Goal: Task Accomplishment & Management: Manage account settings

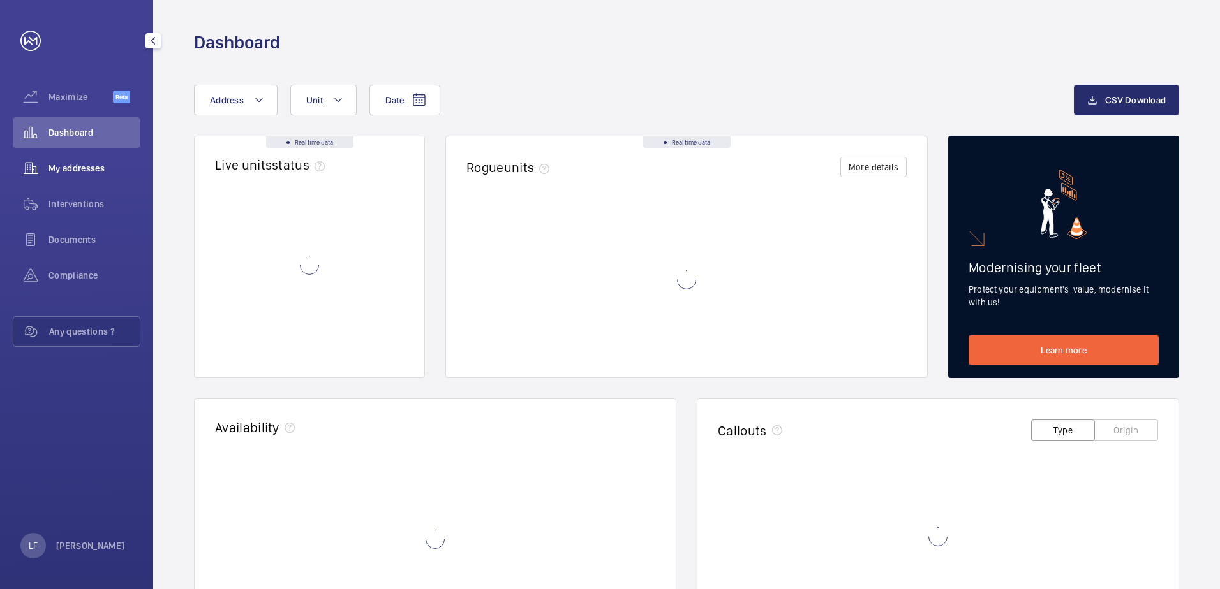
click at [82, 177] on div "My addresses" at bounding box center [77, 168] width 128 height 31
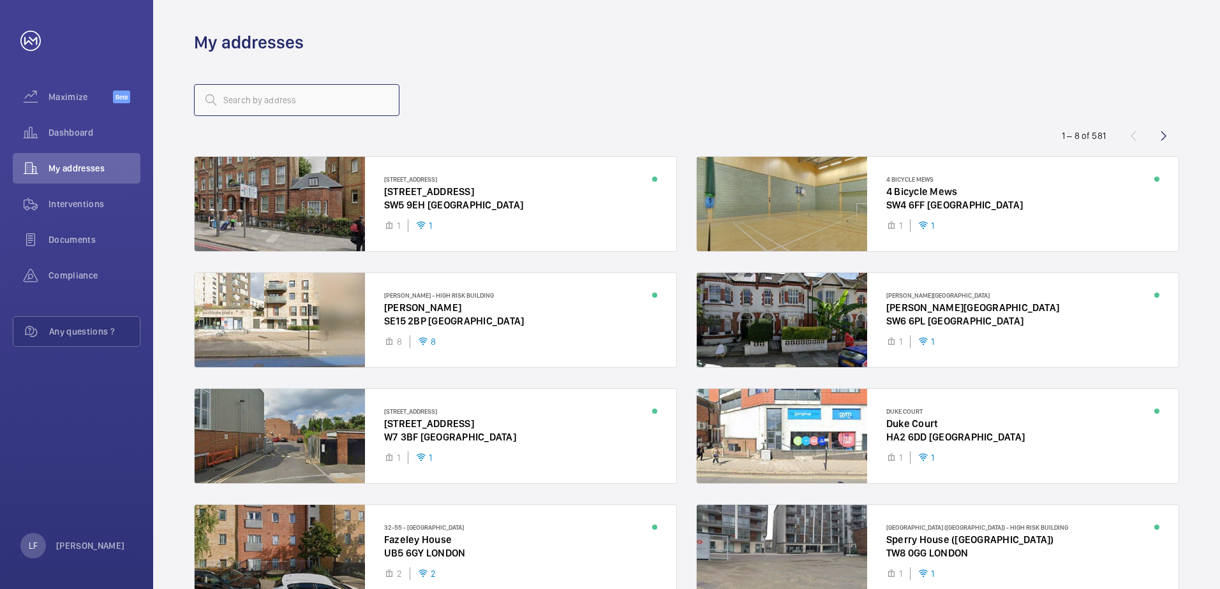
click at [255, 111] on input "text" at bounding box center [296, 100] width 205 height 32
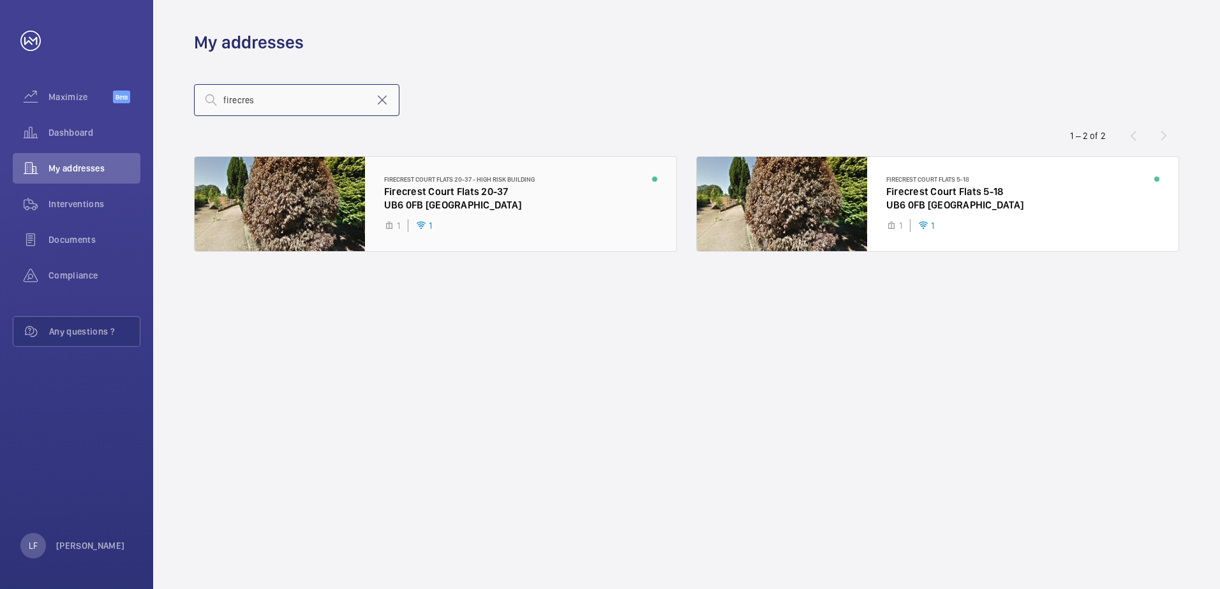
type input "firecres"
click at [498, 215] on div at bounding box center [436, 204] width 482 height 94
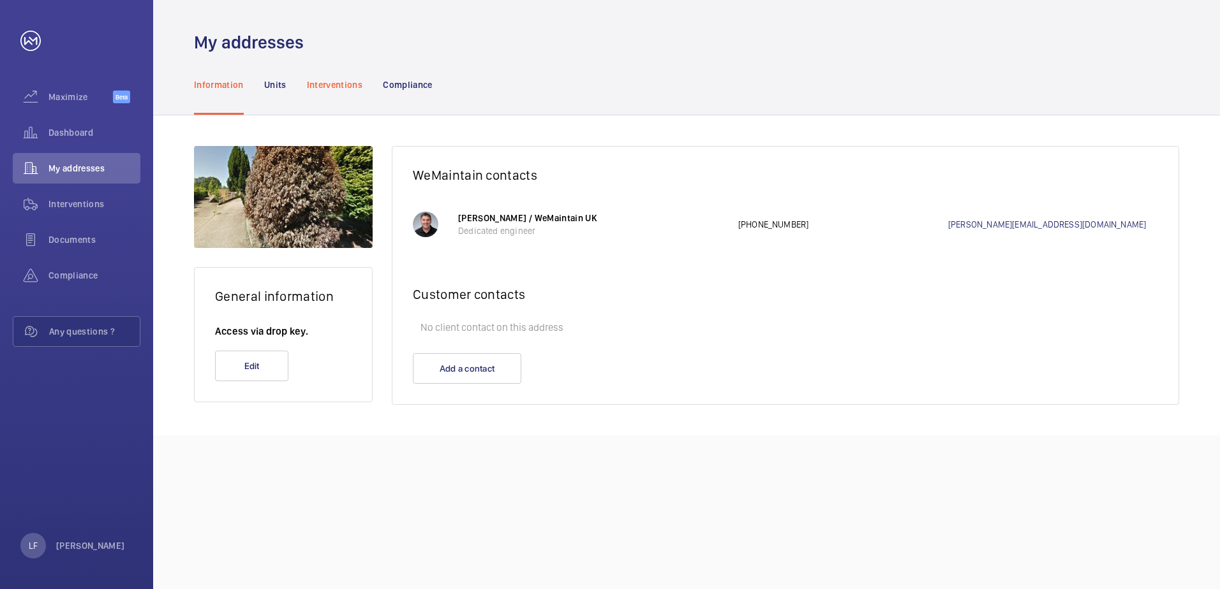
click at [341, 98] on div "Interventions" at bounding box center [335, 84] width 56 height 61
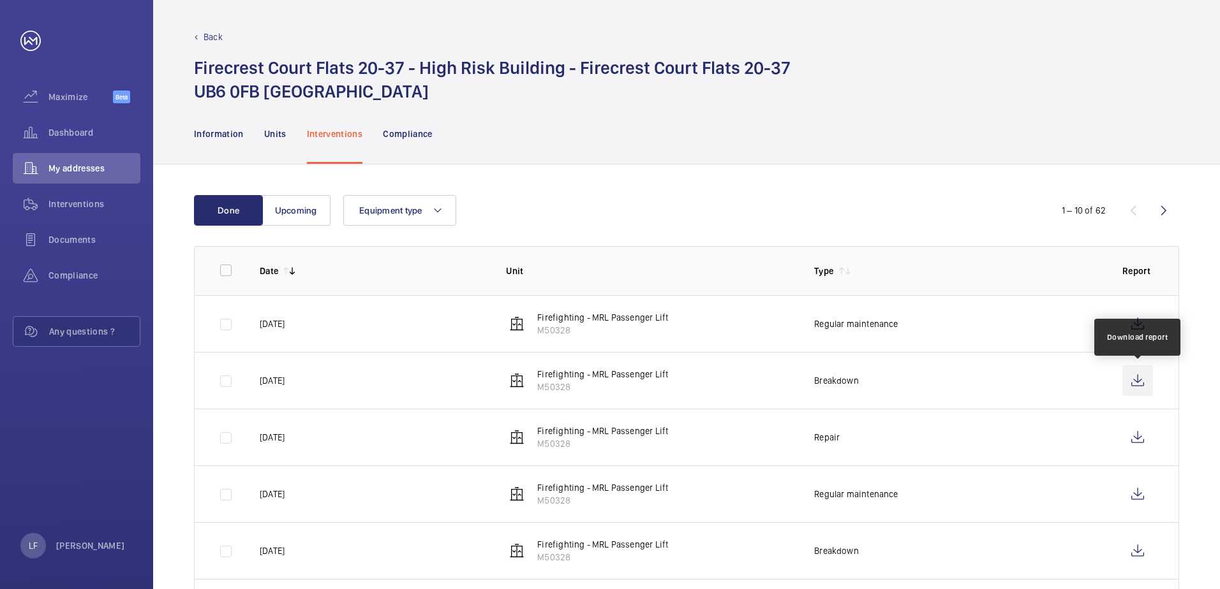
click at [1132, 374] on wm-front-icon-button at bounding box center [1137, 381] width 31 height 31
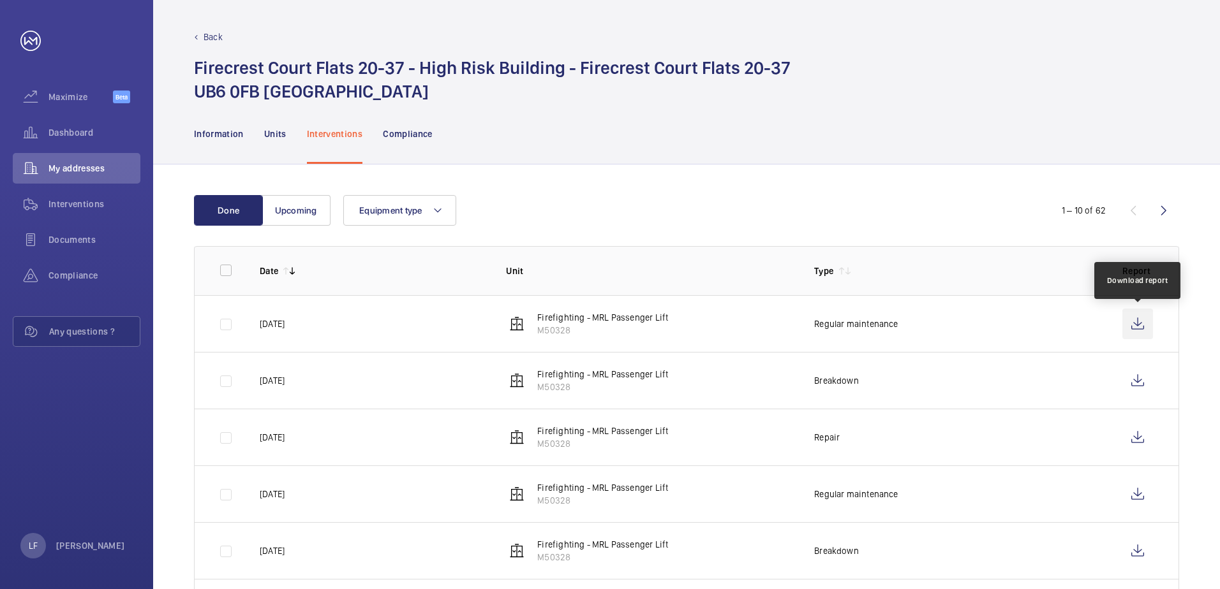
click at [1128, 316] on wm-front-icon-button at bounding box center [1137, 324] width 31 height 31
drag, startPoint x: 92, startPoint y: 134, endPoint x: 87, endPoint y: 153, distance: 19.8
click at [92, 134] on span "Dashboard" at bounding box center [94, 132] width 92 height 13
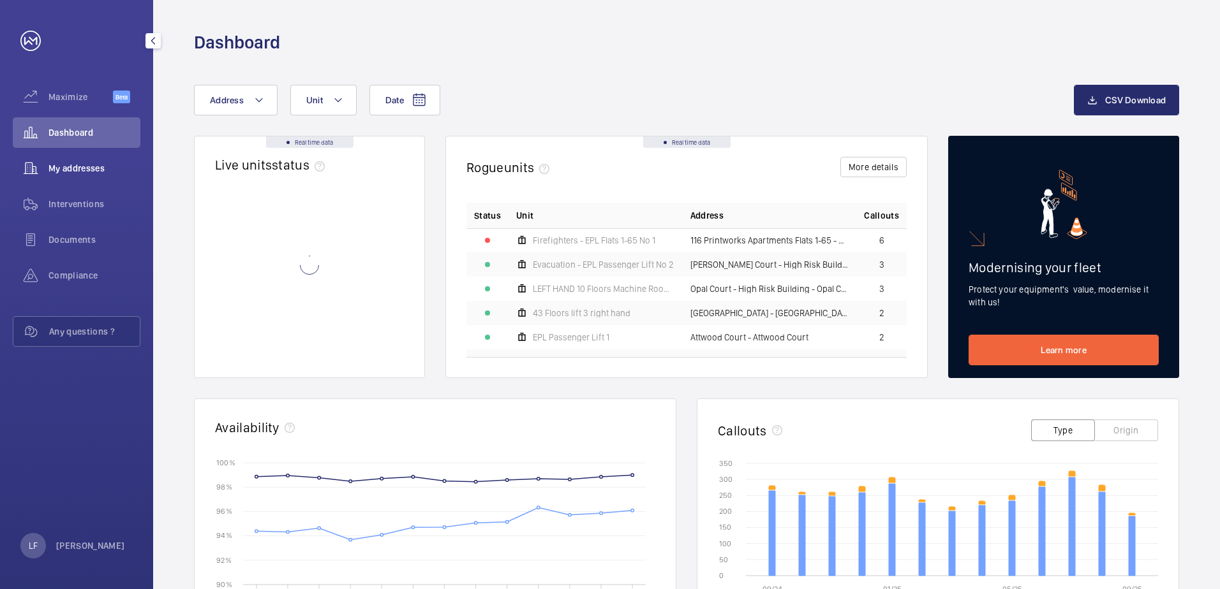
click at [85, 171] on span "My addresses" at bounding box center [94, 168] width 92 height 13
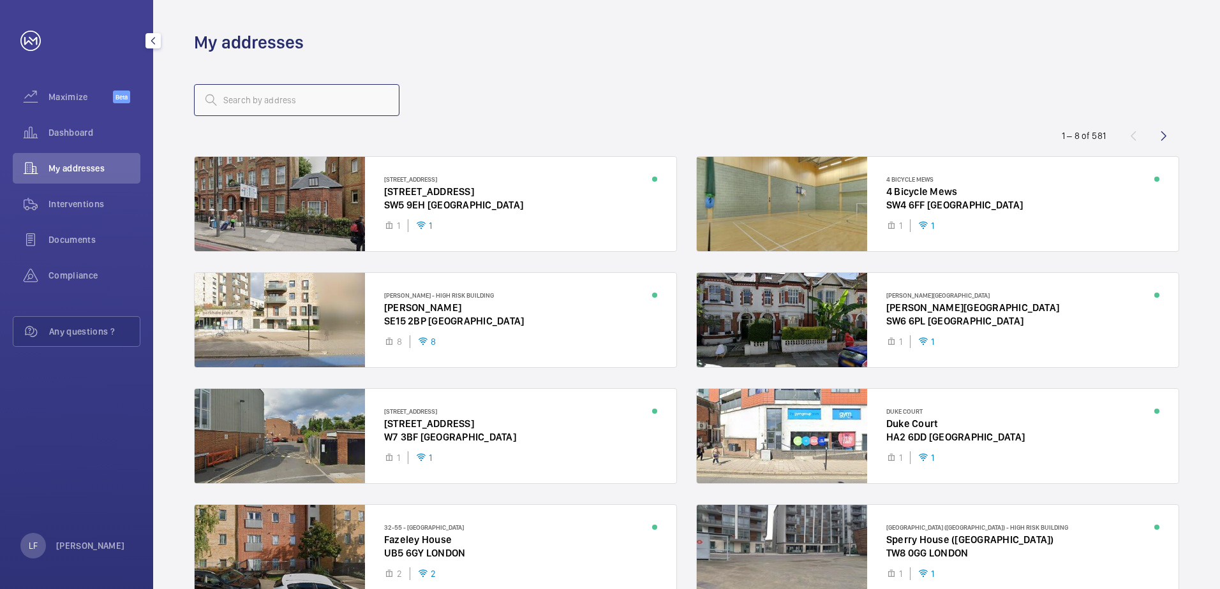
click at [231, 106] on input "text" at bounding box center [296, 100] width 205 height 32
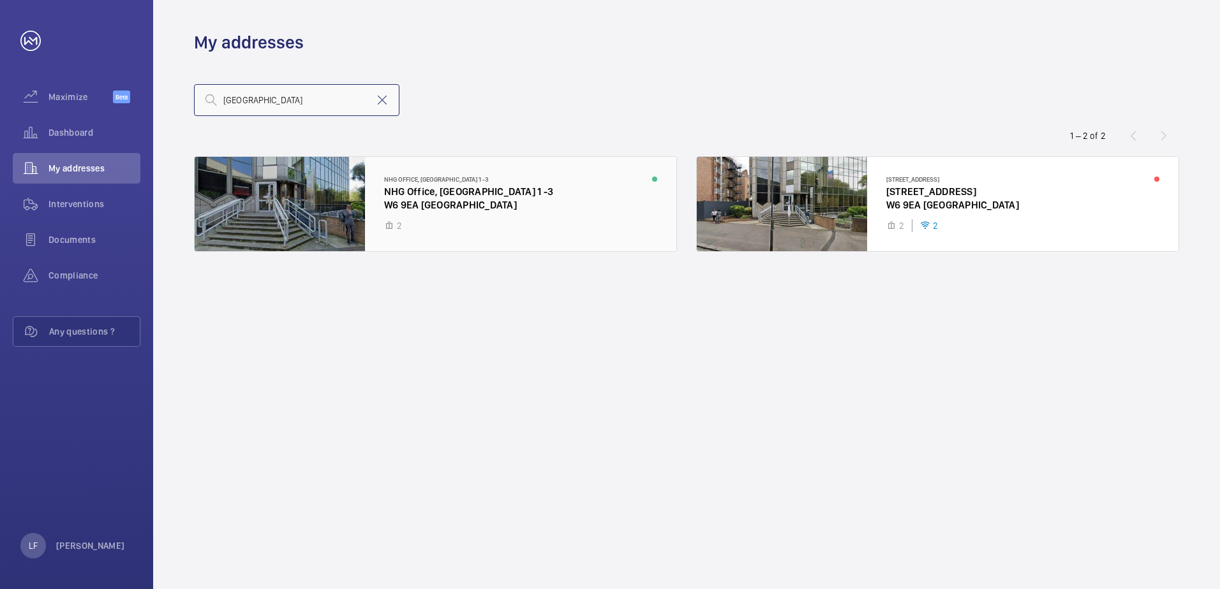
type input "[GEOGRAPHIC_DATA]"
click at [457, 196] on div at bounding box center [436, 204] width 482 height 94
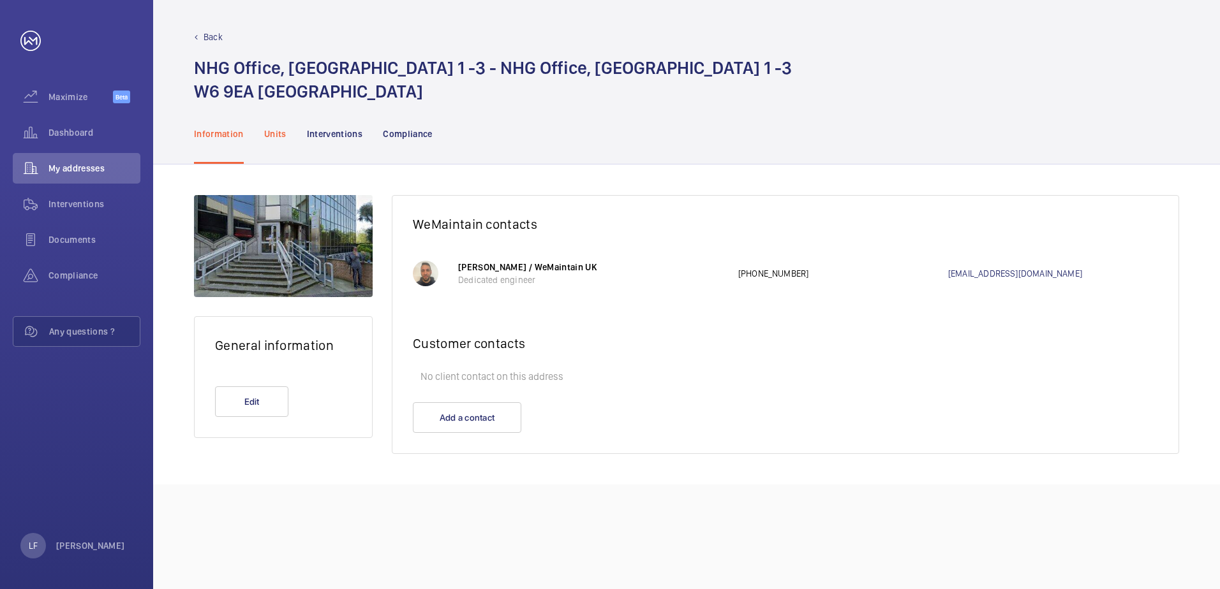
click at [269, 128] on p "Units" at bounding box center [275, 134] width 22 height 13
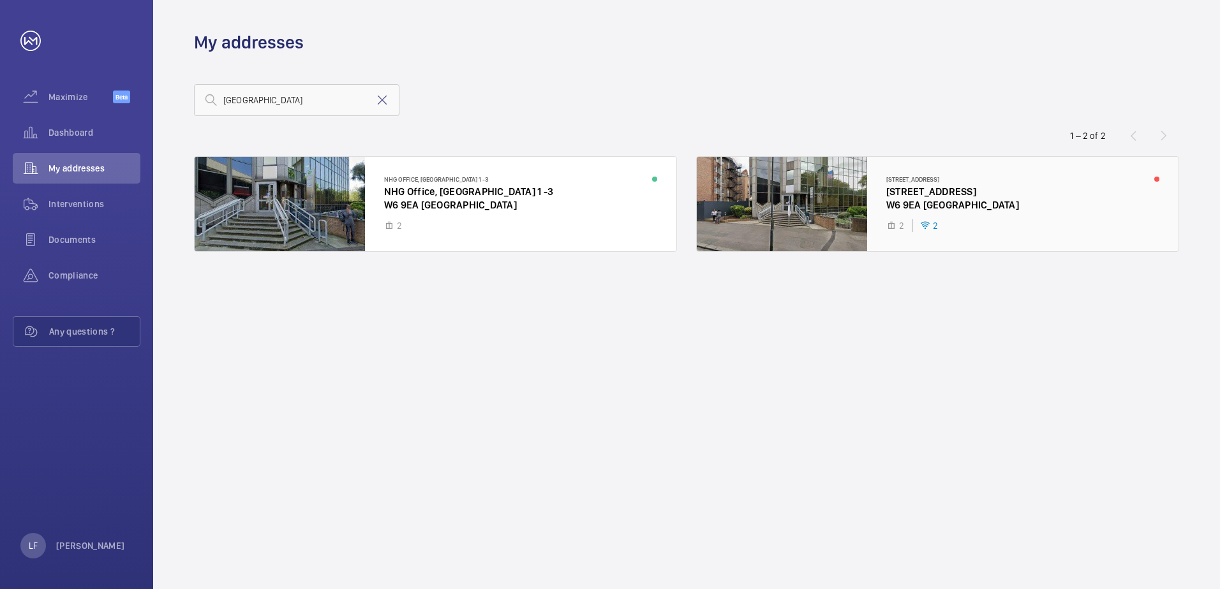
click at [945, 193] on div at bounding box center [938, 204] width 482 height 94
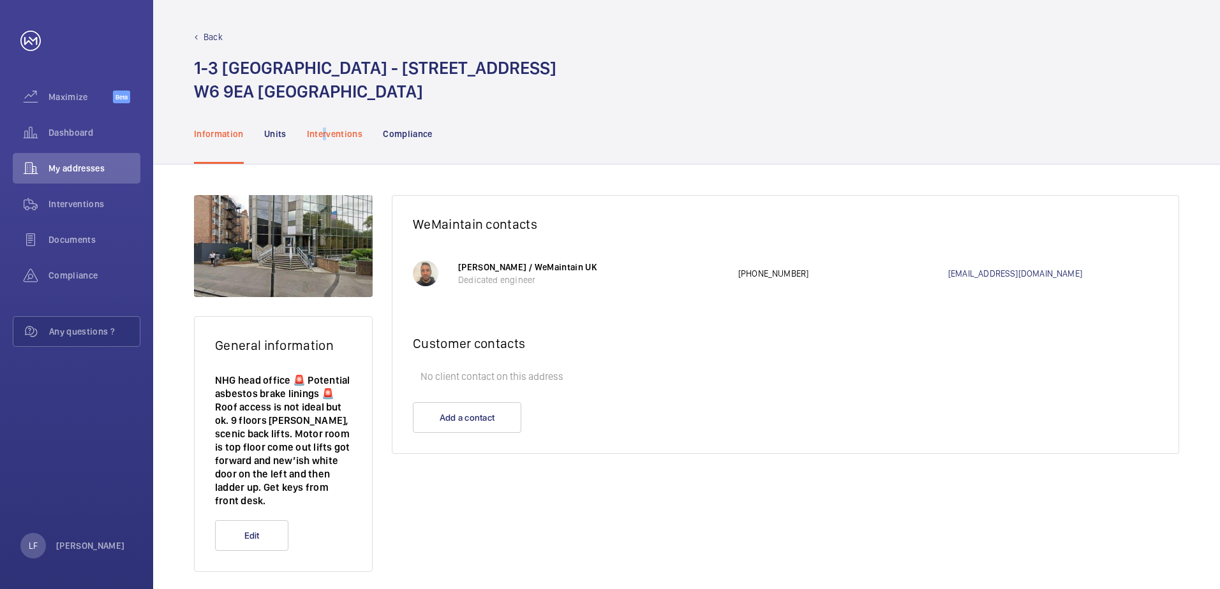
click at [327, 132] on p "Interventions" at bounding box center [335, 134] width 56 height 13
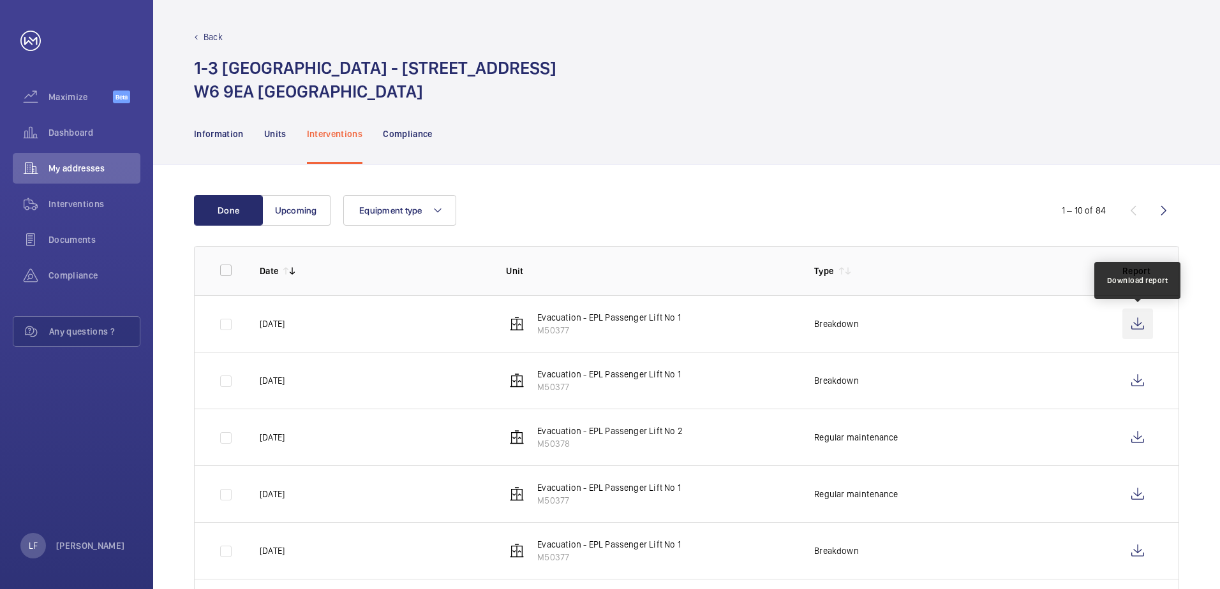
click at [1132, 330] on wm-front-icon-button at bounding box center [1137, 324] width 31 height 31
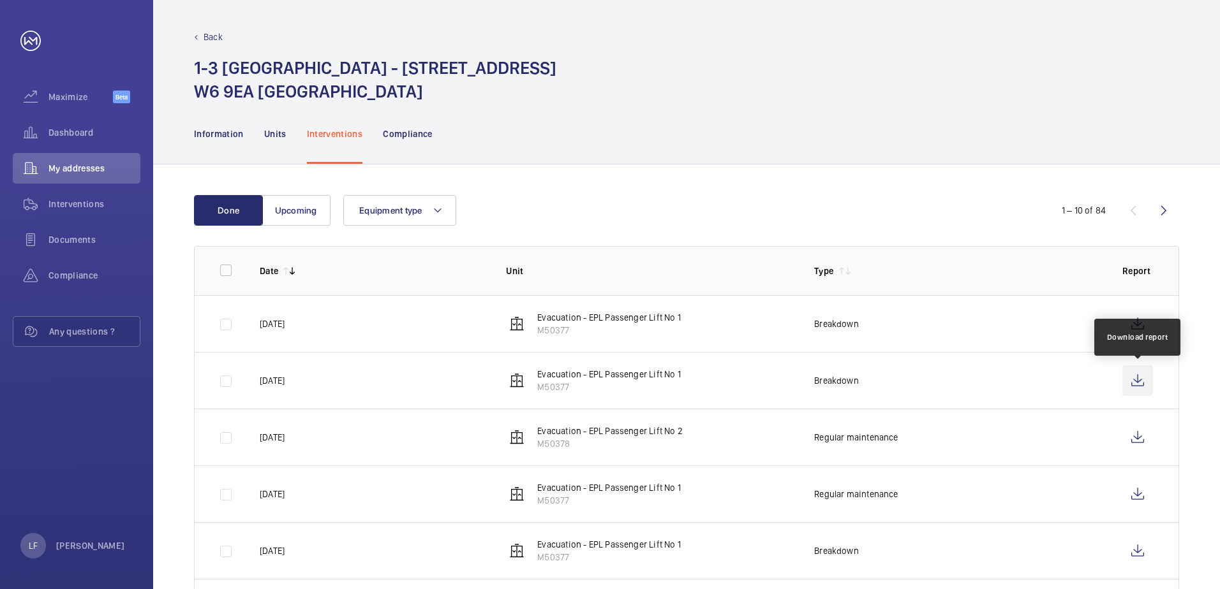
click at [1139, 380] on wm-front-icon-button at bounding box center [1137, 381] width 31 height 31
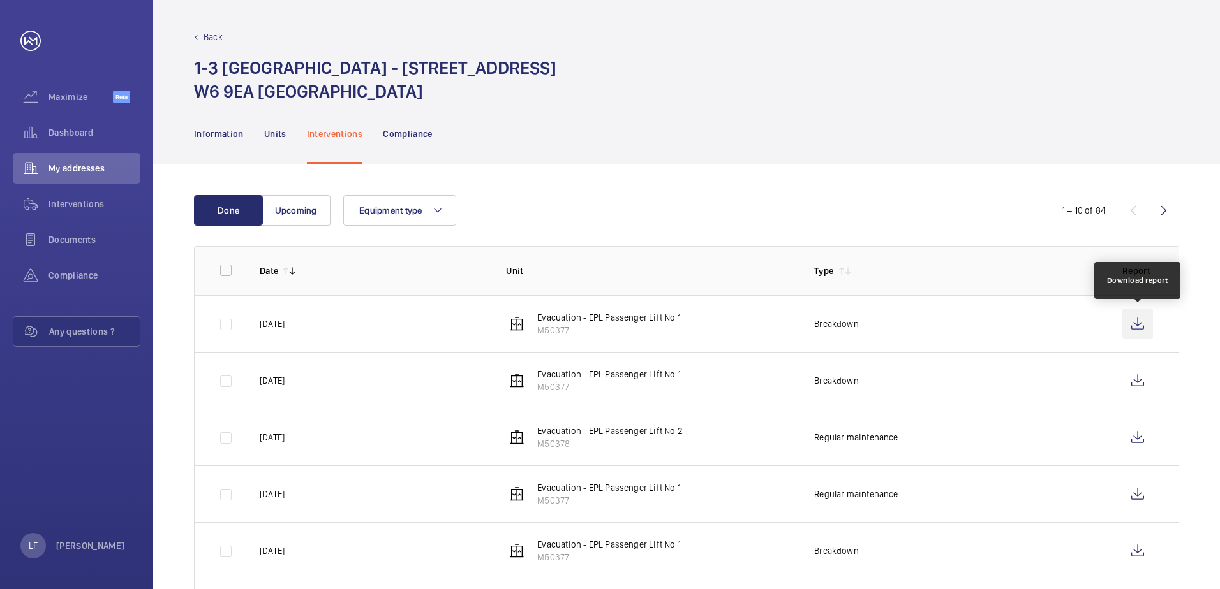
click at [1125, 322] on wm-front-icon-button at bounding box center [1137, 324] width 31 height 31
click at [74, 131] on span "Dashboard" at bounding box center [94, 132] width 92 height 13
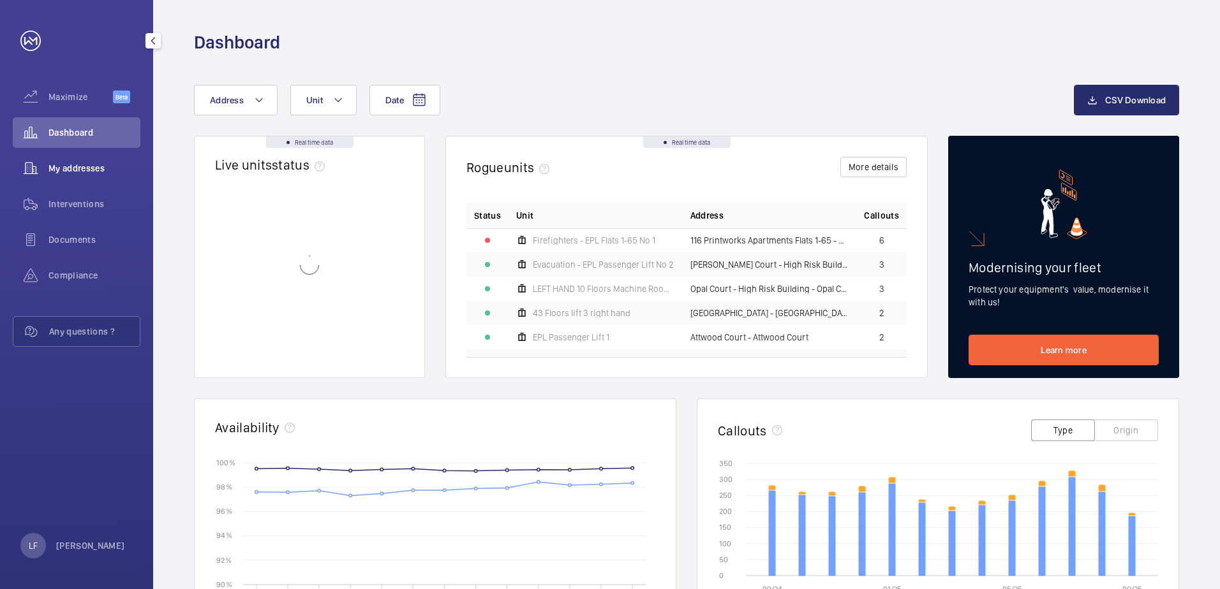
click at [75, 165] on span "My addresses" at bounding box center [94, 168] width 92 height 13
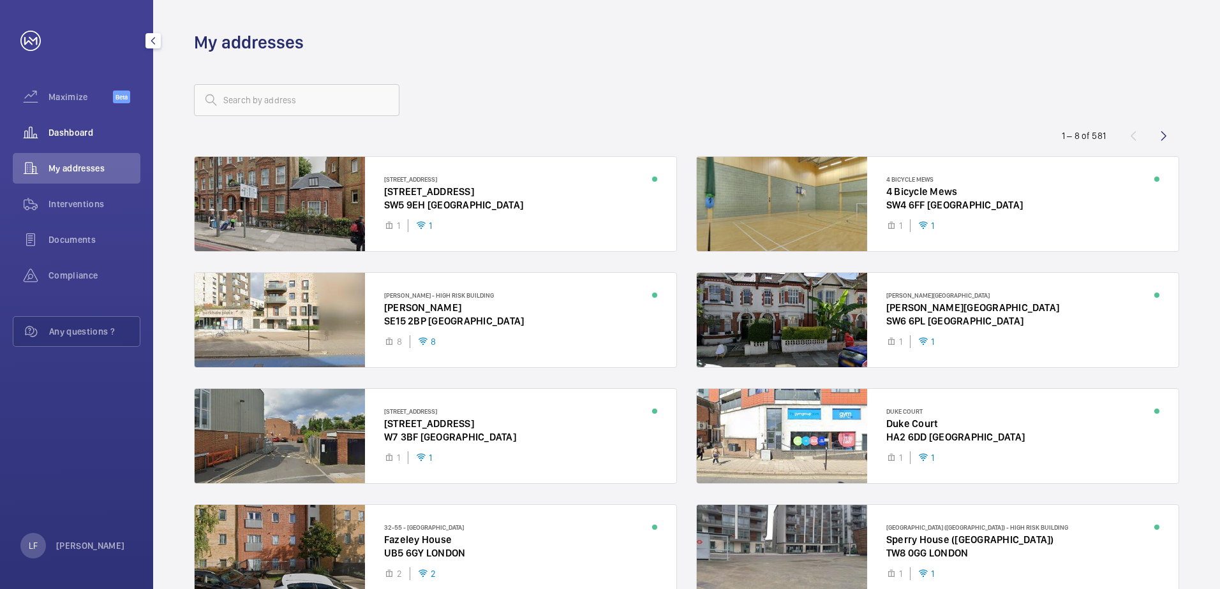
click at [75, 145] on div "Dashboard" at bounding box center [77, 132] width 128 height 31
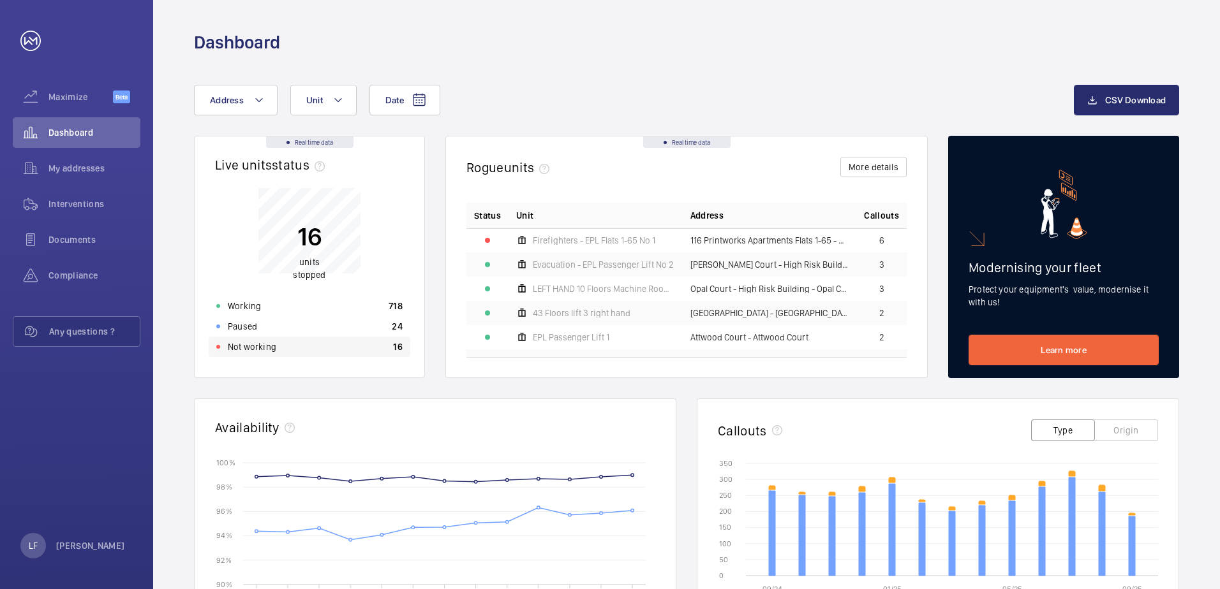
click at [263, 344] on p "Not working" at bounding box center [252, 347] width 48 height 13
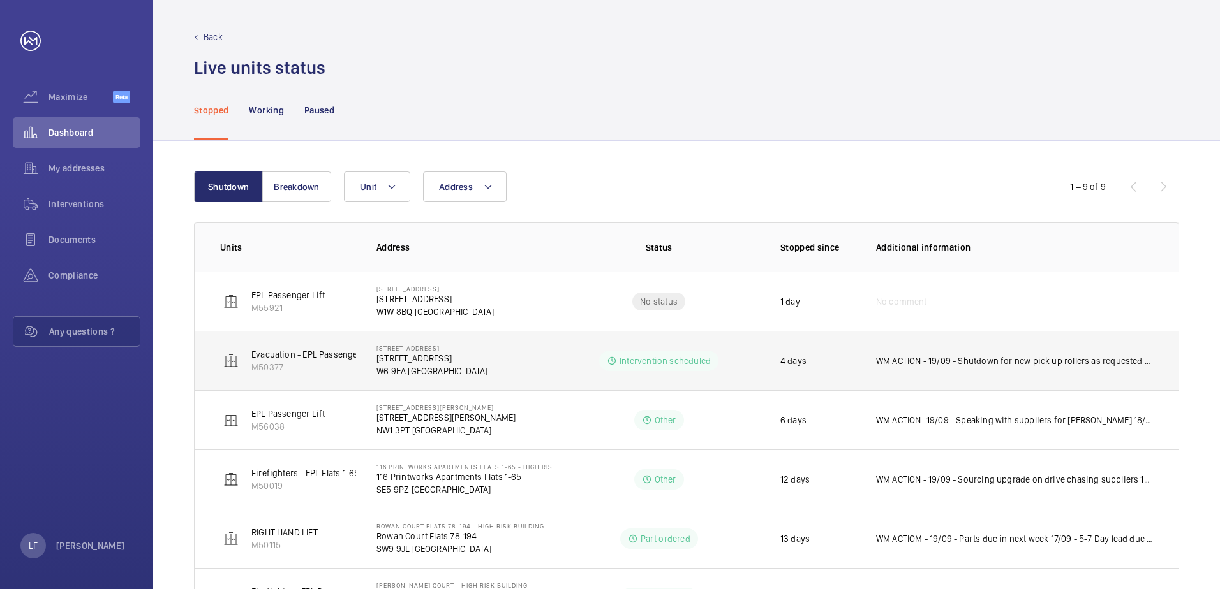
click at [942, 366] on p "WM ACTION - 19/09 - Shutdown for new pick up rollers as requested from client 1…" at bounding box center [1014, 361] width 277 height 13
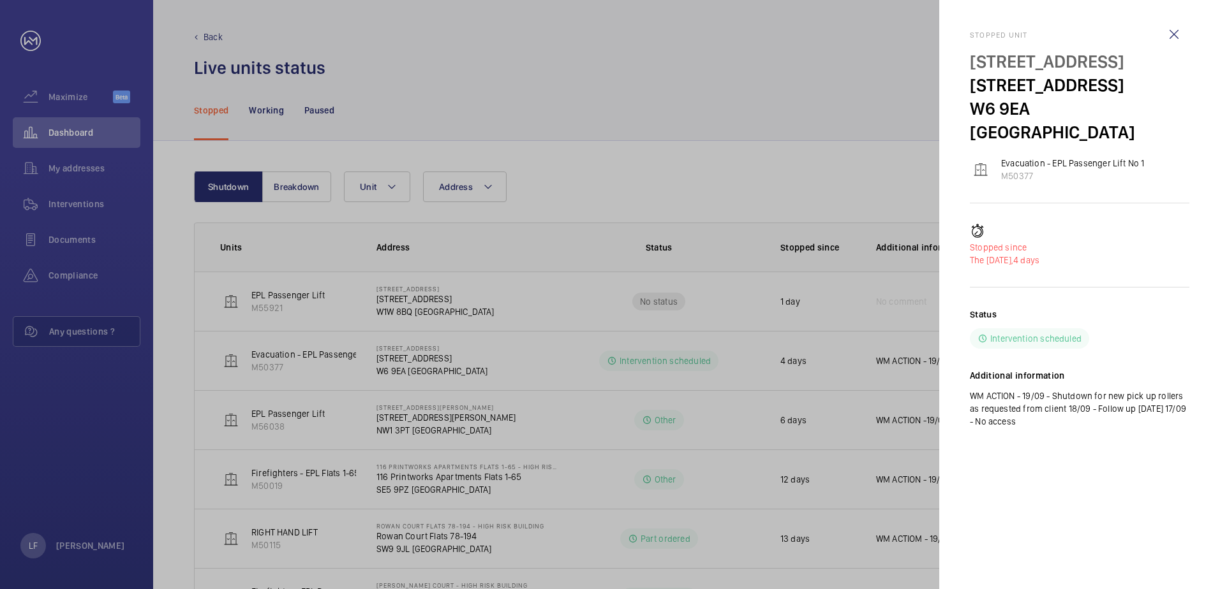
click at [564, 368] on div at bounding box center [610, 294] width 1220 height 589
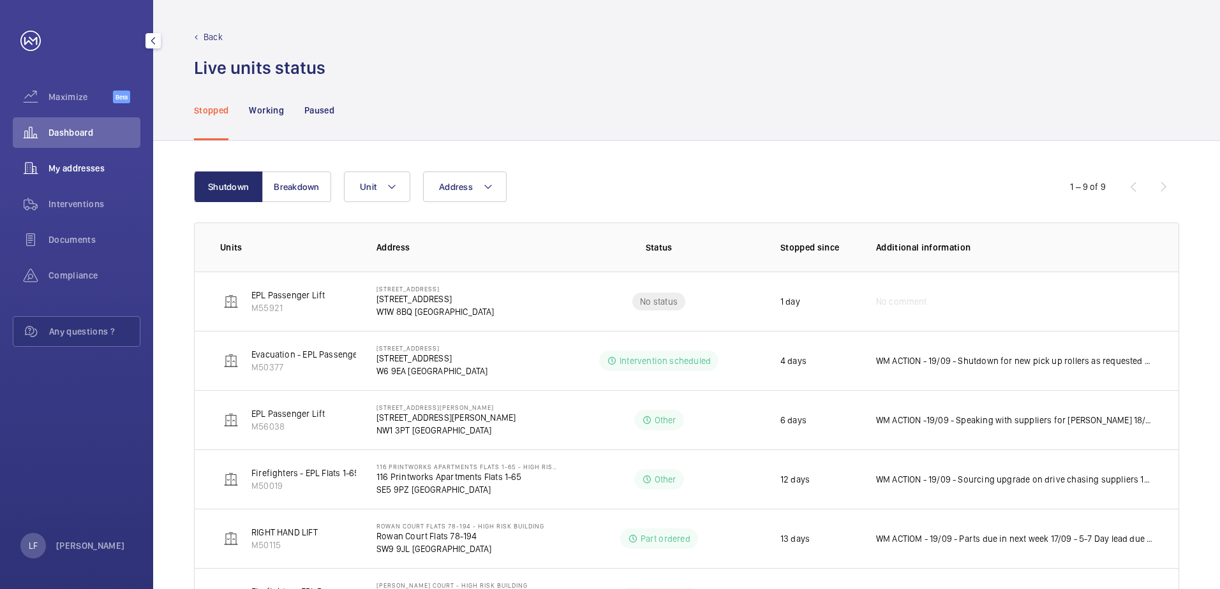
drag, startPoint x: 70, startPoint y: 161, endPoint x: 85, endPoint y: 178, distance: 22.6
click at [70, 161] on div "My addresses" at bounding box center [77, 168] width 128 height 31
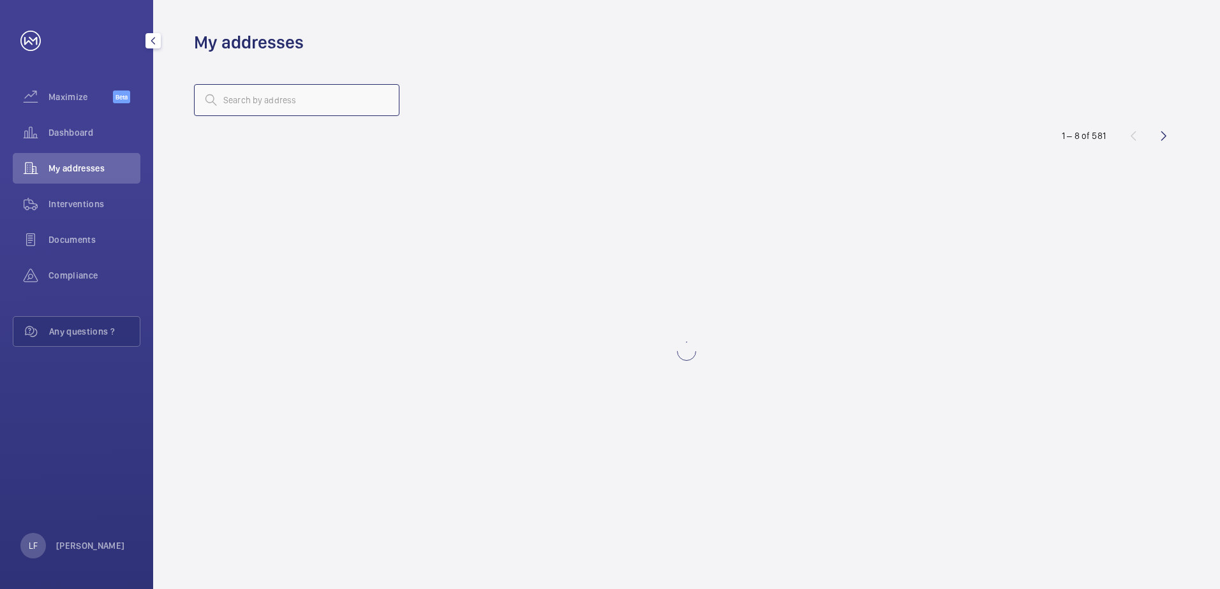
click at [238, 111] on input "text" at bounding box center [296, 100] width 205 height 32
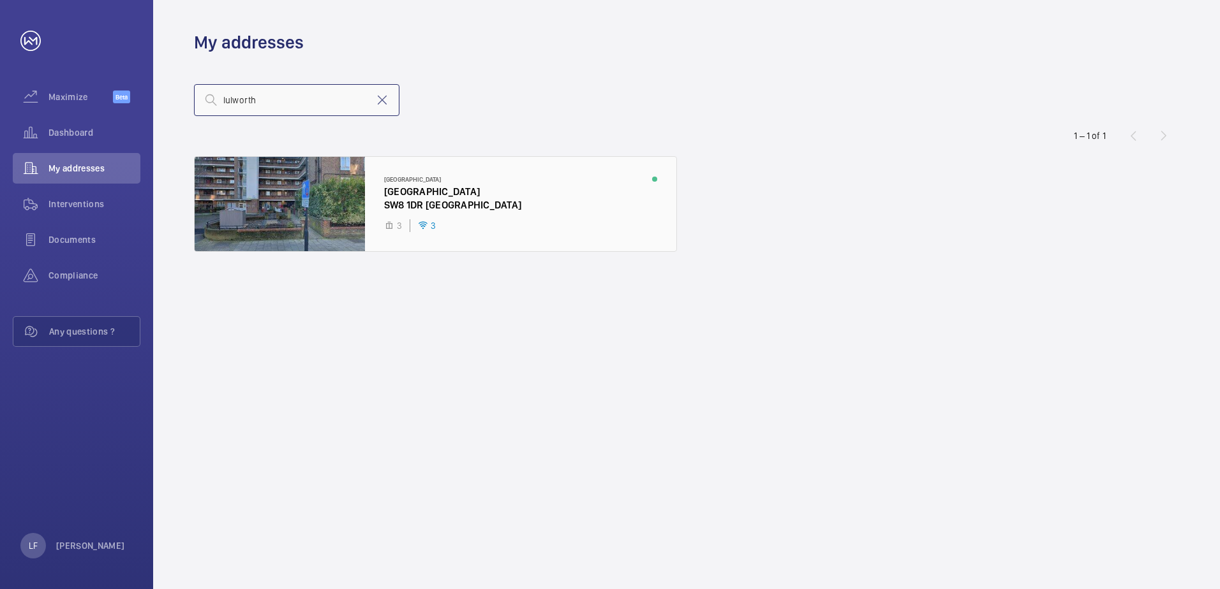
type input "lulworth"
click at [403, 191] on div at bounding box center [436, 204] width 482 height 94
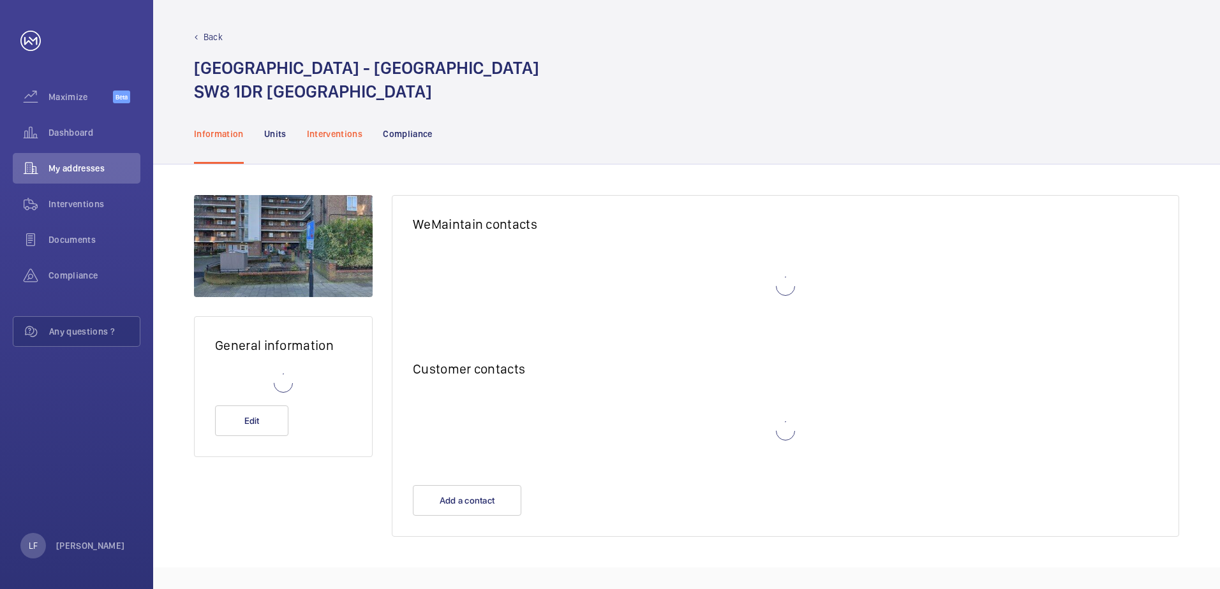
click at [325, 144] on div "Interventions" at bounding box center [335, 133] width 56 height 61
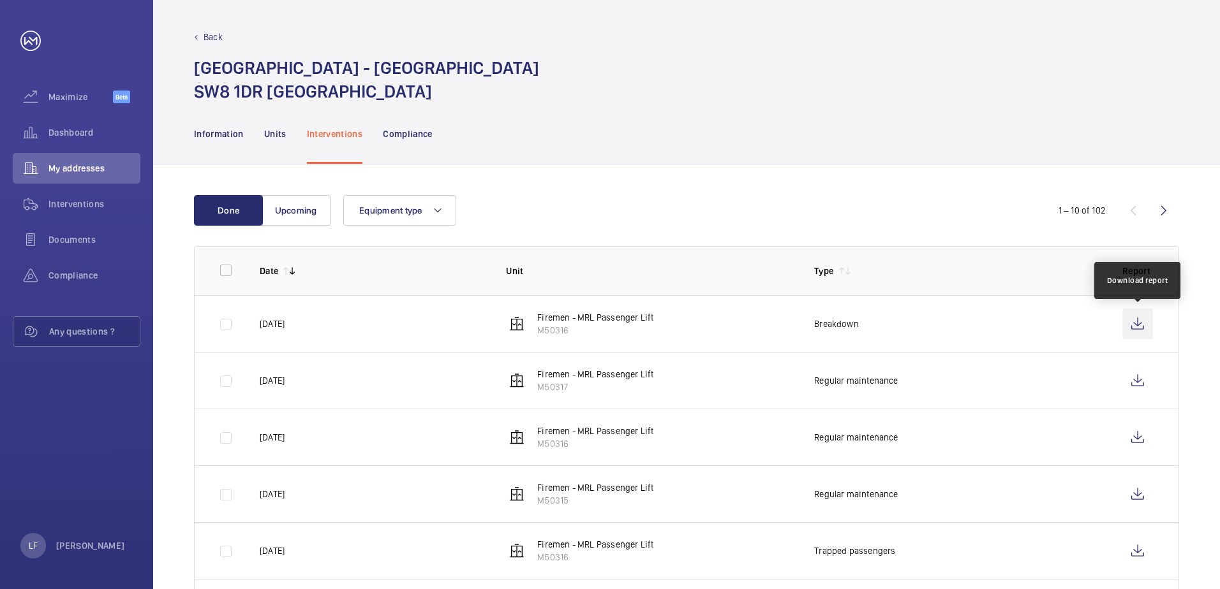
click at [1127, 326] on wm-front-icon-button at bounding box center [1137, 324] width 31 height 31
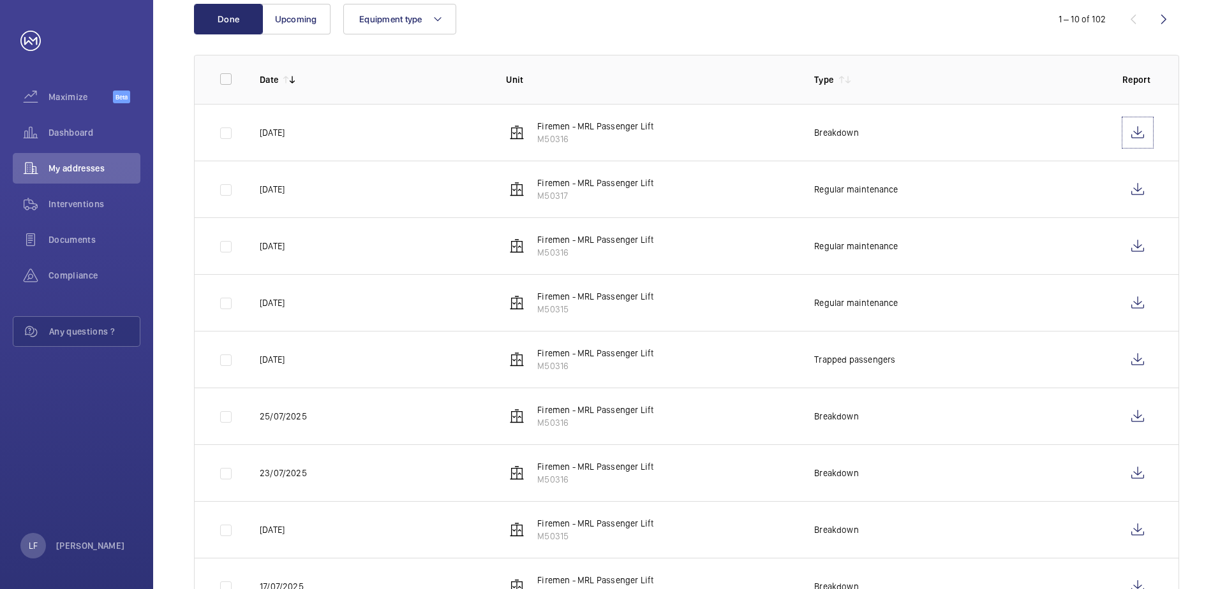
scroll to position [255, 0]
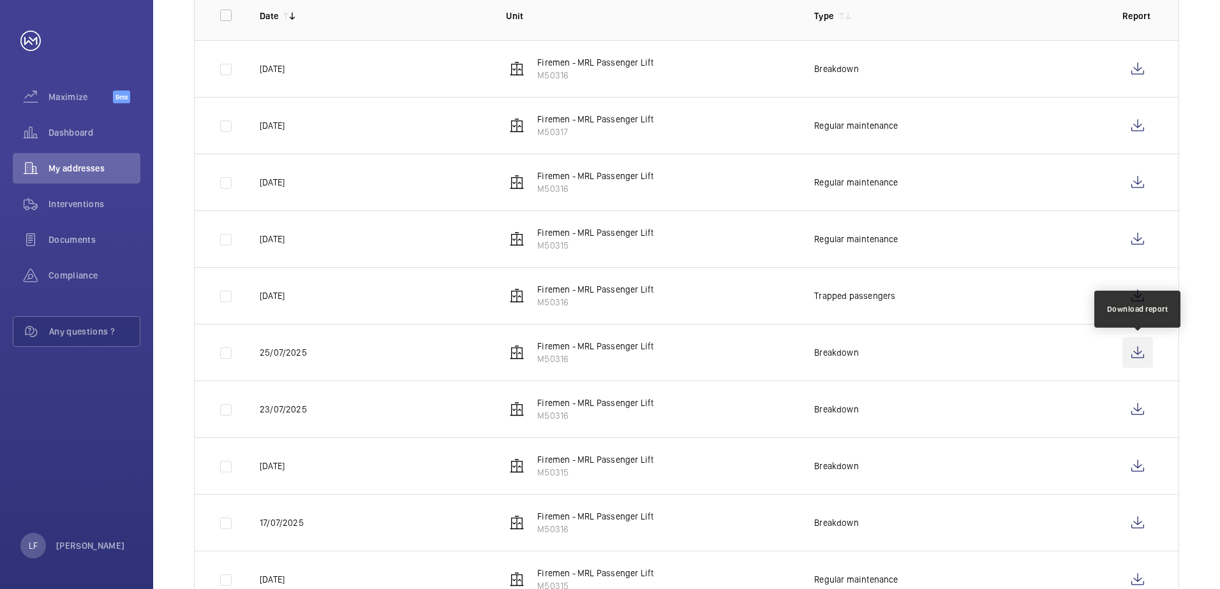
click at [1130, 349] on wm-front-icon-button at bounding box center [1137, 352] width 31 height 31
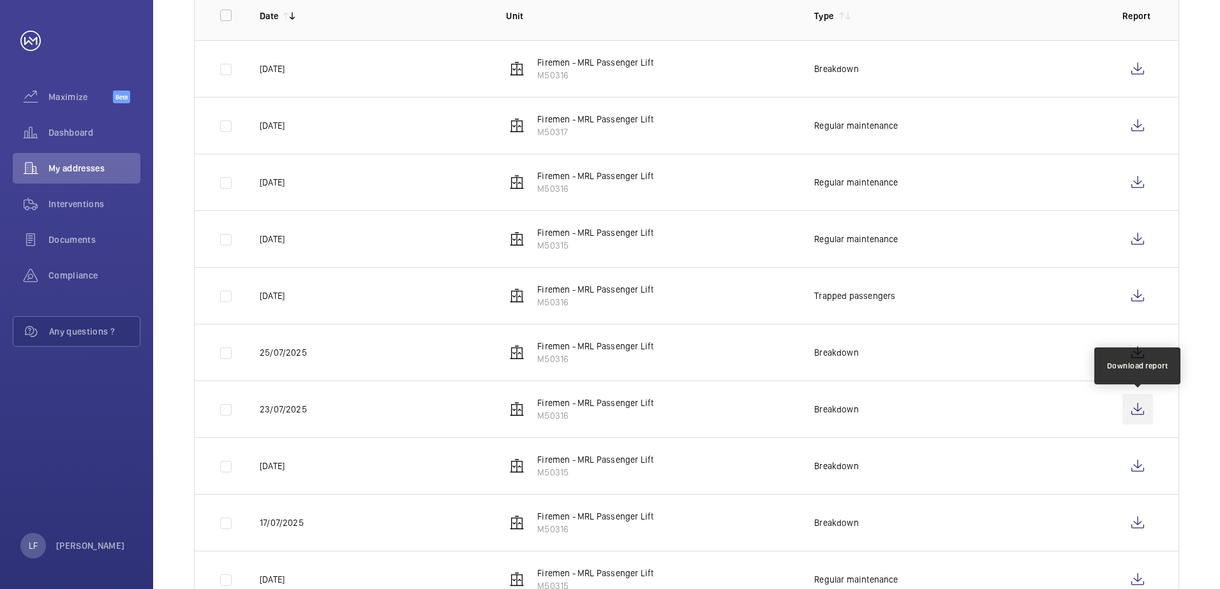
click at [1128, 404] on wm-front-icon-button at bounding box center [1137, 409] width 31 height 31
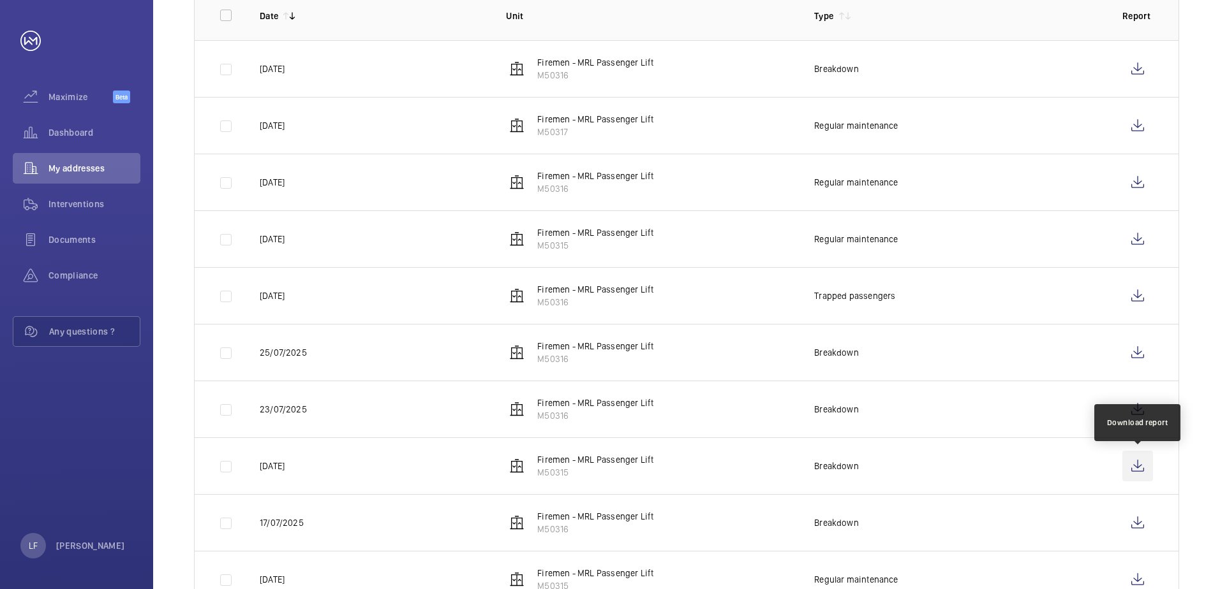
click at [1135, 468] on wm-front-icon-button at bounding box center [1137, 466] width 31 height 31
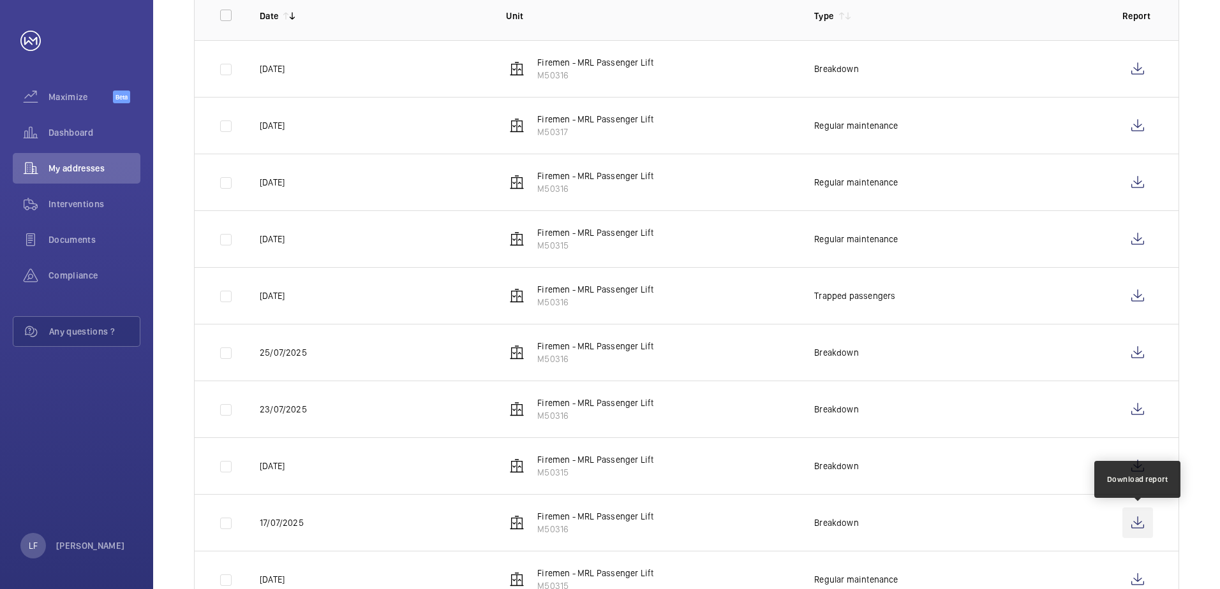
click at [1139, 527] on wm-front-icon-button at bounding box center [1137, 523] width 31 height 31
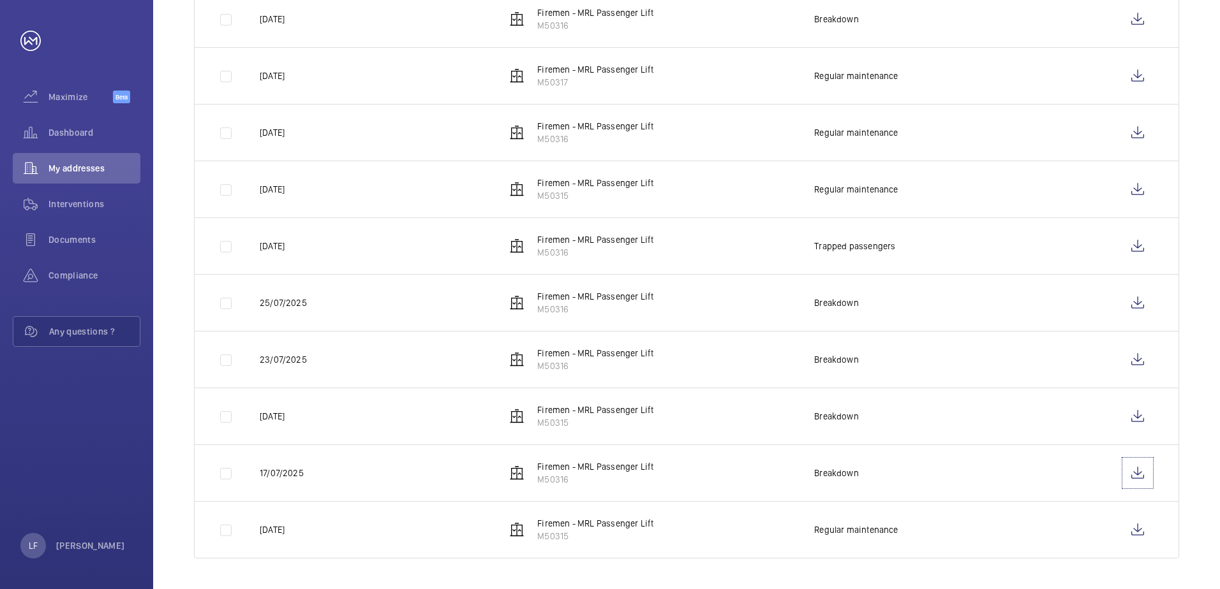
scroll to position [0, 0]
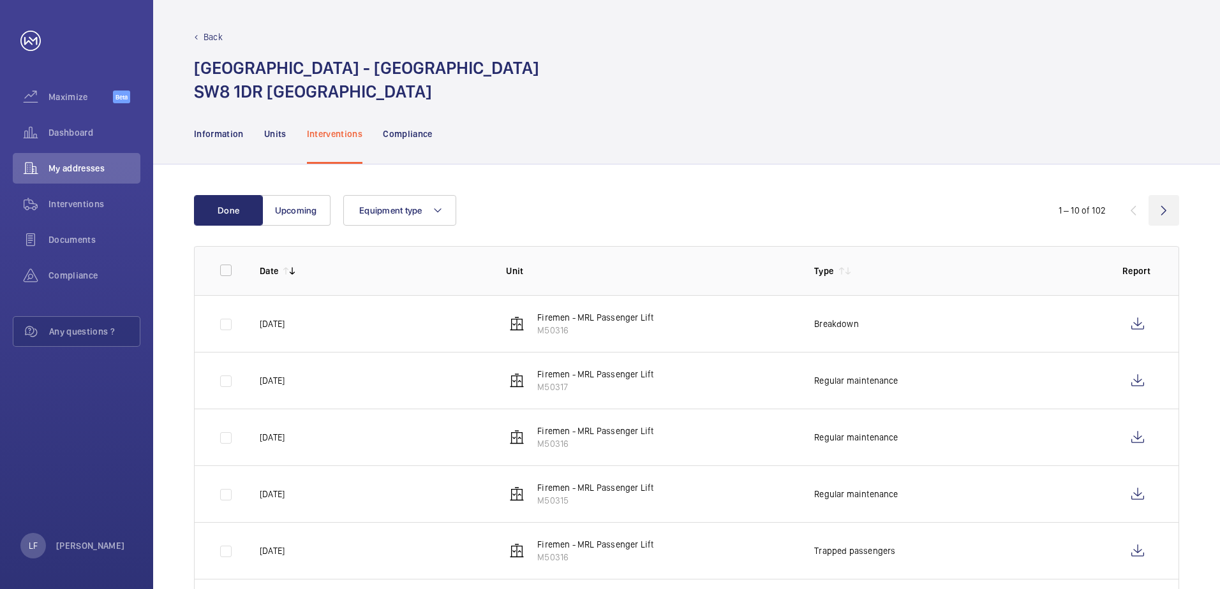
click at [1161, 220] on wm-front-icon-button at bounding box center [1163, 210] width 31 height 31
click at [1132, 441] on wm-front-icon-button at bounding box center [1137, 437] width 31 height 31
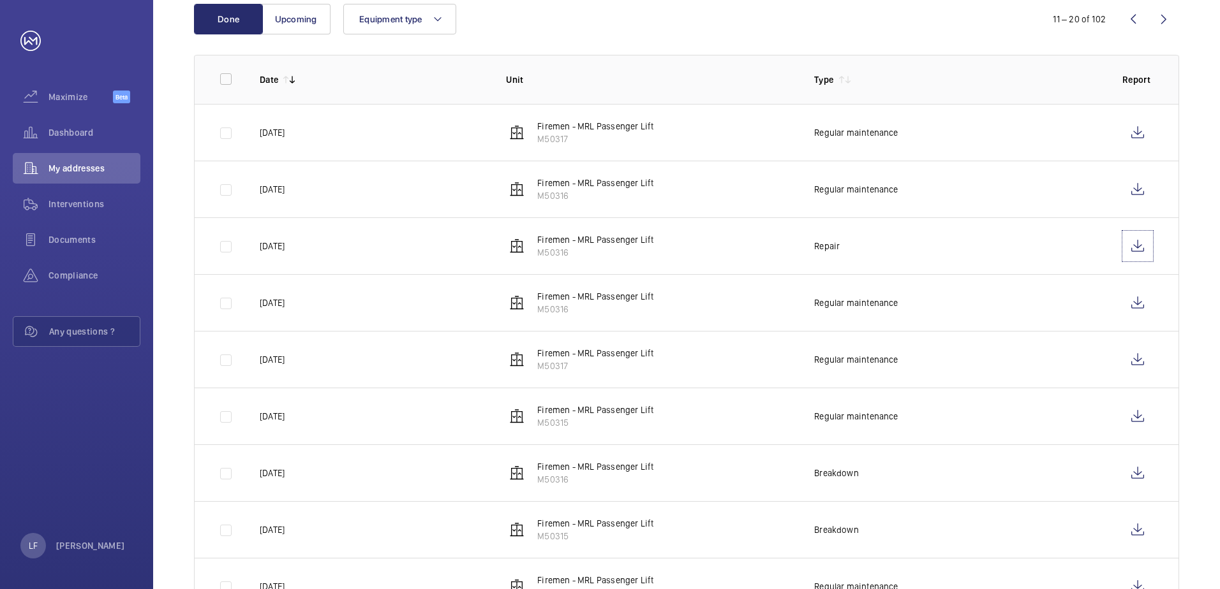
scroll to position [305, 0]
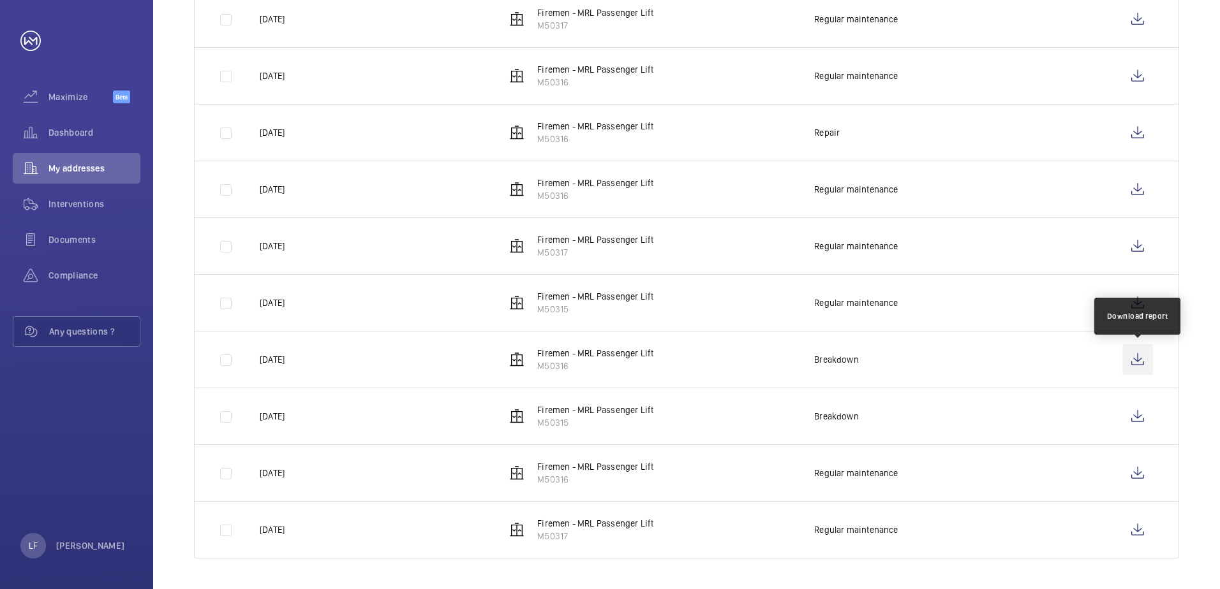
click at [1125, 357] on wm-front-icon-button at bounding box center [1137, 359] width 31 height 31
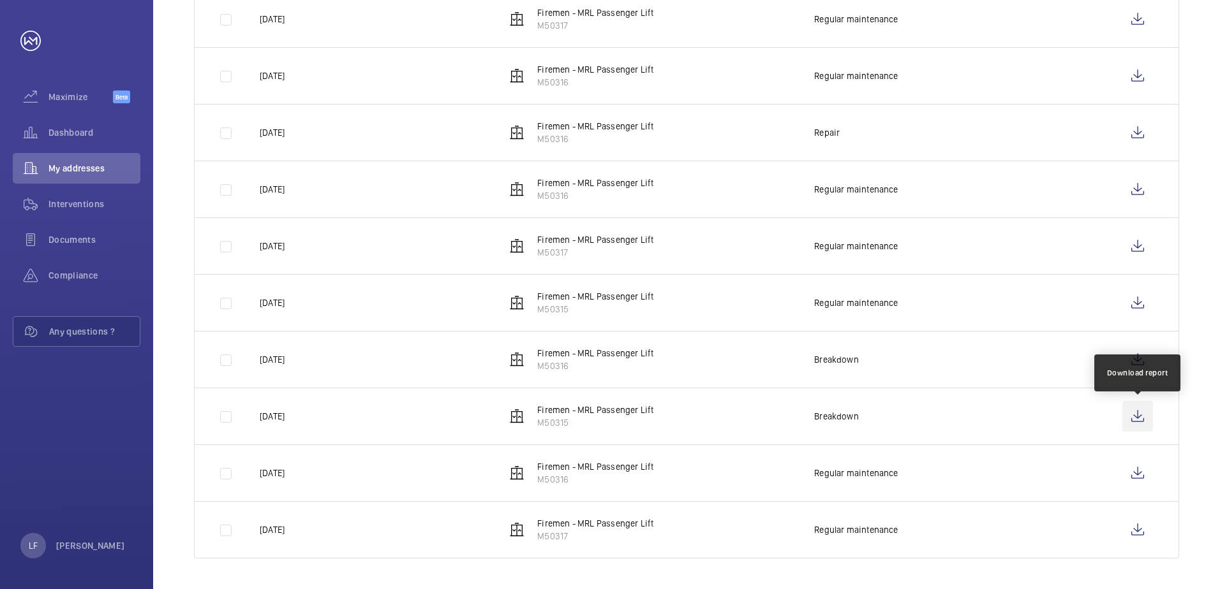
click at [1140, 413] on wm-front-icon-button at bounding box center [1137, 416] width 31 height 31
click at [978, 413] on td "Breakdown" at bounding box center [948, 416] width 308 height 57
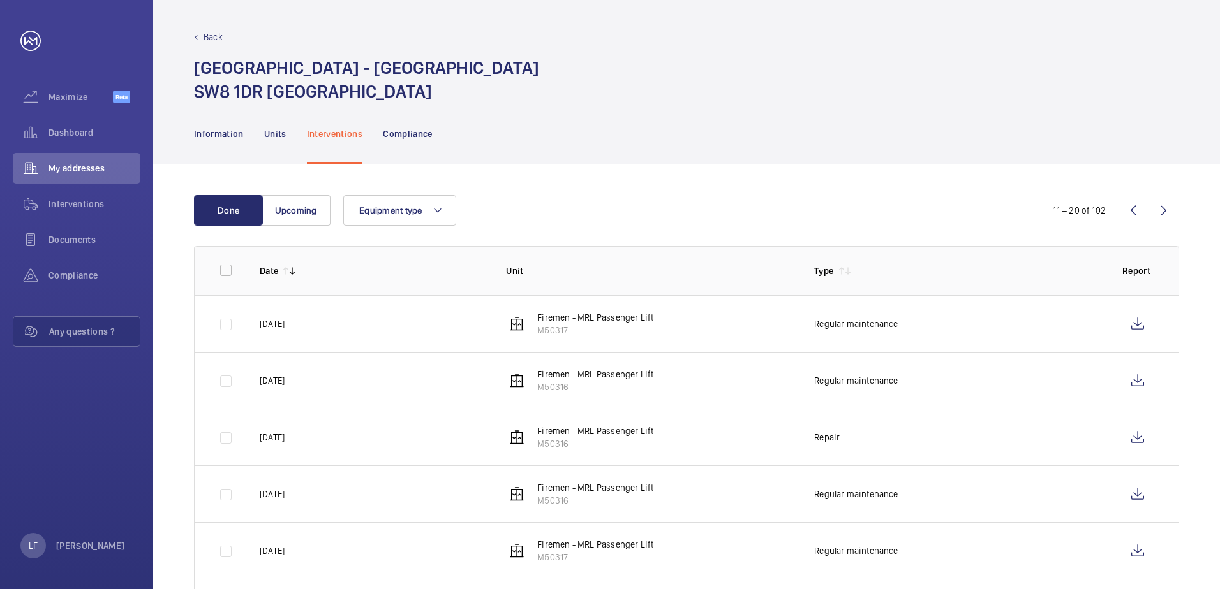
click at [1169, 213] on wm-front-icon-button at bounding box center [1163, 210] width 31 height 31
click at [1164, 213] on wm-front-icon-button at bounding box center [1163, 210] width 31 height 31
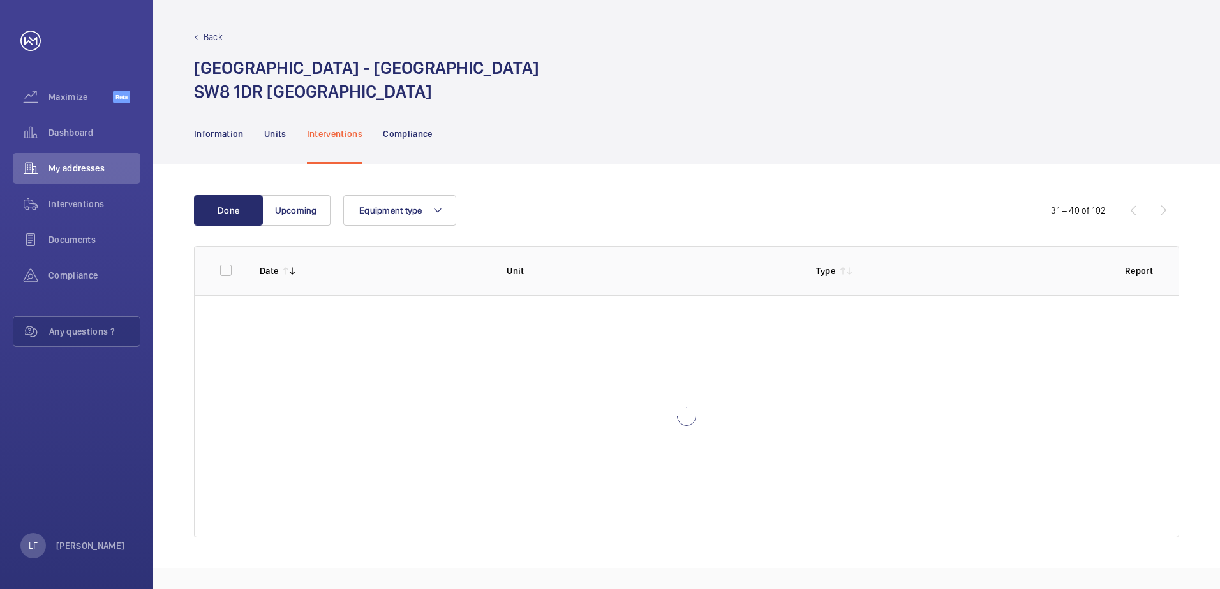
click at [1164, 213] on div "31 – 40 of 102" at bounding box center [1102, 210] width 153 height 15
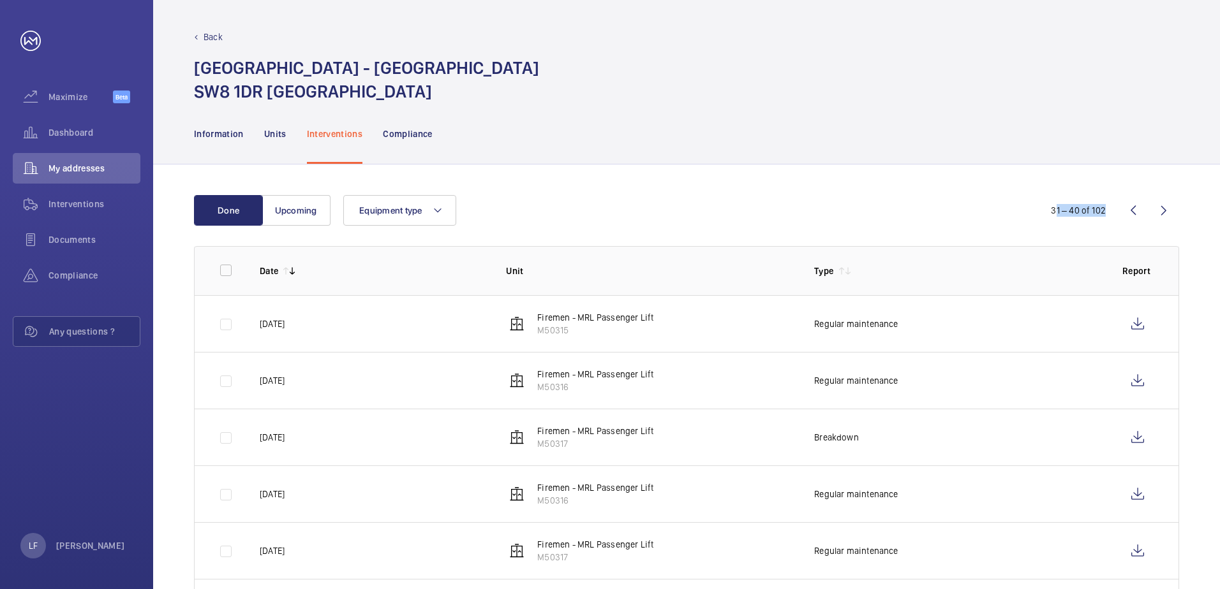
click at [1164, 213] on wm-front-icon-button at bounding box center [1163, 210] width 31 height 31
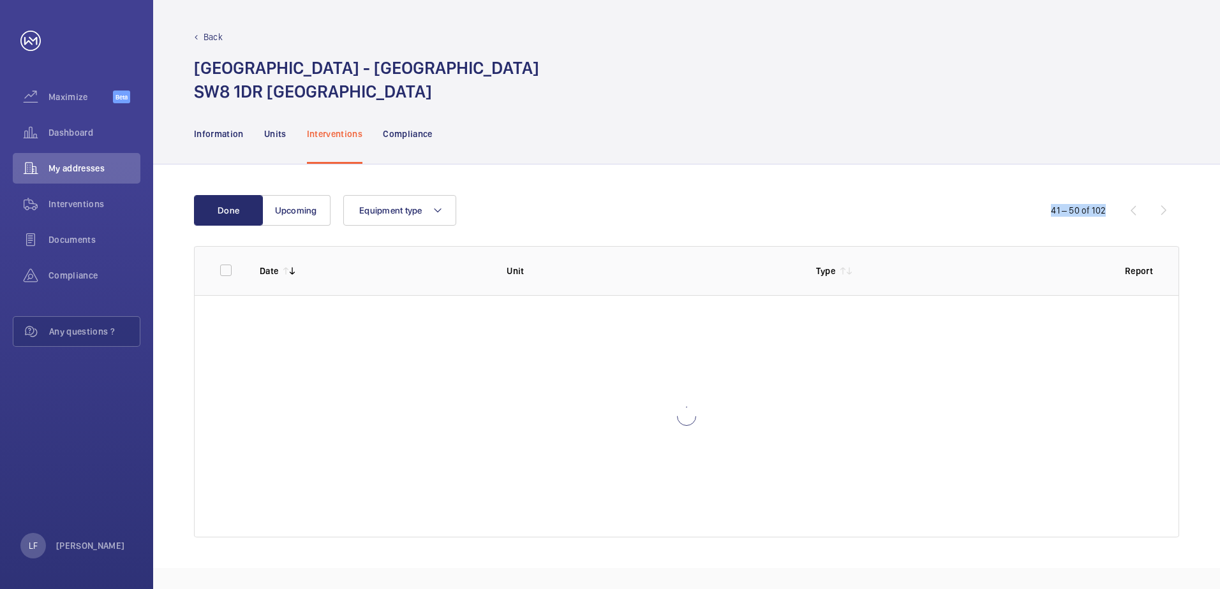
click at [1164, 213] on div "41 – 50 of 102" at bounding box center [1102, 210] width 153 height 15
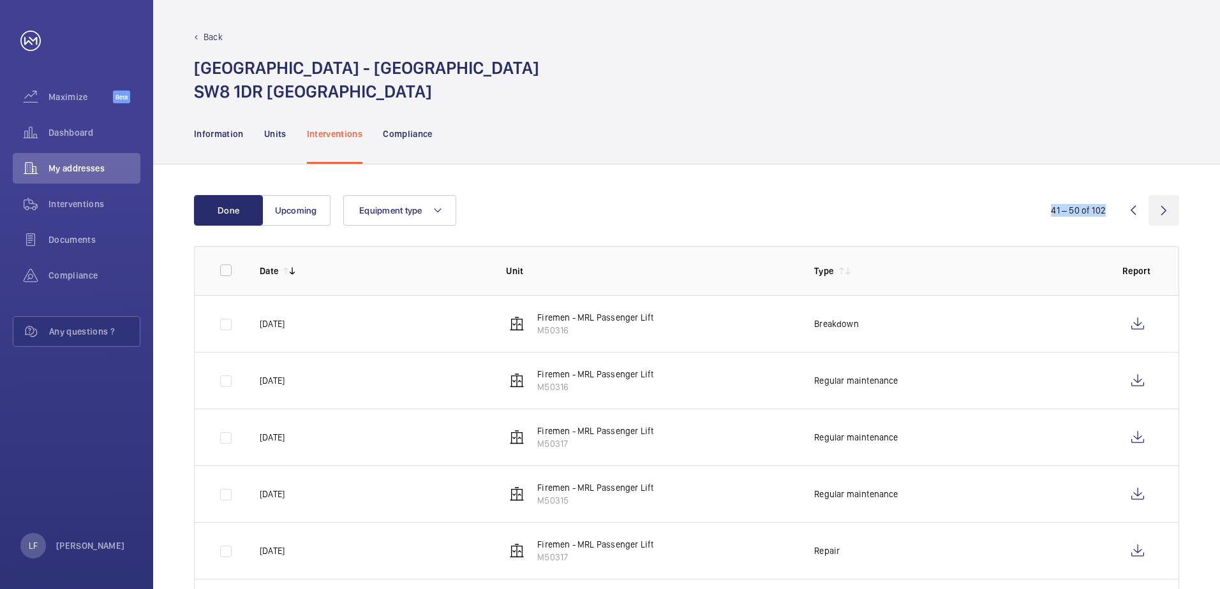
click at [1164, 213] on wm-front-icon-button at bounding box center [1163, 210] width 31 height 31
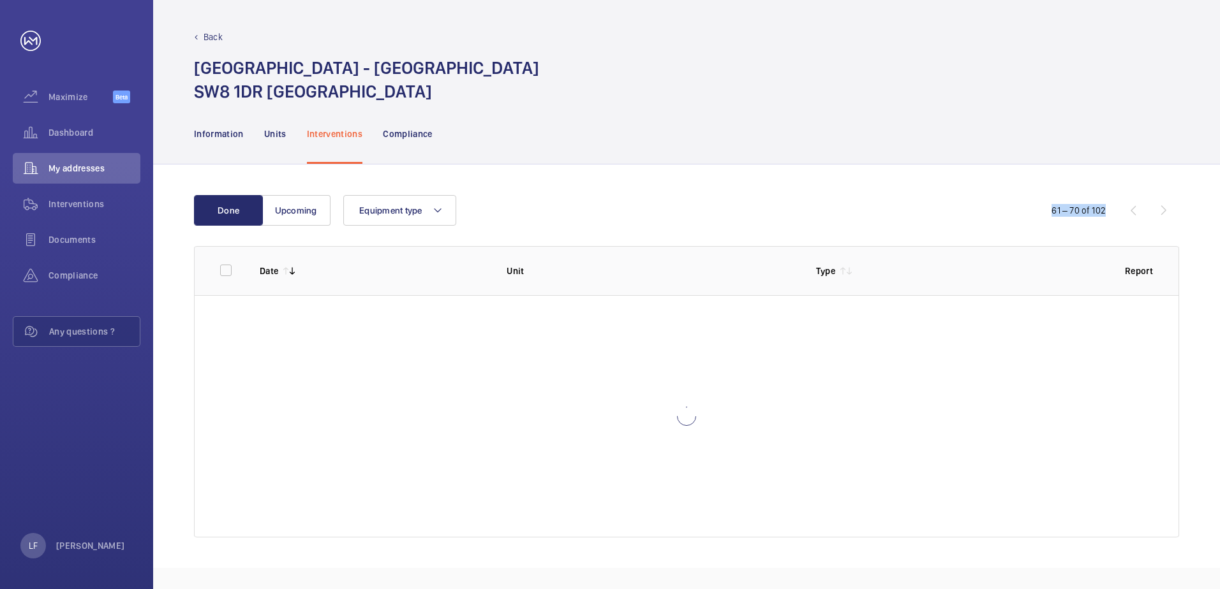
click at [1164, 213] on wm-front-icon-button at bounding box center [1163, 210] width 31 height 31
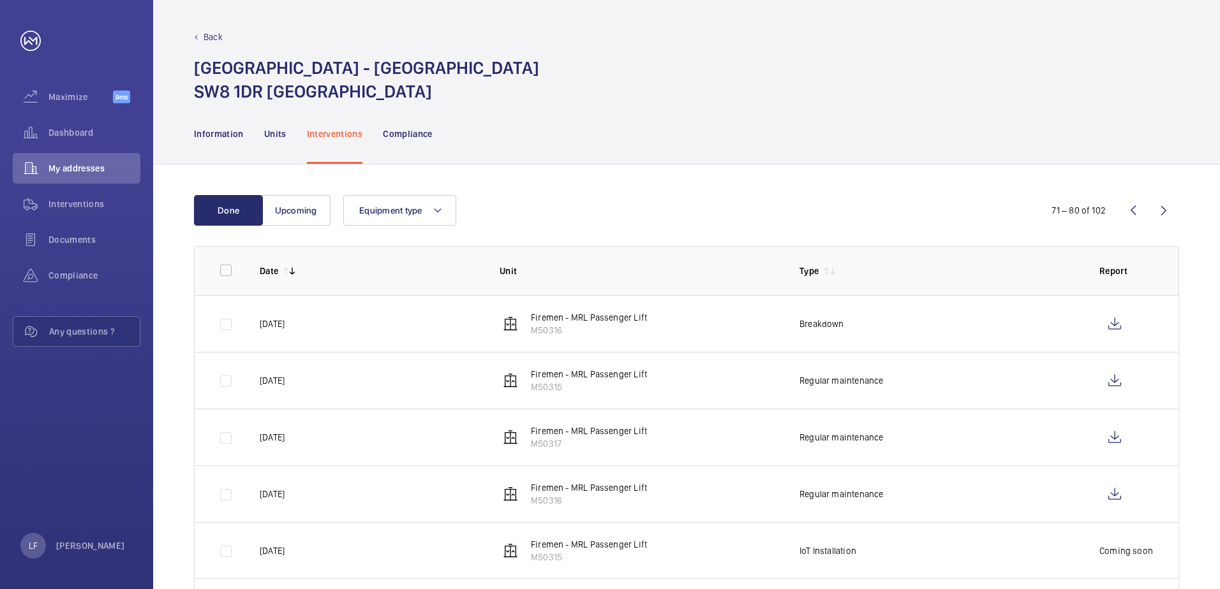
click at [1161, 219] on wm-front-icon-button at bounding box center [1163, 210] width 31 height 31
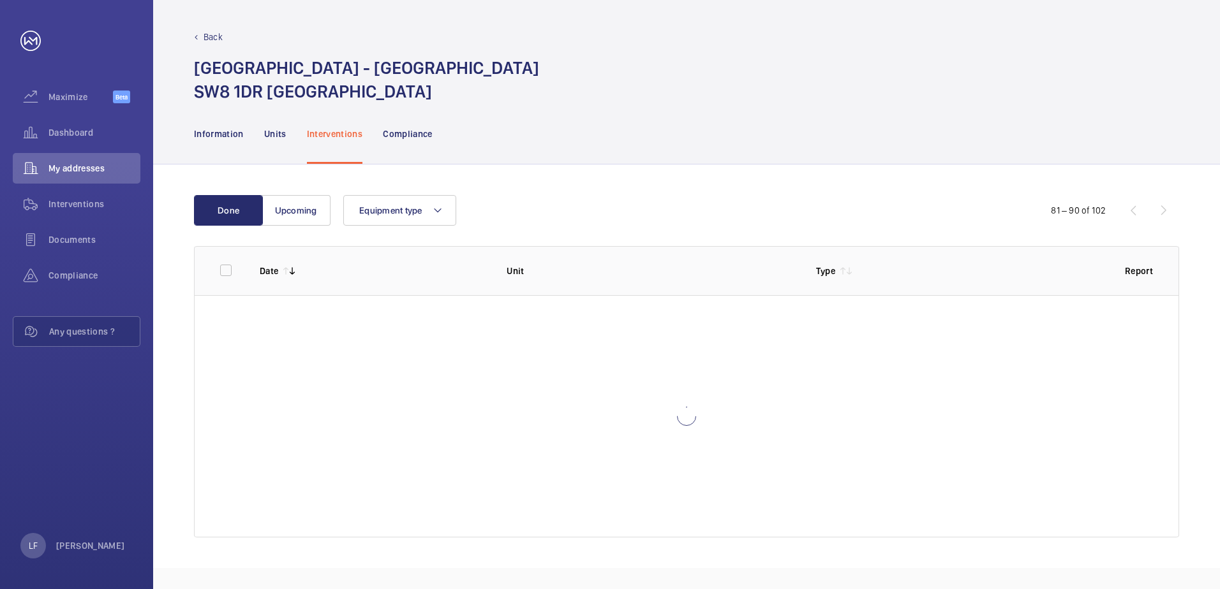
click at [1161, 217] on div "81 – 90 of 102" at bounding box center [1102, 210] width 153 height 15
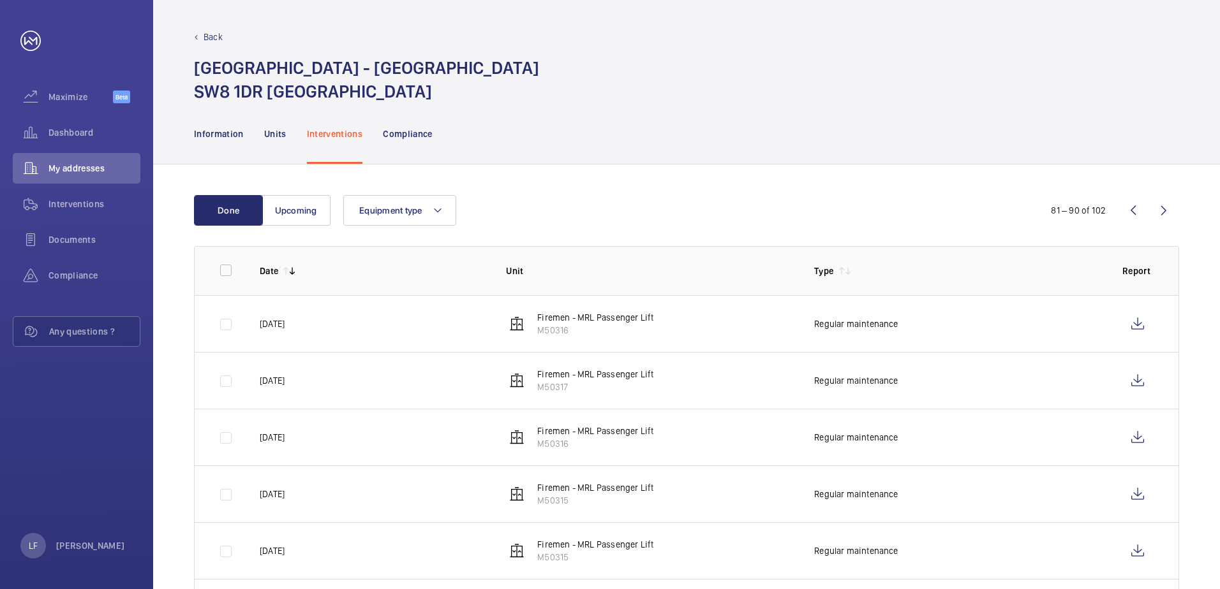
click at [1161, 217] on wm-front-icon-button at bounding box center [1163, 210] width 31 height 31
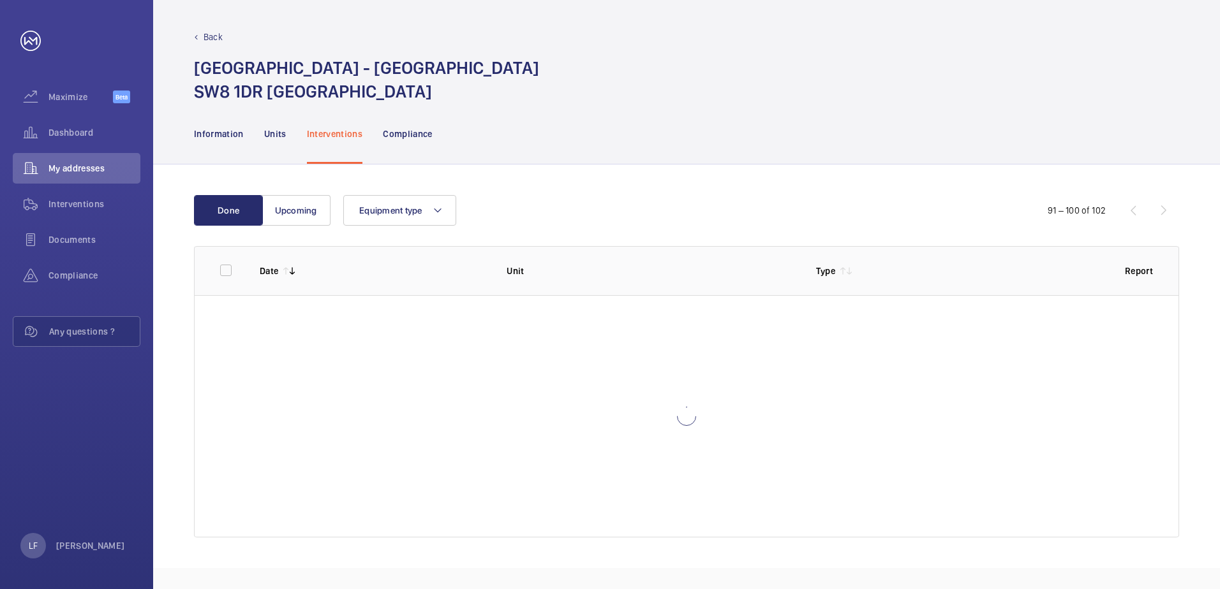
click at [1161, 217] on div "91 – 100 of 102" at bounding box center [1102, 210] width 153 height 15
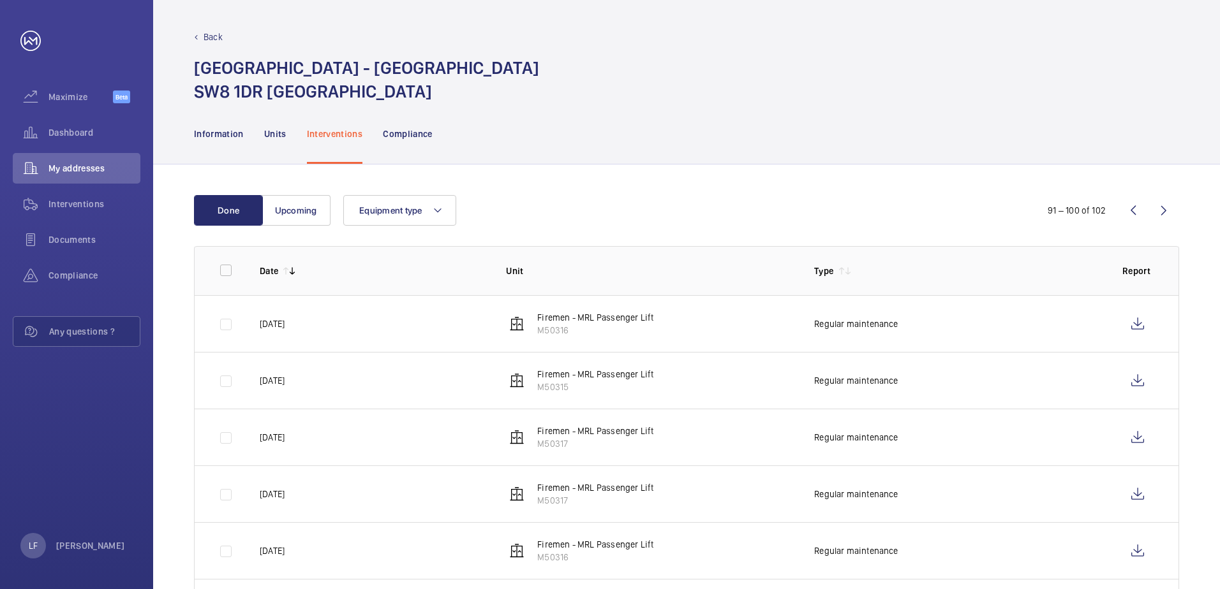
click at [1161, 217] on wm-front-icon-button at bounding box center [1163, 210] width 31 height 31
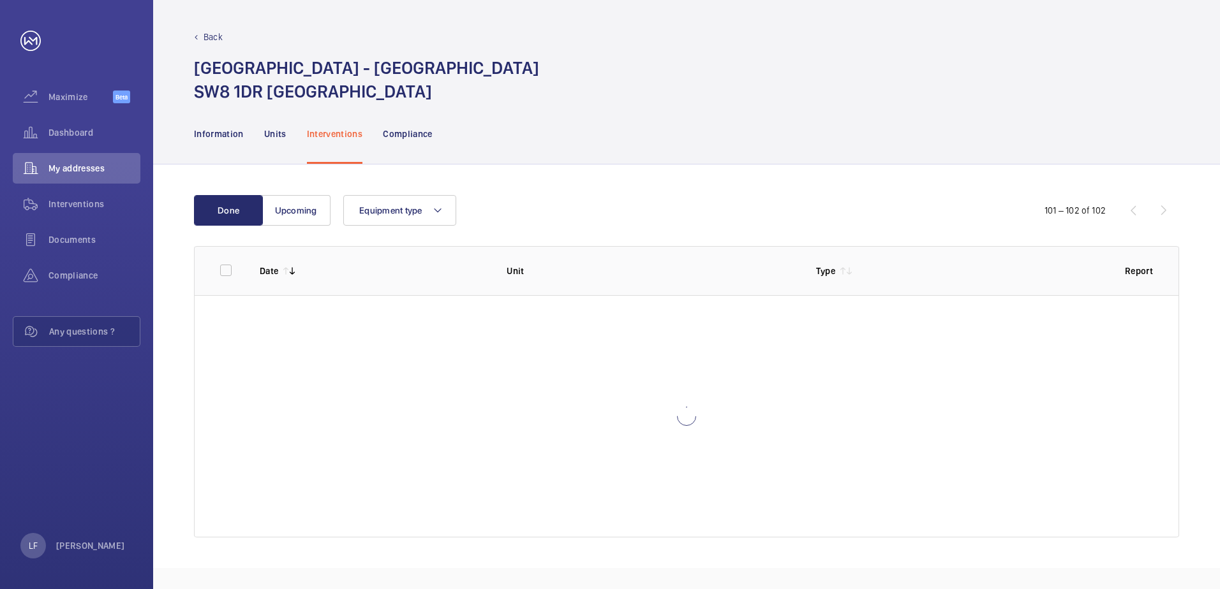
click at [1161, 217] on div "101 – 102 of 102" at bounding box center [1101, 210] width 155 height 15
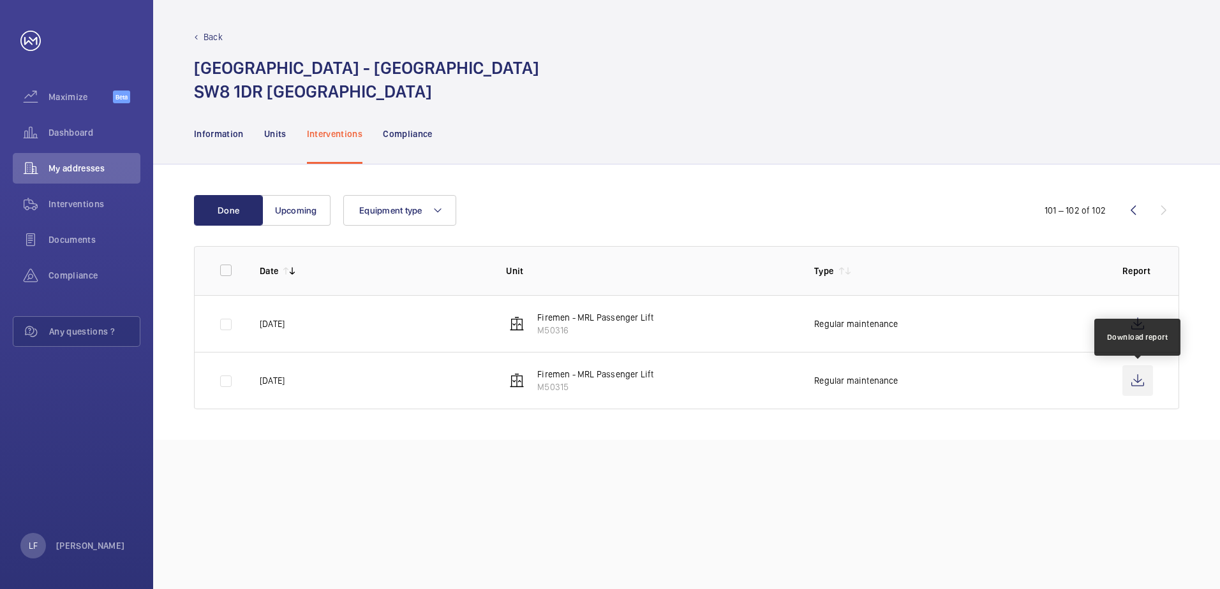
click at [1145, 378] on wm-front-icon-button at bounding box center [1137, 381] width 31 height 31
click at [79, 132] on span "Dashboard" at bounding box center [94, 132] width 92 height 13
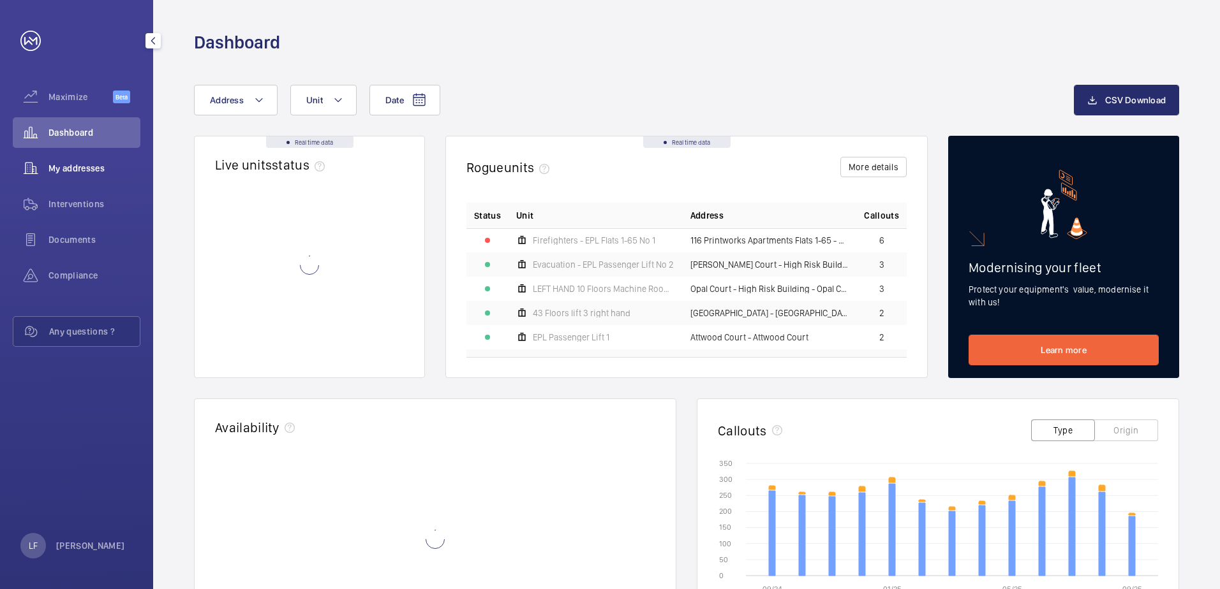
click at [91, 170] on span "My addresses" at bounding box center [94, 168] width 92 height 13
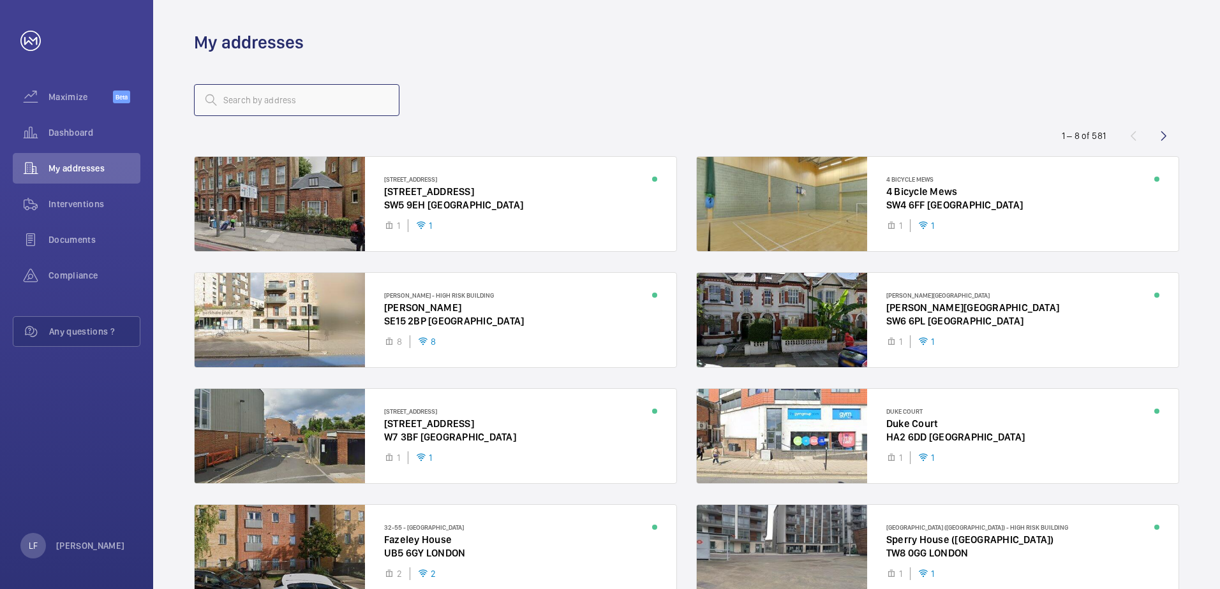
click at [246, 103] on input "text" at bounding box center [296, 100] width 205 height 32
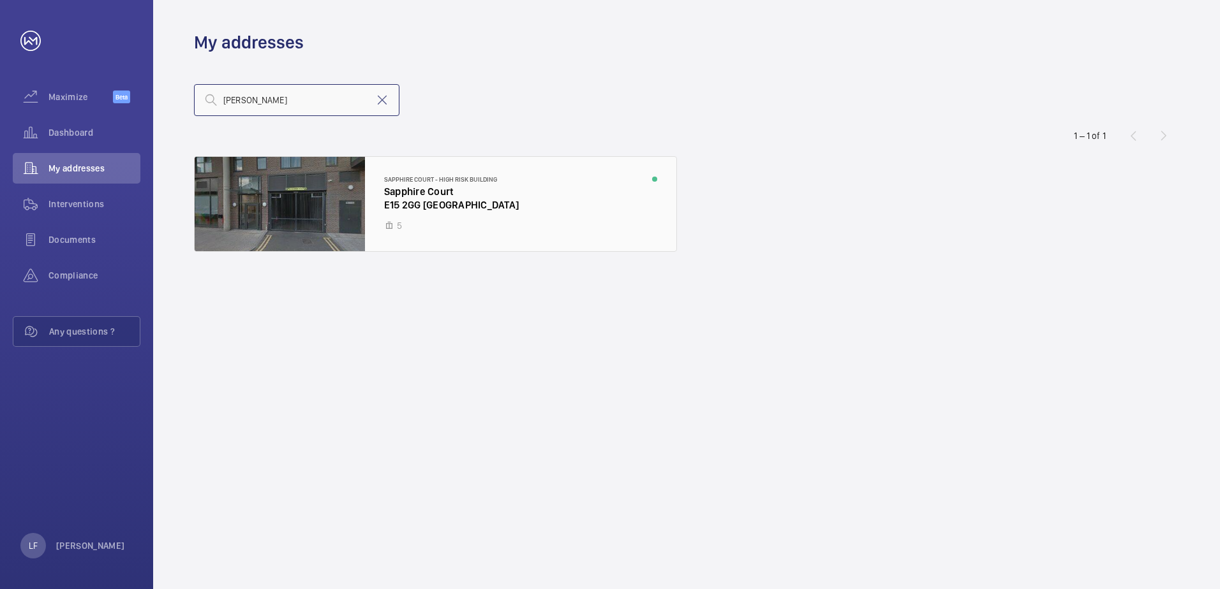
type input "[PERSON_NAME]"
click at [427, 193] on div at bounding box center [436, 204] width 482 height 94
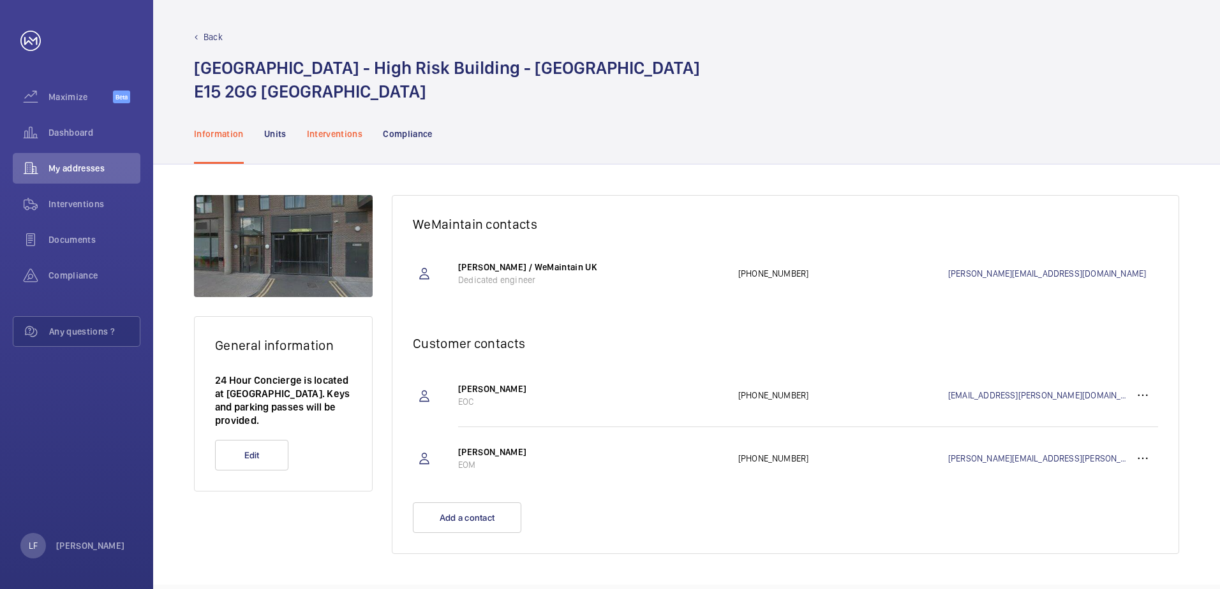
click at [350, 134] on p "Interventions" at bounding box center [335, 134] width 56 height 13
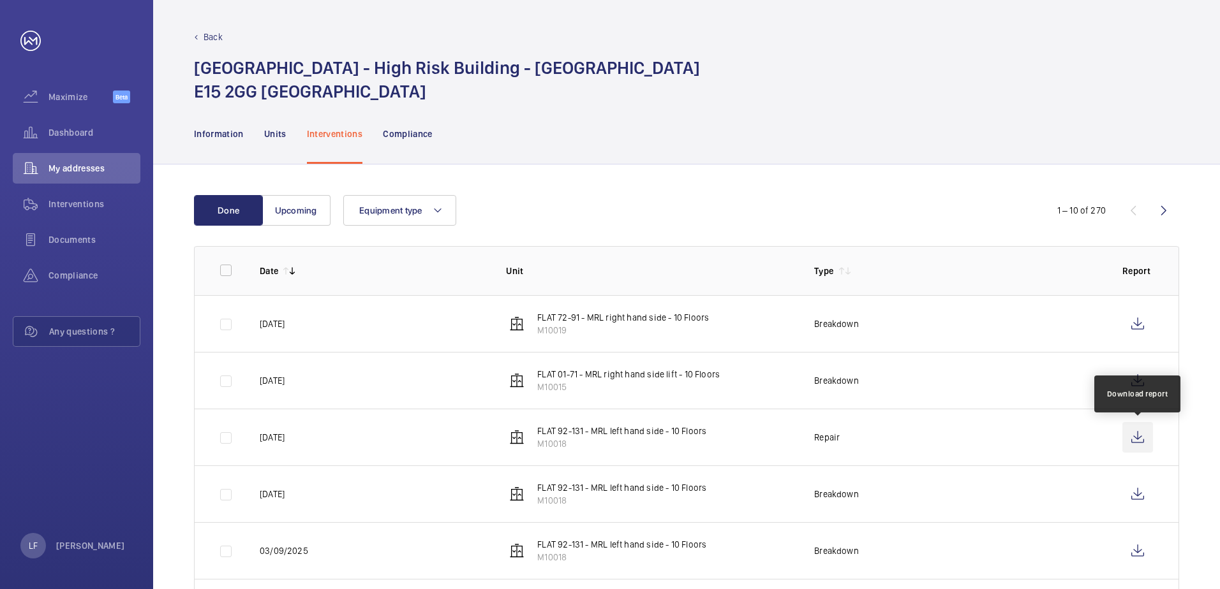
click at [1125, 438] on wm-front-icon-button at bounding box center [1137, 437] width 31 height 31
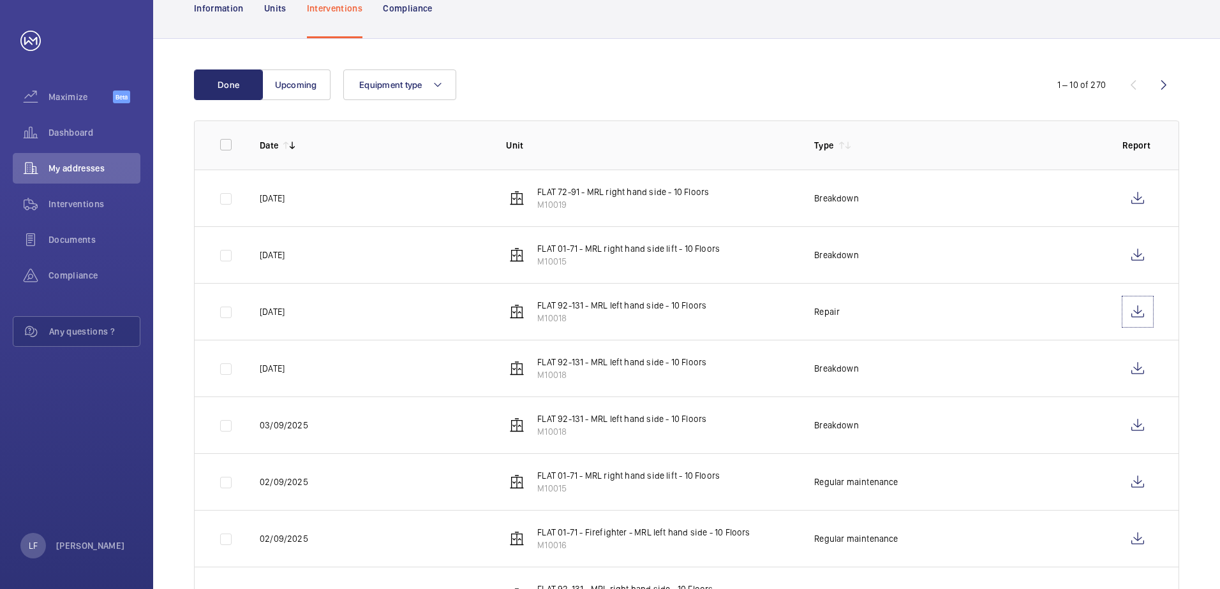
scroll to position [114, 0]
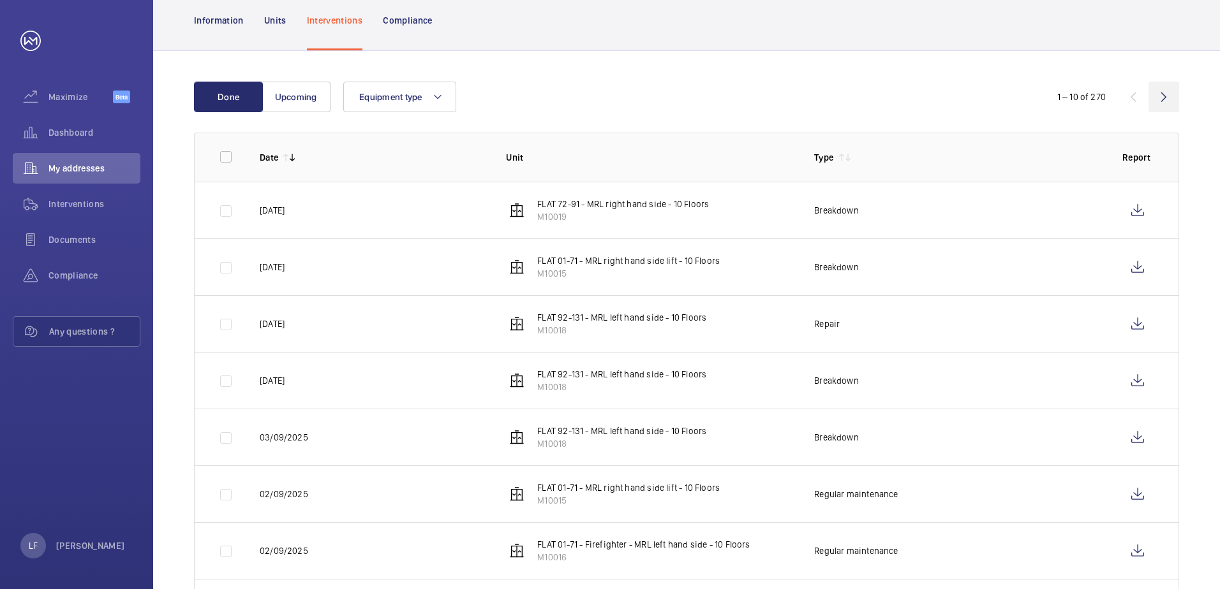
click at [1166, 94] on wm-front-icon-button at bounding box center [1163, 97] width 31 height 31
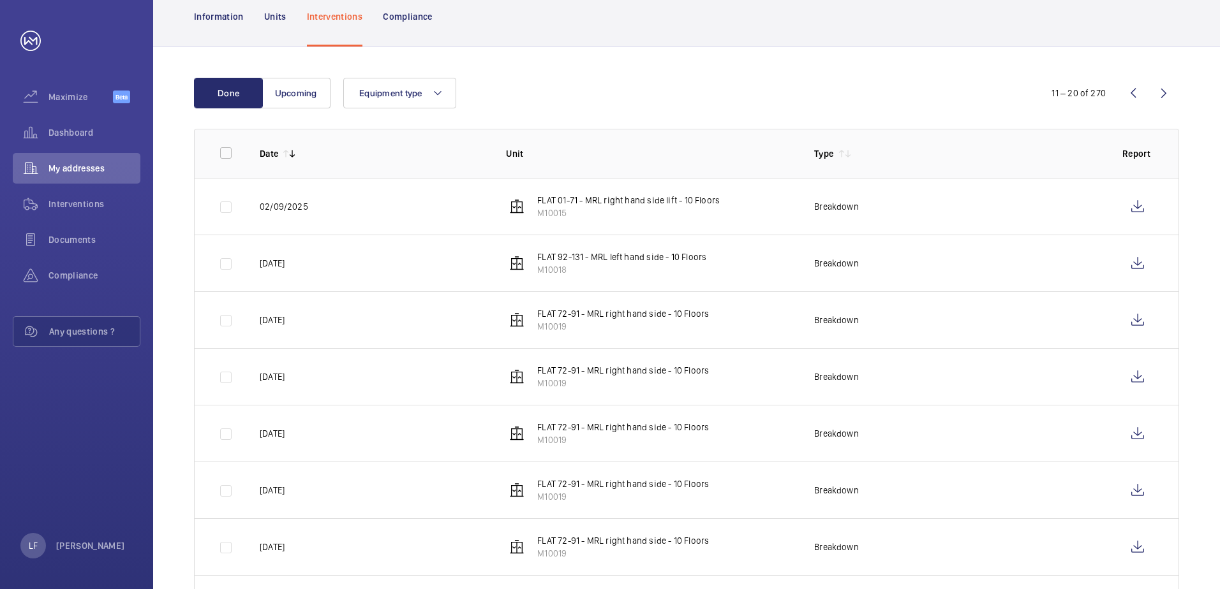
scroll to position [114, 0]
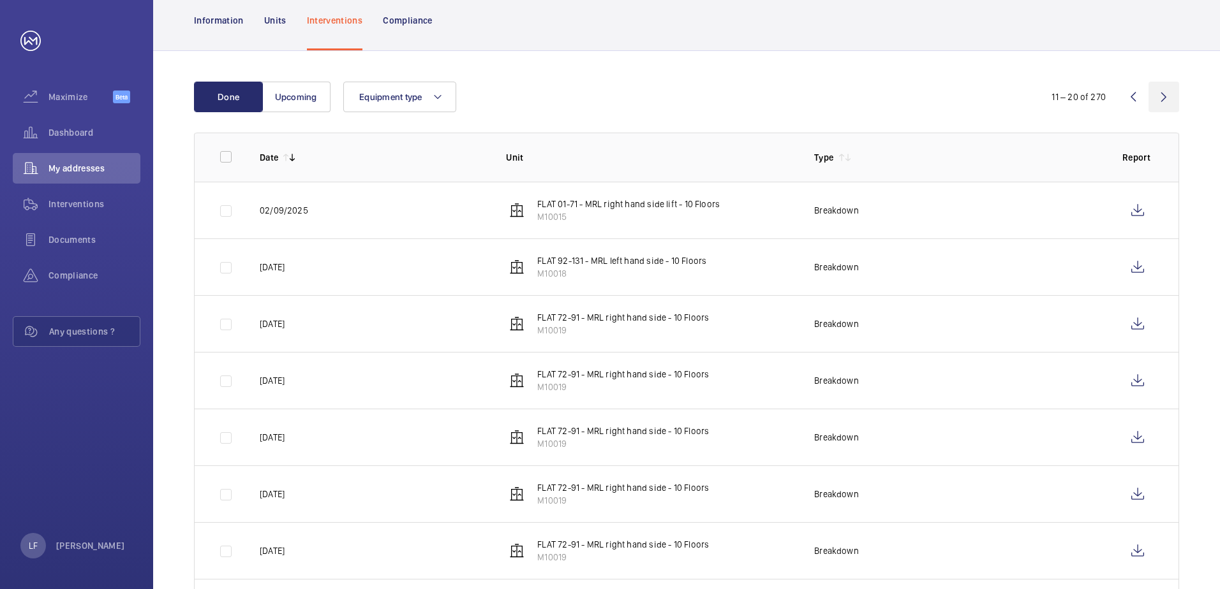
click at [1156, 105] on wm-front-icon-button at bounding box center [1163, 97] width 31 height 31
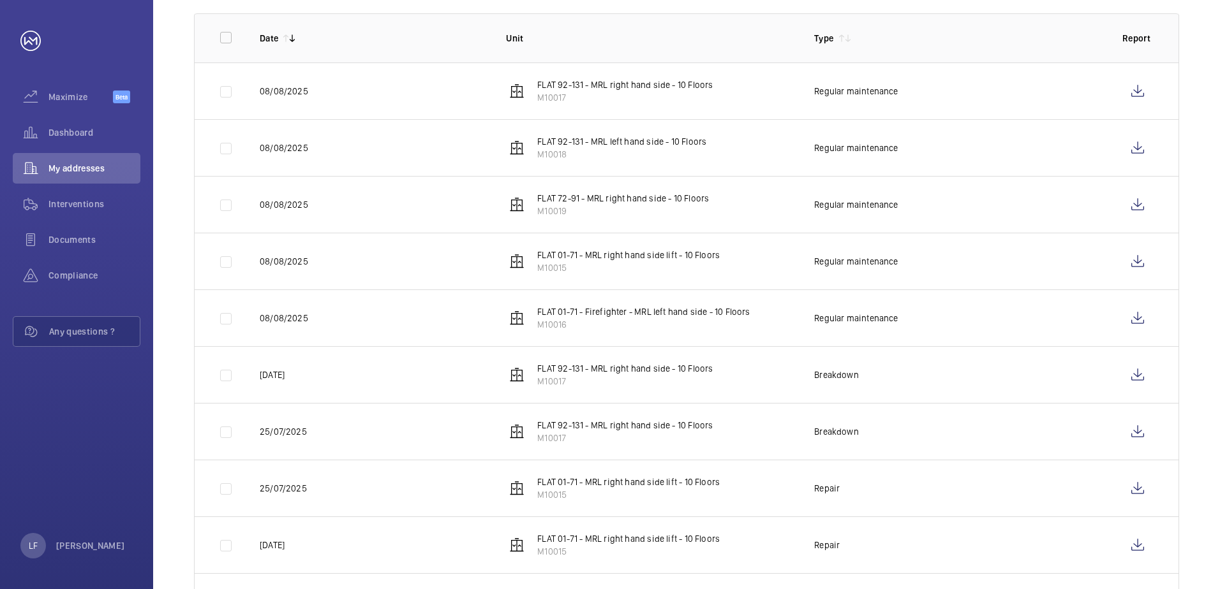
scroll to position [255, 0]
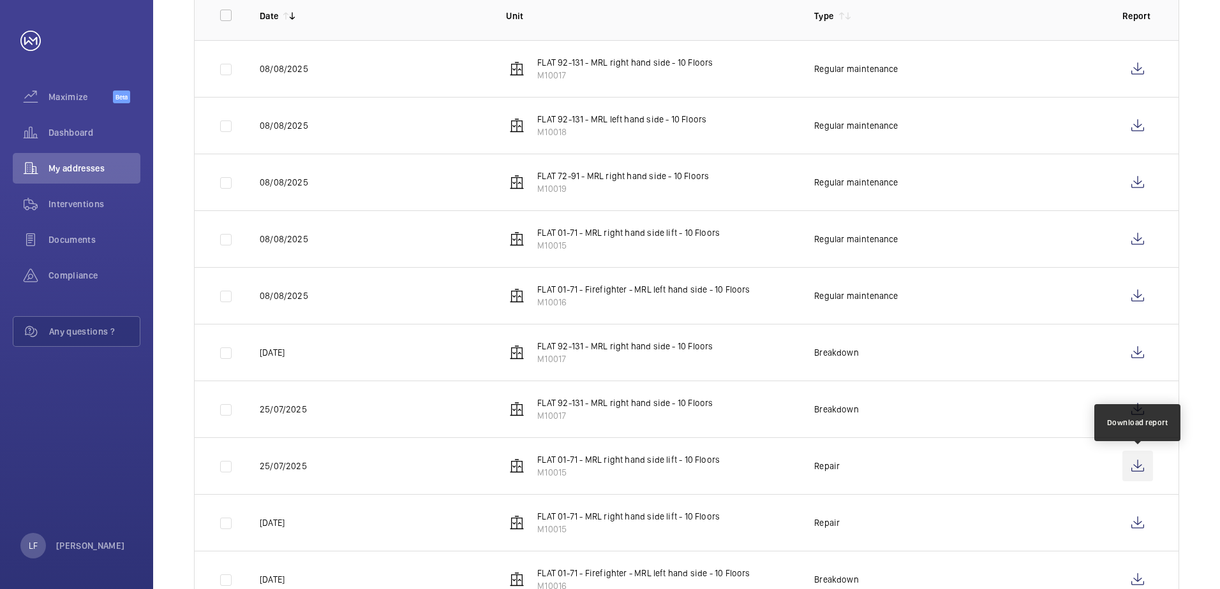
click at [1145, 458] on wm-front-icon-button at bounding box center [1137, 466] width 31 height 31
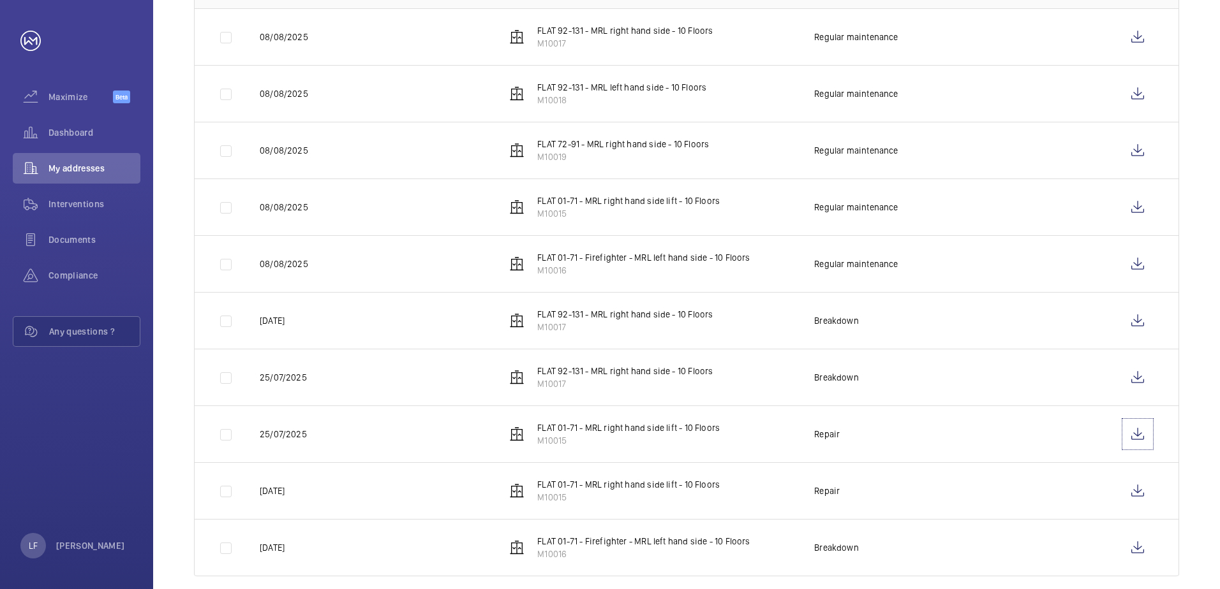
scroll to position [305, 0]
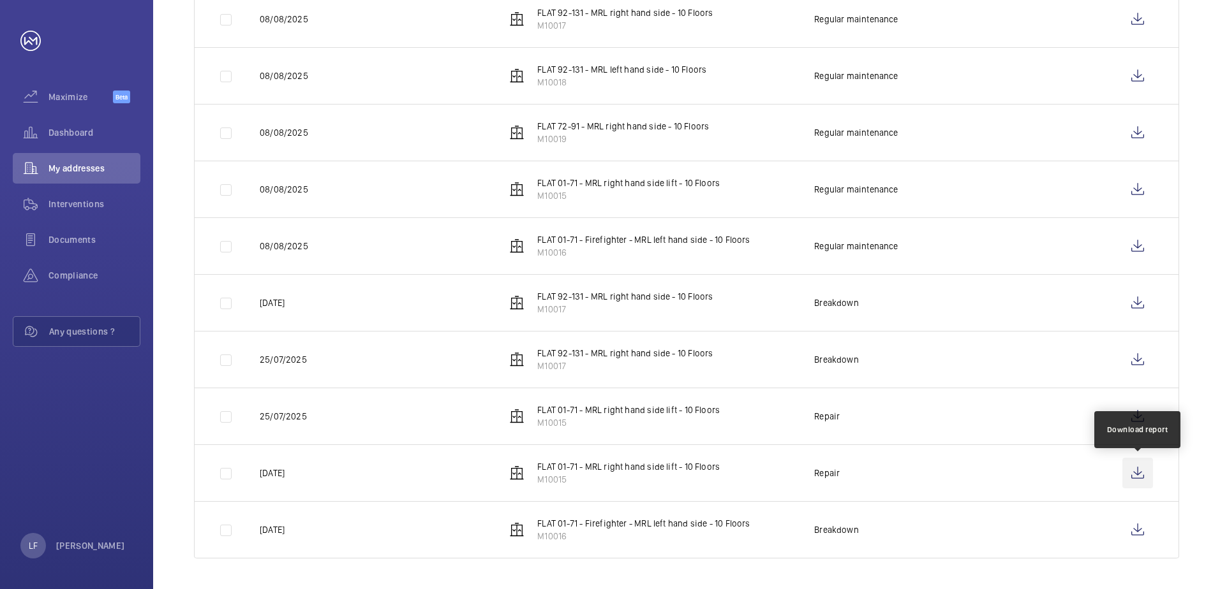
click at [1142, 480] on wm-front-icon-button at bounding box center [1137, 473] width 31 height 31
click at [81, 134] on span "Dashboard" at bounding box center [94, 132] width 92 height 13
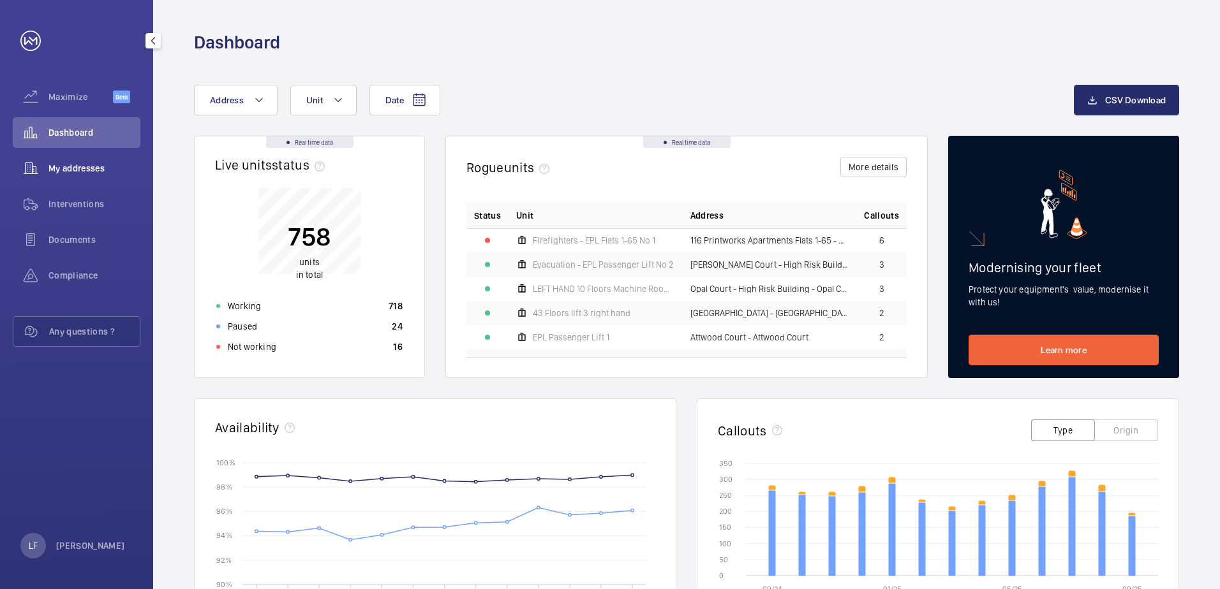
click at [89, 169] on span "My addresses" at bounding box center [94, 168] width 92 height 13
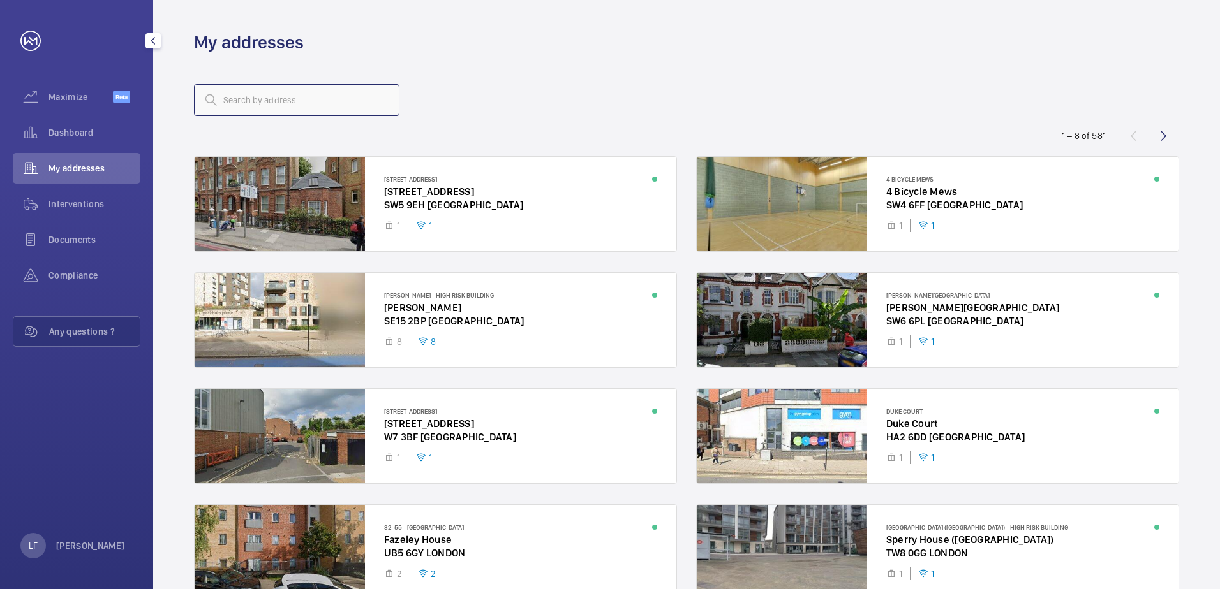
click at [244, 97] on input "text" at bounding box center [296, 100] width 205 height 32
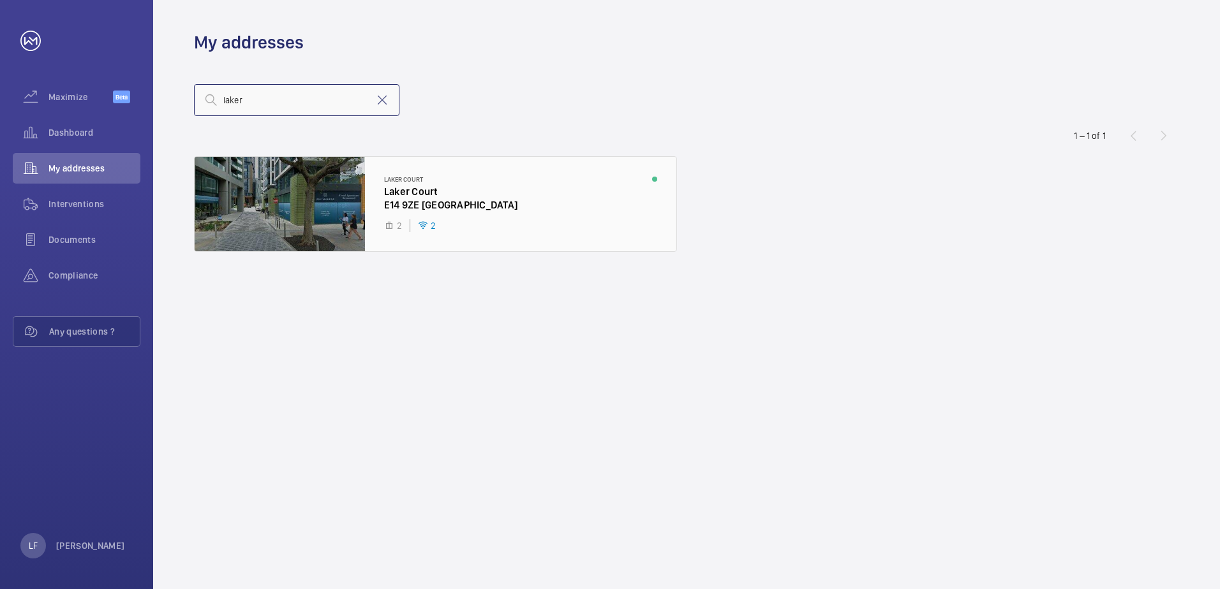
type input "laker"
click at [445, 194] on div at bounding box center [436, 204] width 482 height 94
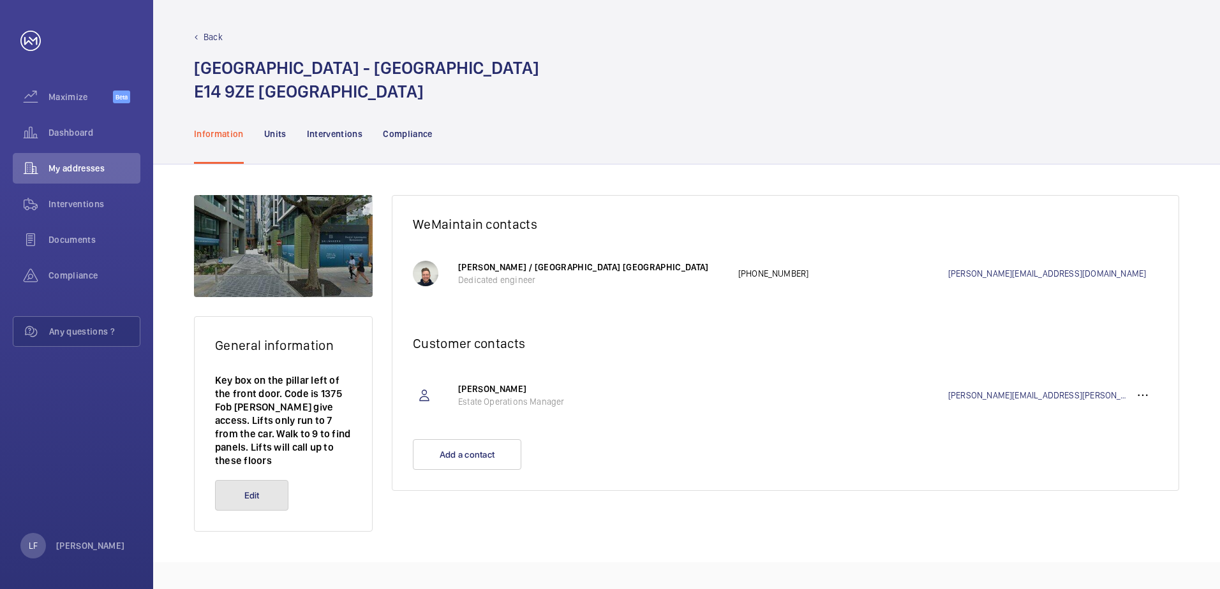
click at [285, 480] on button "Edit" at bounding box center [251, 495] width 73 height 31
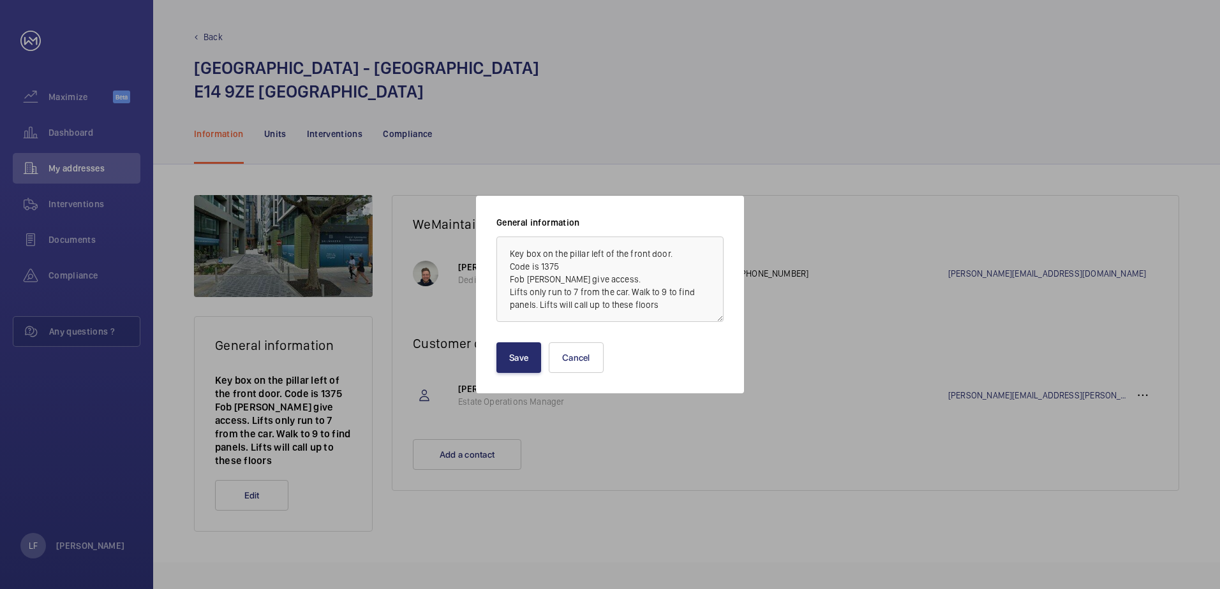
scroll to position [1, 0]
click at [542, 313] on textarea "Key box on the pillar left of the front door. Code is 1375 Fob [PERSON_NAME] gi…" at bounding box center [609, 279] width 227 height 85
paste textarea "Access to building via main entrance intercom panel"
click at [538, 316] on textarea "Key box on the pillar left of the front door. Code is 1375 Fob [PERSON_NAME] gi…" at bounding box center [609, 279] width 227 height 85
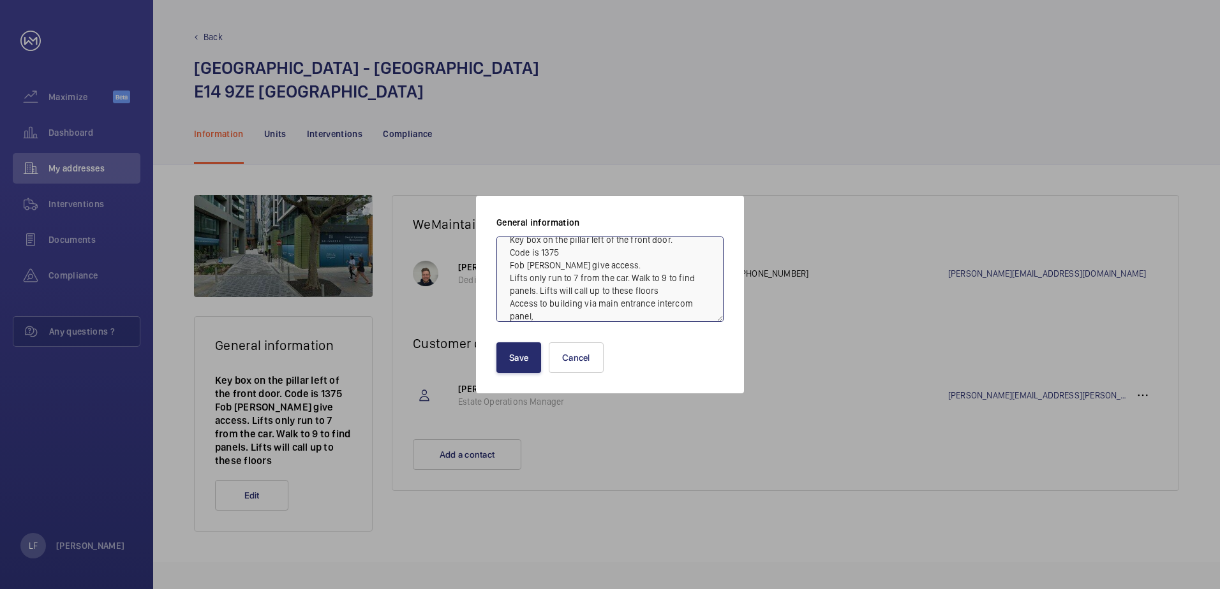
paste textarea "Press bell icon then 38255 and bell icon again"
type textarea "Key box on the pillar left of the front door. Code is 1375 Fob [PERSON_NAME] gi…"
click at [534, 348] on button "Save" at bounding box center [518, 358] width 45 height 31
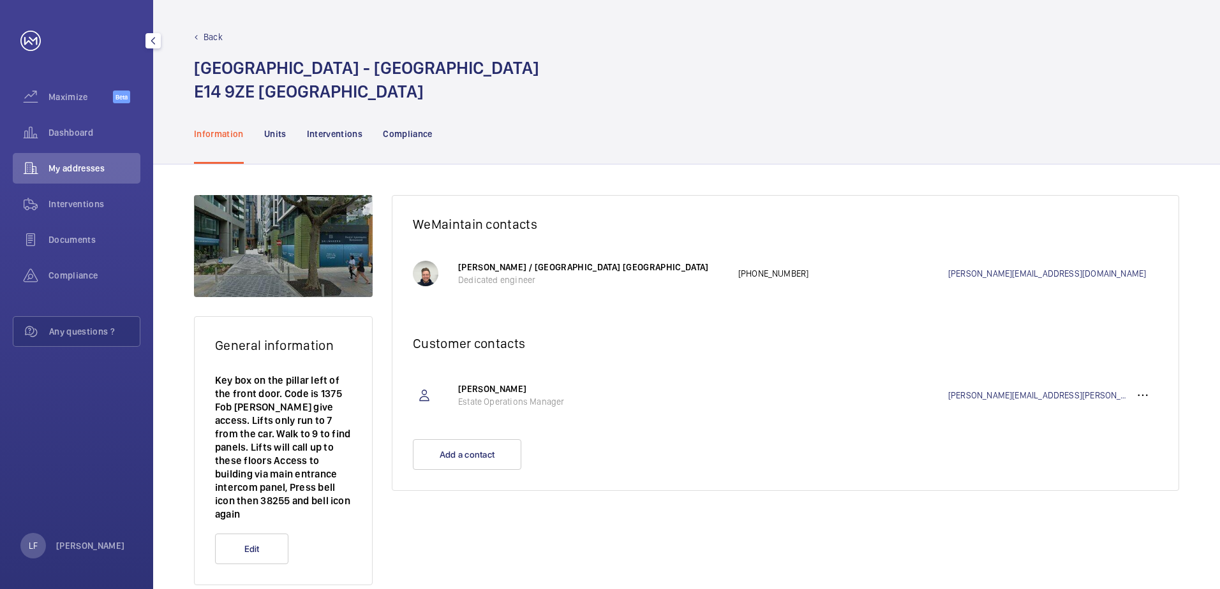
click at [61, 166] on span "My addresses" at bounding box center [94, 168] width 92 height 13
click at [80, 137] on span "Dashboard" at bounding box center [94, 132] width 92 height 13
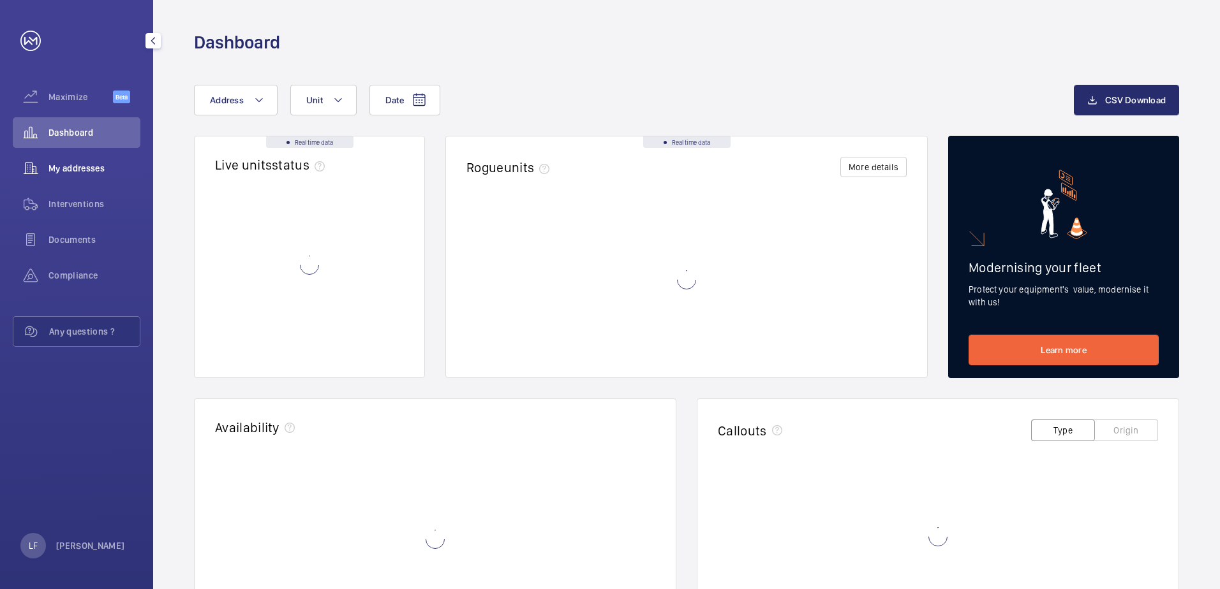
click at [80, 160] on div "My addresses" at bounding box center [77, 168] width 128 height 31
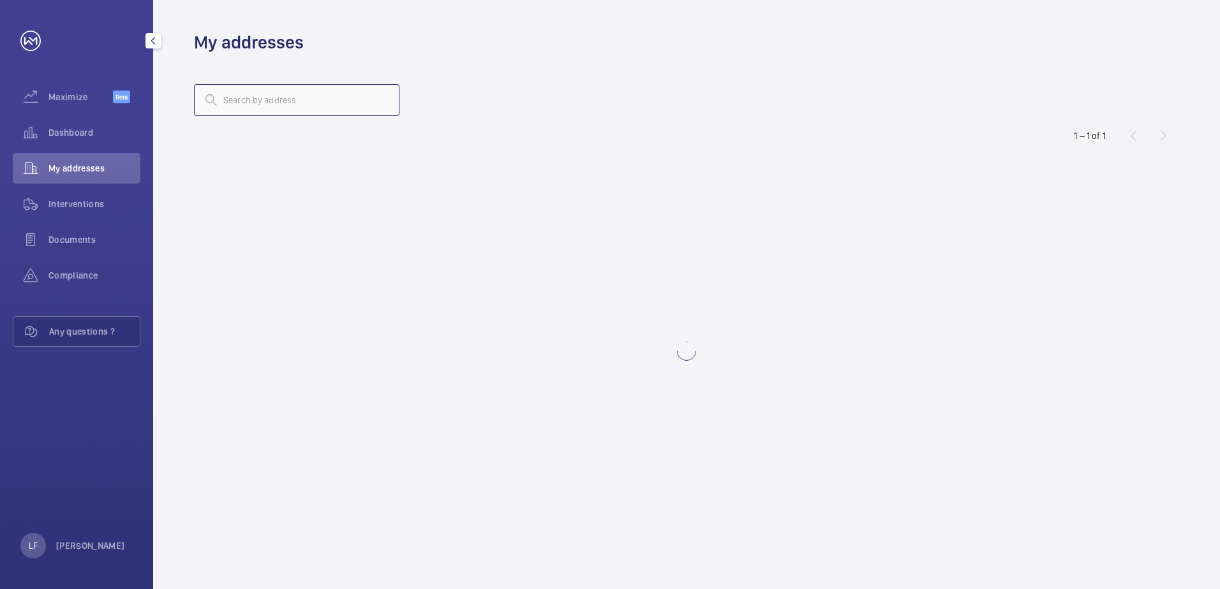
click at [248, 105] on input "text" at bounding box center [296, 100] width 205 height 32
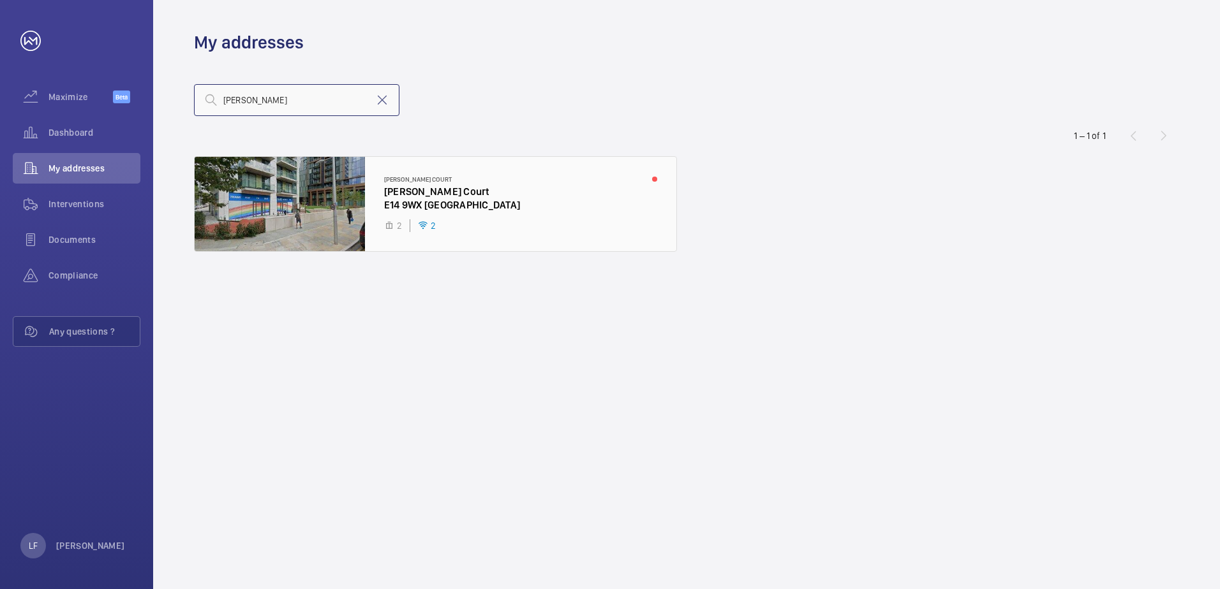
type input "[PERSON_NAME]"
click at [418, 207] on div at bounding box center [436, 204] width 482 height 94
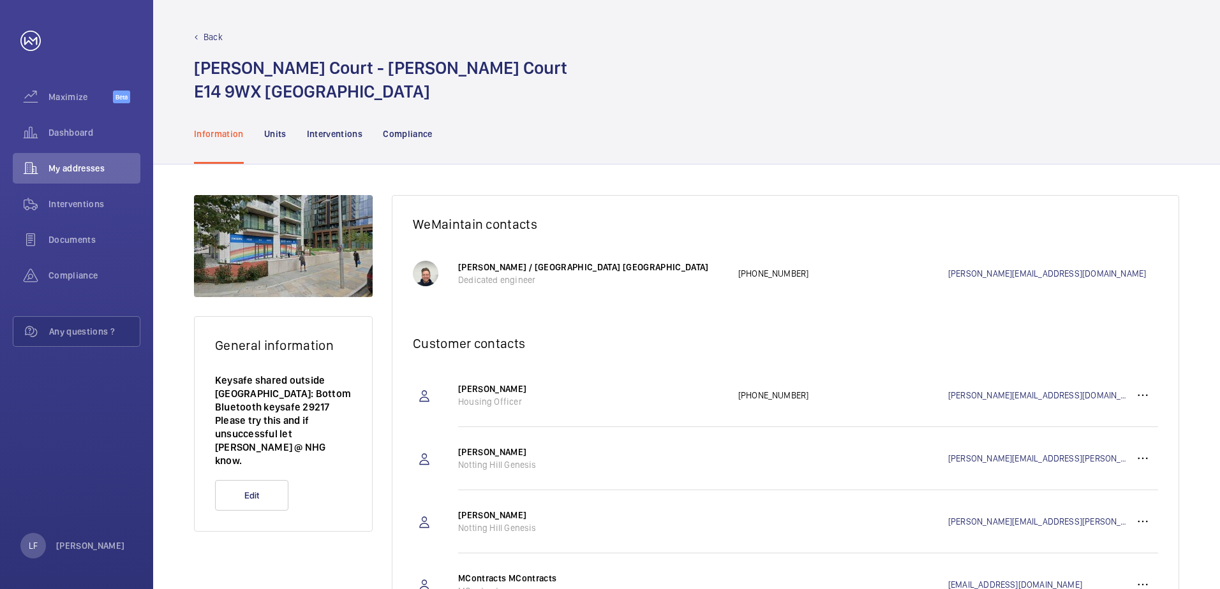
click at [297, 450] on p "Keysafe shared outside [GEOGRAPHIC_DATA]: Bottom Bluetooth keysafe 29217 Please…" at bounding box center [283, 421] width 137 height 94
click at [251, 444] on p "Keysafe shared outside [GEOGRAPHIC_DATA]: Bottom Bluetooth keysafe 29217 Please…" at bounding box center [283, 421] width 137 height 94
click at [259, 480] on button "Edit" at bounding box center [251, 495] width 73 height 31
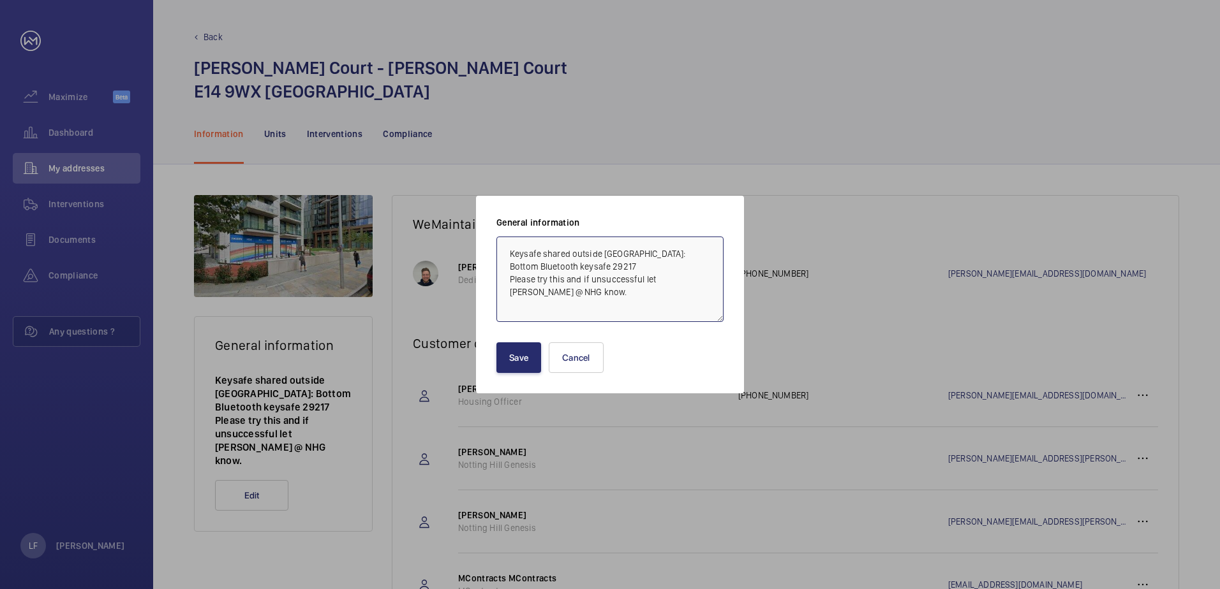
click at [507, 307] on textarea "Keysafe shared outside [GEOGRAPHIC_DATA]: Bottom Bluetooth keysafe 29217 Please…" at bounding box center [609, 279] width 227 height 85
paste textarea "Access to building via main entrance intercom panel."
click at [556, 318] on textarea "Keysafe shared outside [GEOGRAPHIC_DATA]: Bottom Bluetooth keysafe 29217 Please…" at bounding box center [609, 279] width 227 height 85
paste textarea "Press bell icon then 77264 and bell icon again"
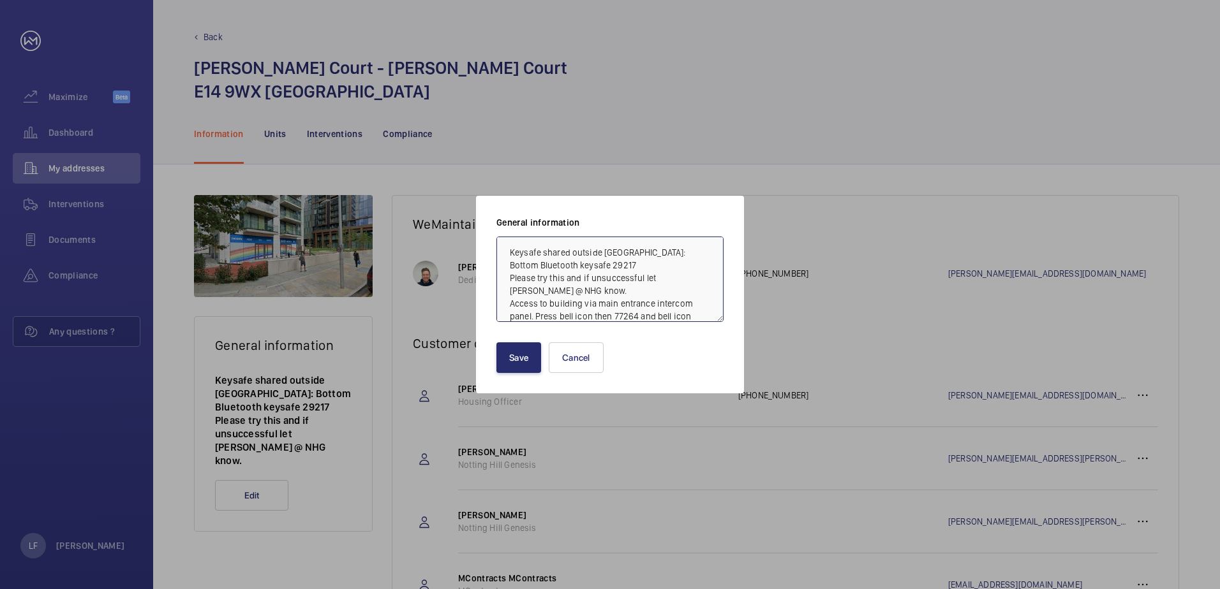
scroll to position [14, 0]
type textarea "Keysafe shared outside [GEOGRAPHIC_DATA]: Bottom Bluetooth keysafe 29217 Please…"
click at [529, 359] on button "Save" at bounding box center [518, 358] width 45 height 31
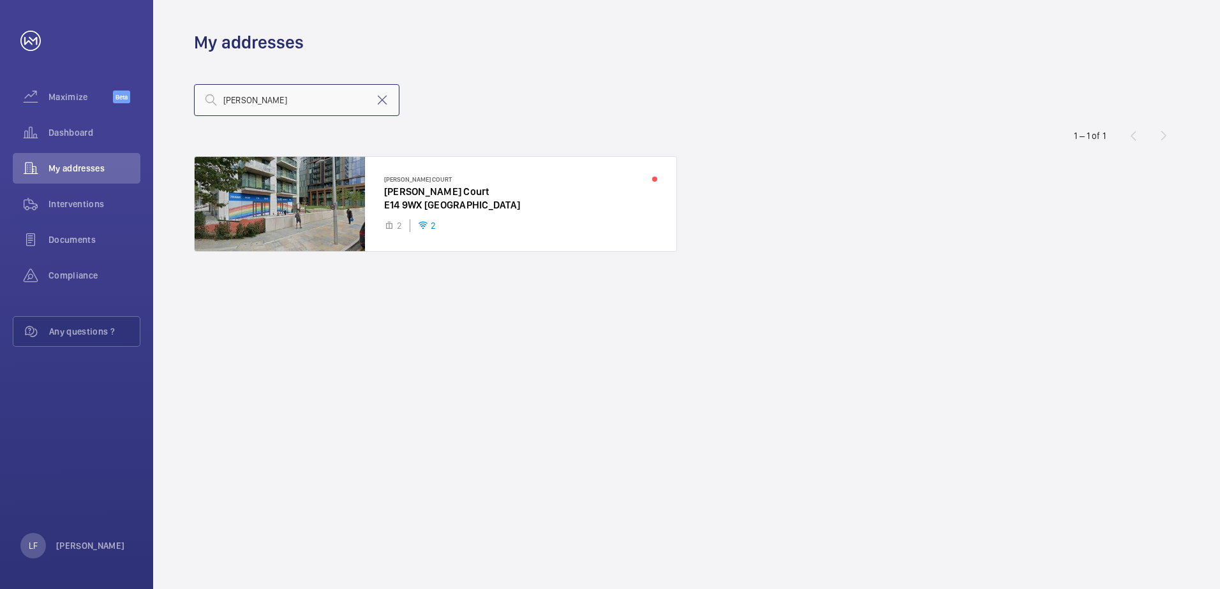
drag, startPoint x: 230, startPoint y: 100, endPoint x: 201, endPoint y: 106, distance: 29.9
click at [201, 106] on input "[PERSON_NAME]" at bounding box center [296, 100] width 205 height 32
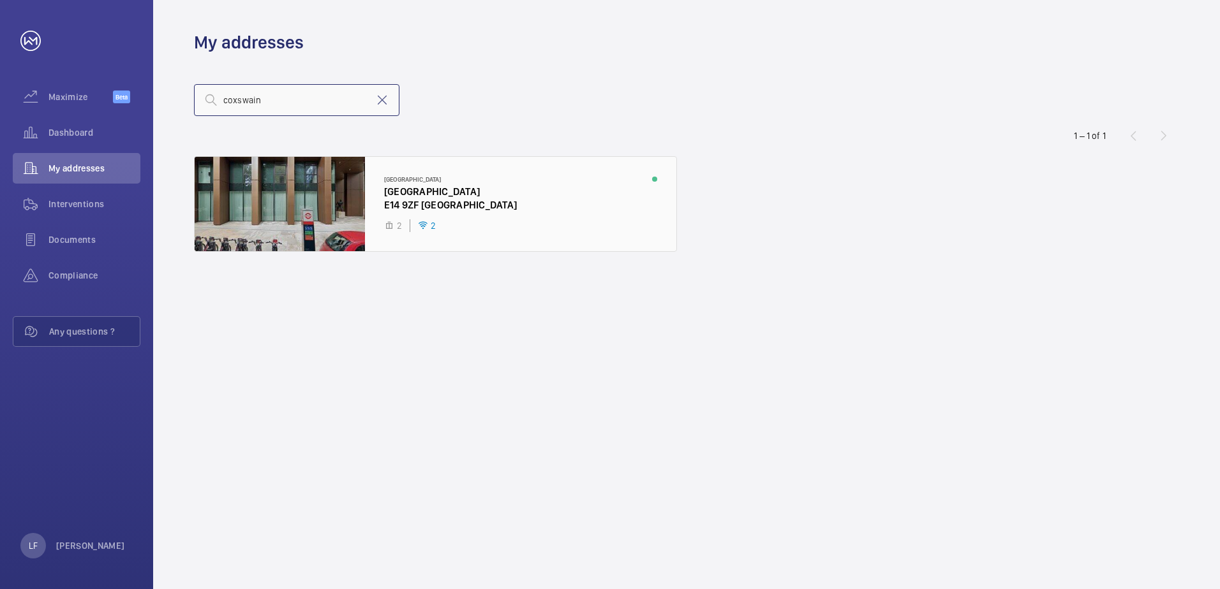
type input "coxswain"
click at [432, 200] on div at bounding box center [436, 204] width 482 height 94
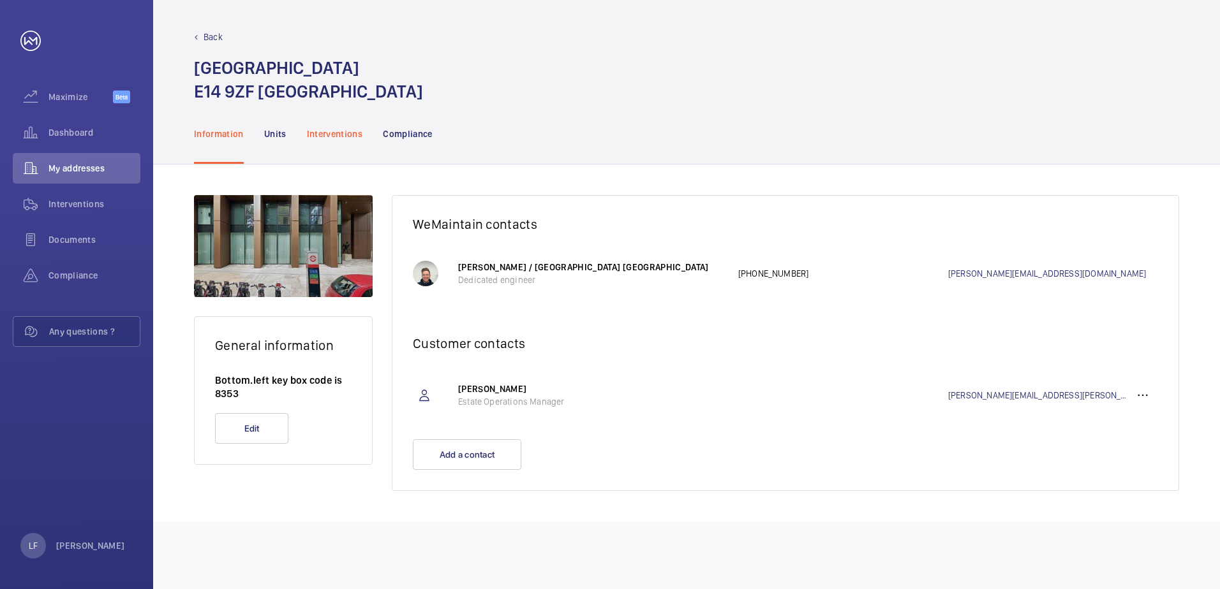
click at [336, 134] on p "Interventions" at bounding box center [335, 134] width 56 height 13
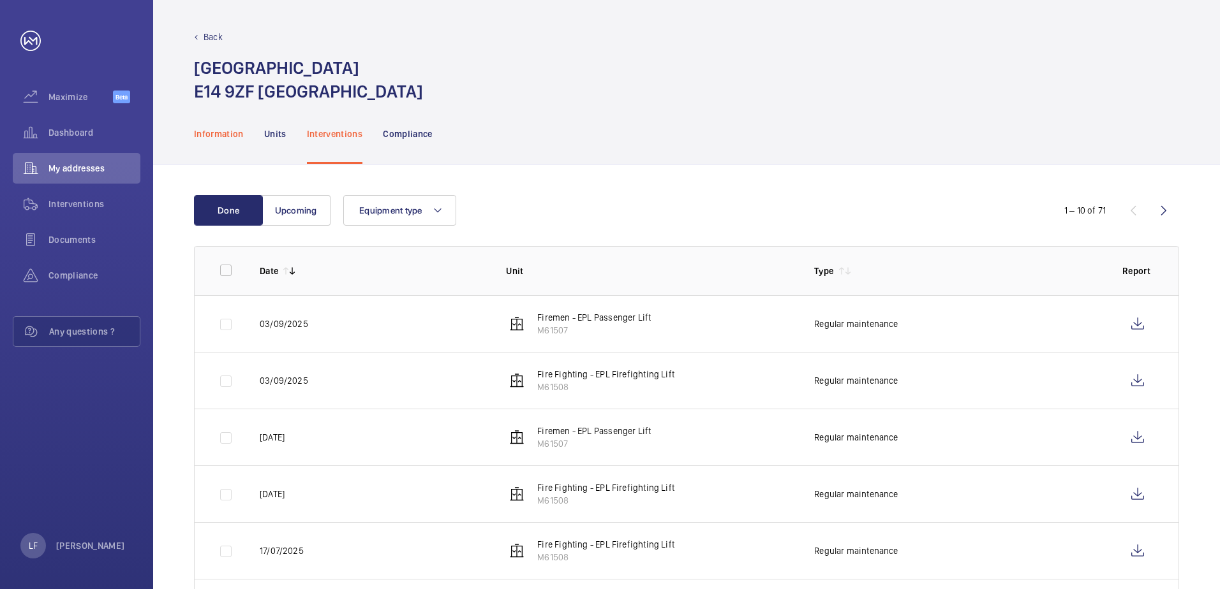
click at [243, 131] on p "Information" at bounding box center [219, 134] width 50 height 13
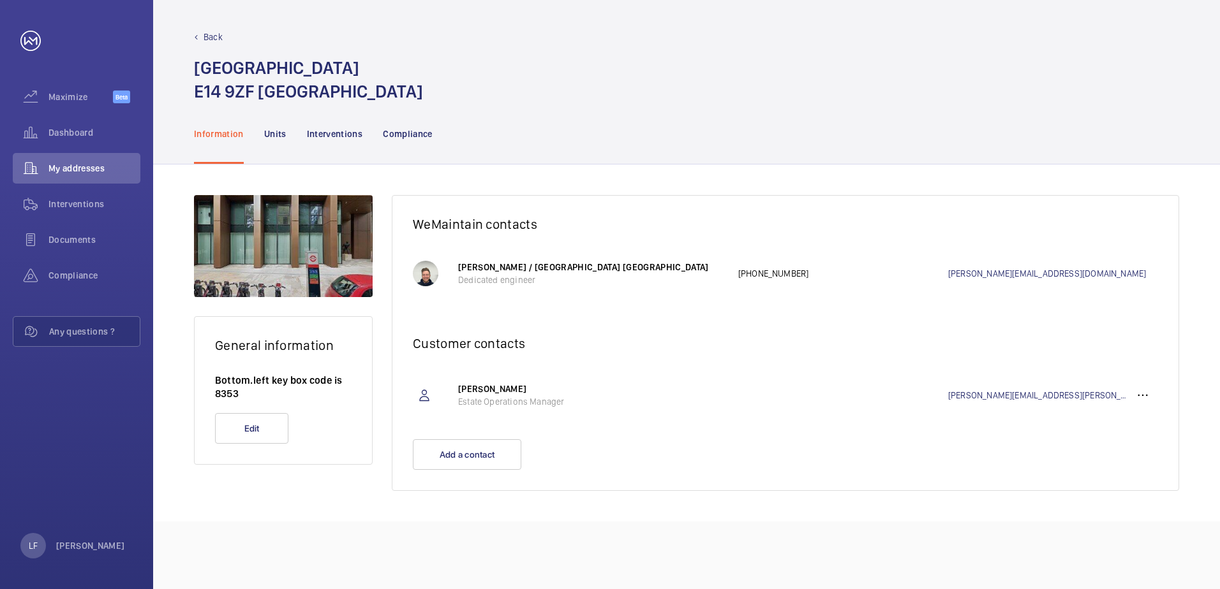
click at [236, 130] on p "Information" at bounding box center [219, 134] width 50 height 13
click at [272, 422] on button "Edit" at bounding box center [251, 428] width 73 height 31
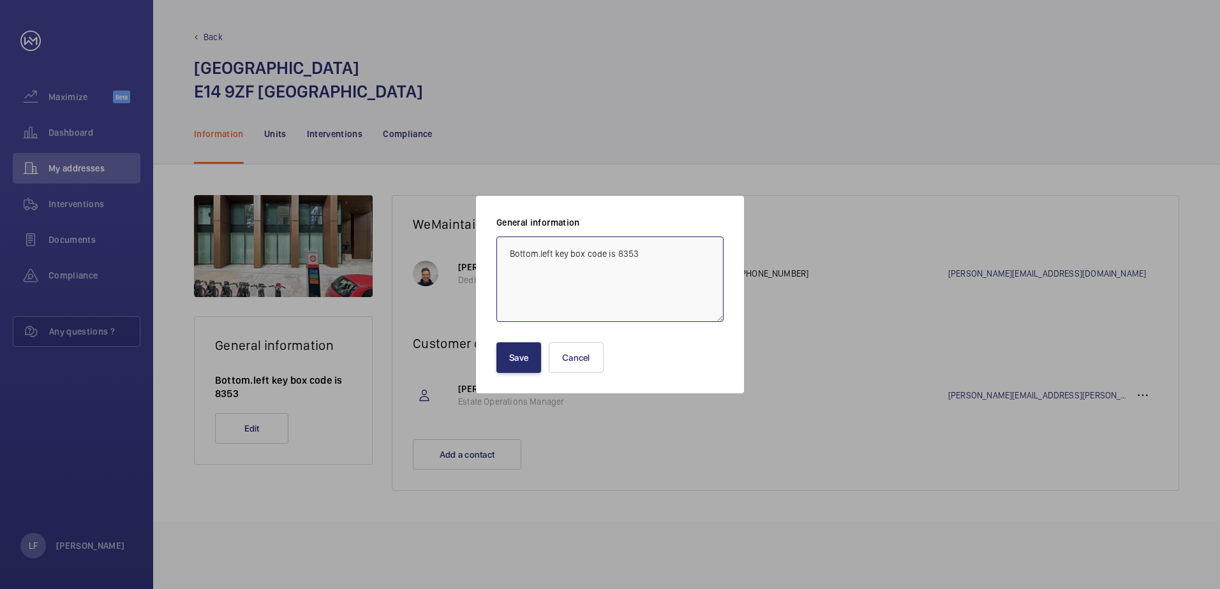
click at [518, 272] on textarea "Bottom.left key box code is 8353" at bounding box center [609, 279] width 227 height 85
paste textarea "Access to building via main entrance intercom panel"
click at [544, 286] on textarea "Bottom.left key box code is 8353 Access to building via main entrance intercom …" at bounding box center [609, 279] width 227 height 85
paste textarea "Press bell icon then 21180 and bell icon again"
type textarea "Bottom.left key box code is 8353 Access to building via main entrance intercom …"
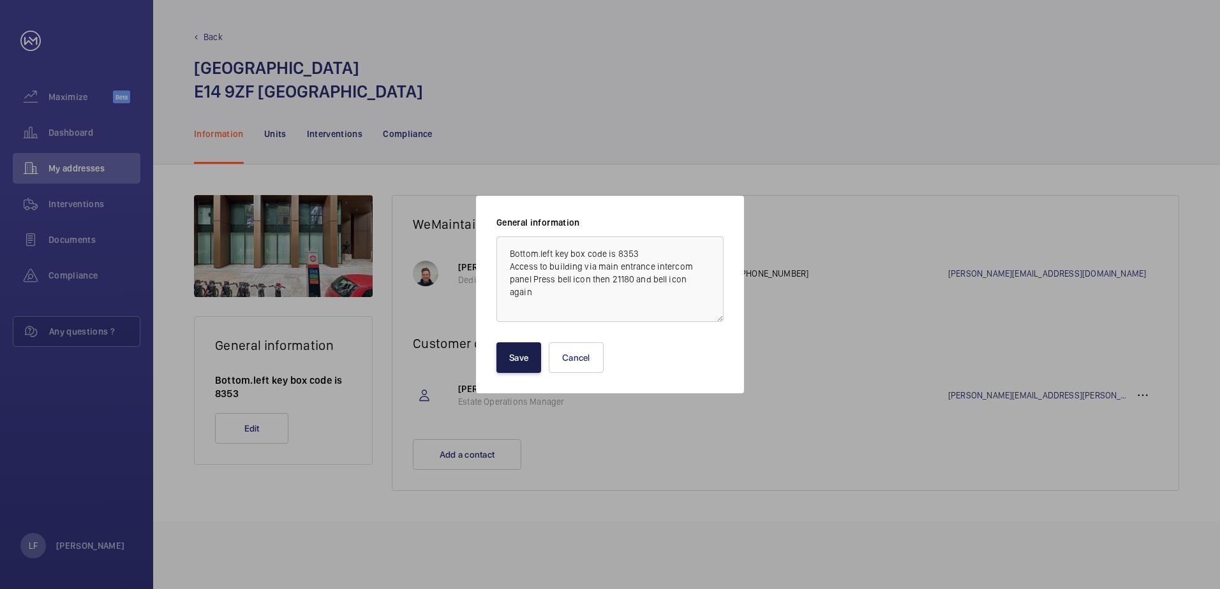
click at [531, 350] on button "Save" at bounding box center [518, 358] width 45 height 31
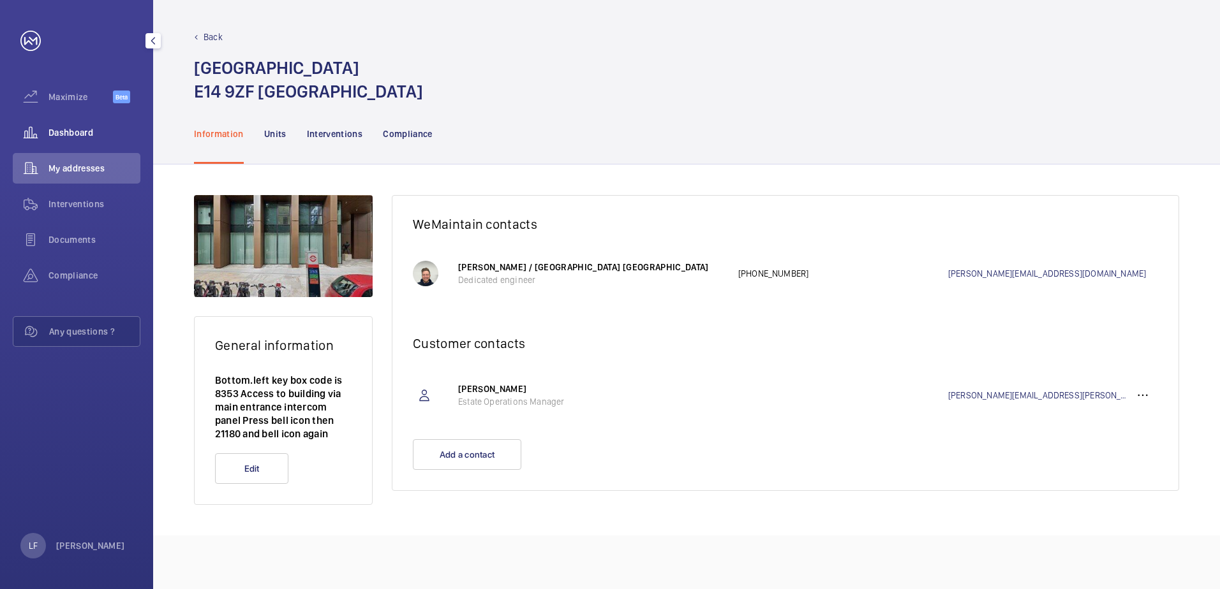
click at [83, 129] on span "Dashboard" at bounding box center [94, 132] width 92 height 13
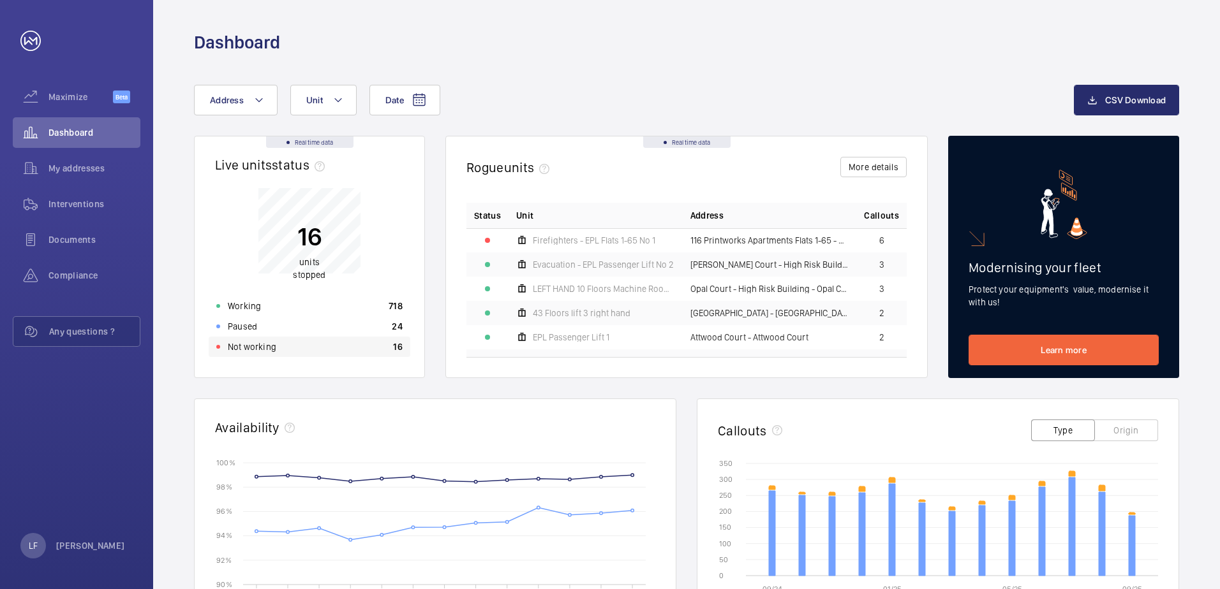
click at [256, 346] on p "Not working" at bounding box center [252, 347] width 48 height 13
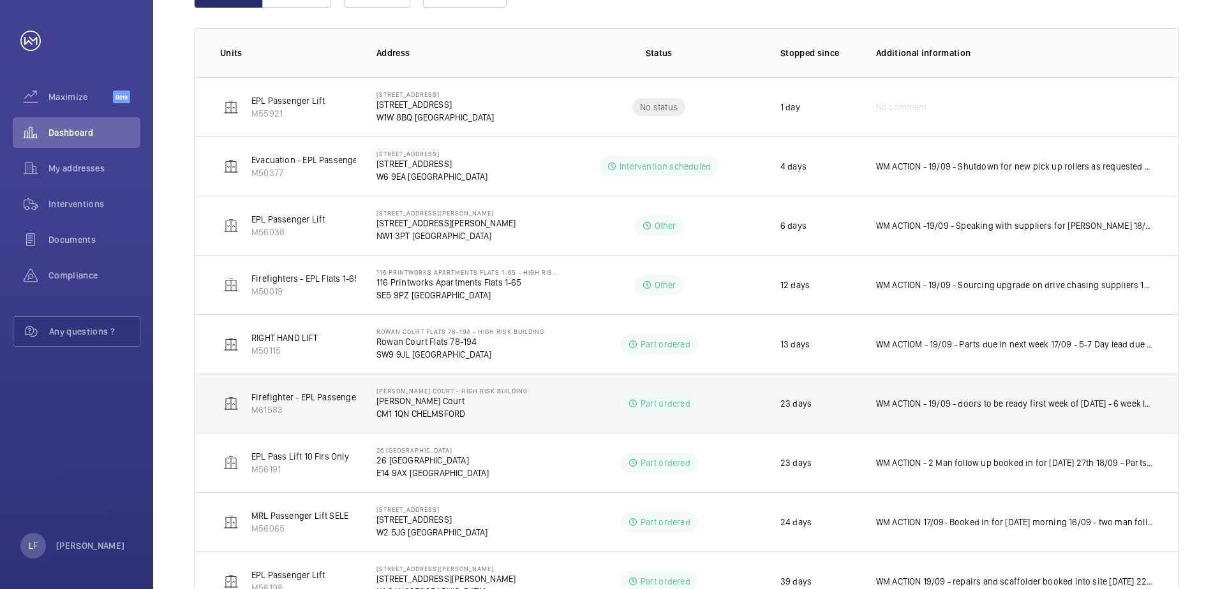
scroll to position [248, 0]
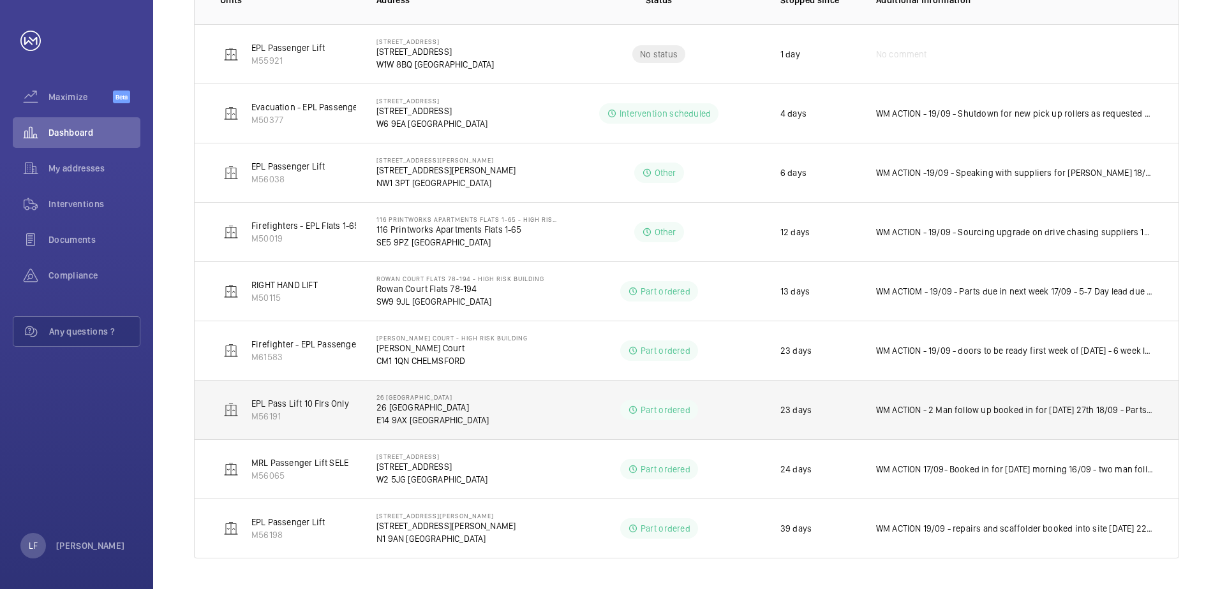
click at [961, 413] on p "WM ACTION - 2 Man follow up booked in for [DATE] 27th 18/09 - Parts due in [DAT…" at bounding box center [1014, 410] width 277 height 13
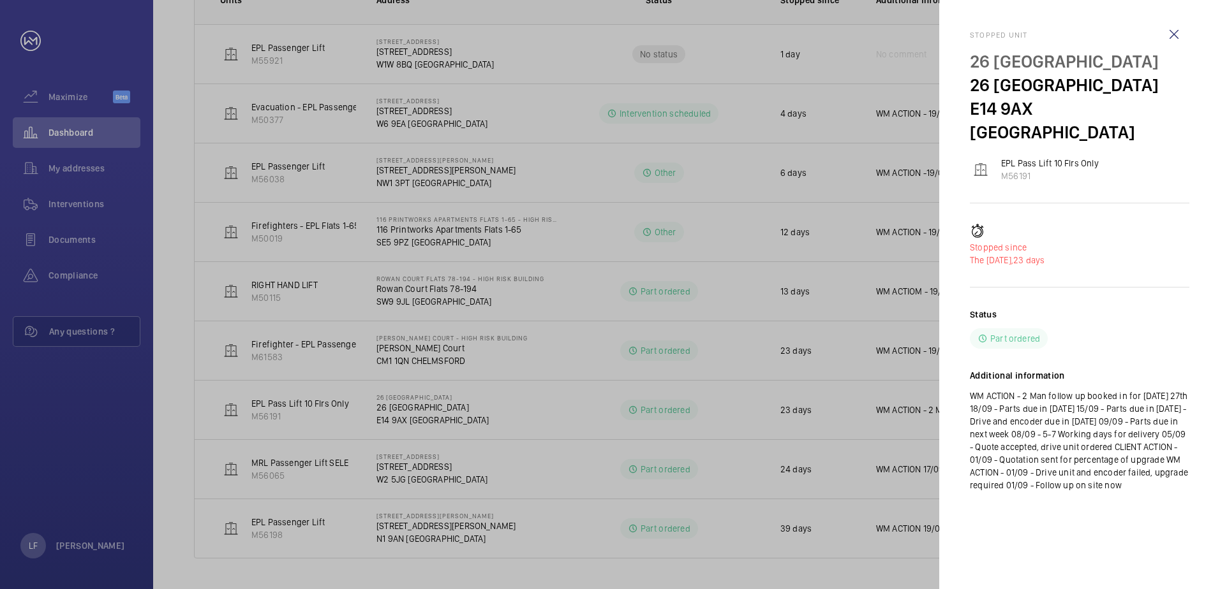
click at [893, 412] on div at bounding box center [610, 294] width 1220 height 589
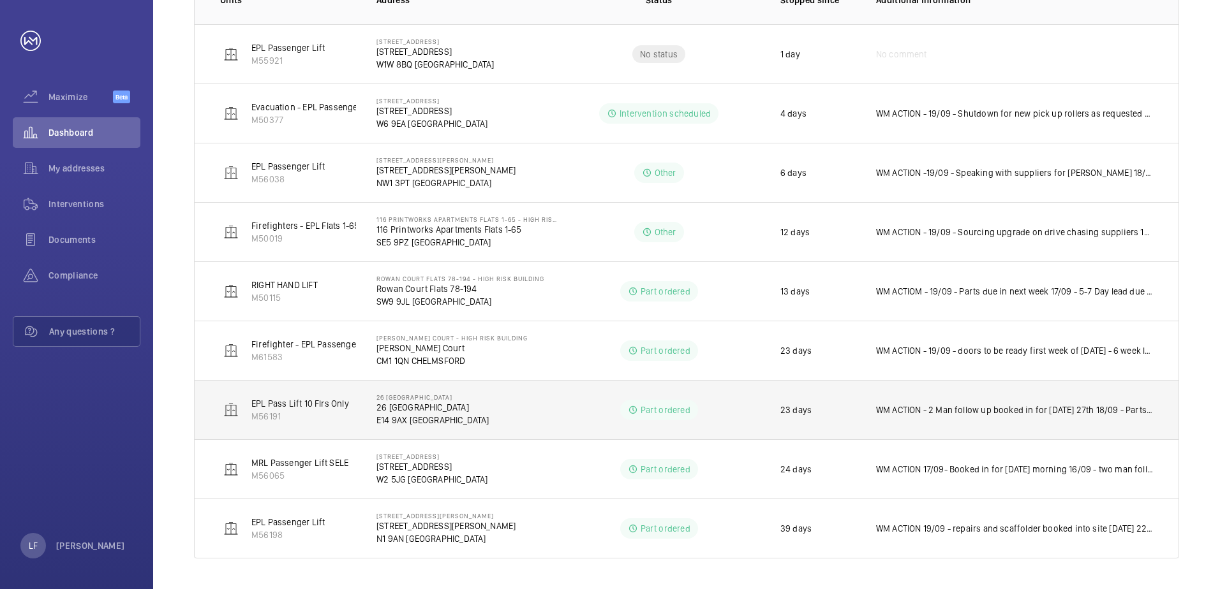
click at [397, 411] on p "26 [GEOGRAPHIC_DATA]" at bounding box center [432, 407] width 113 height 13
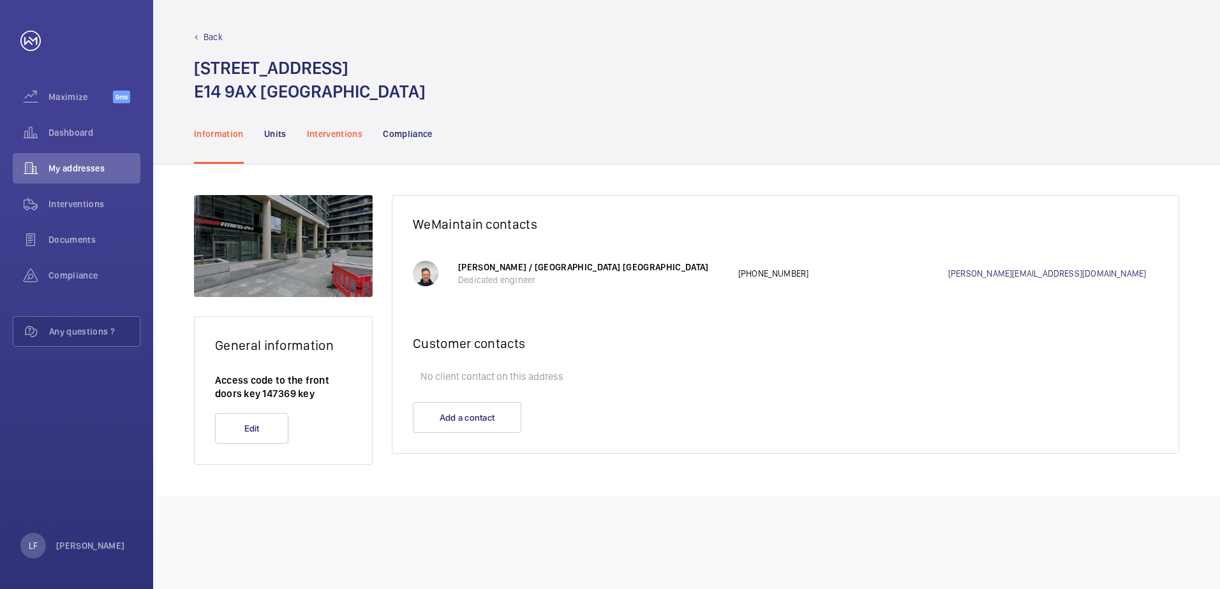
click at [335, 142] on div "Interventions" at bounding box center [335, 133] width 56 height 61
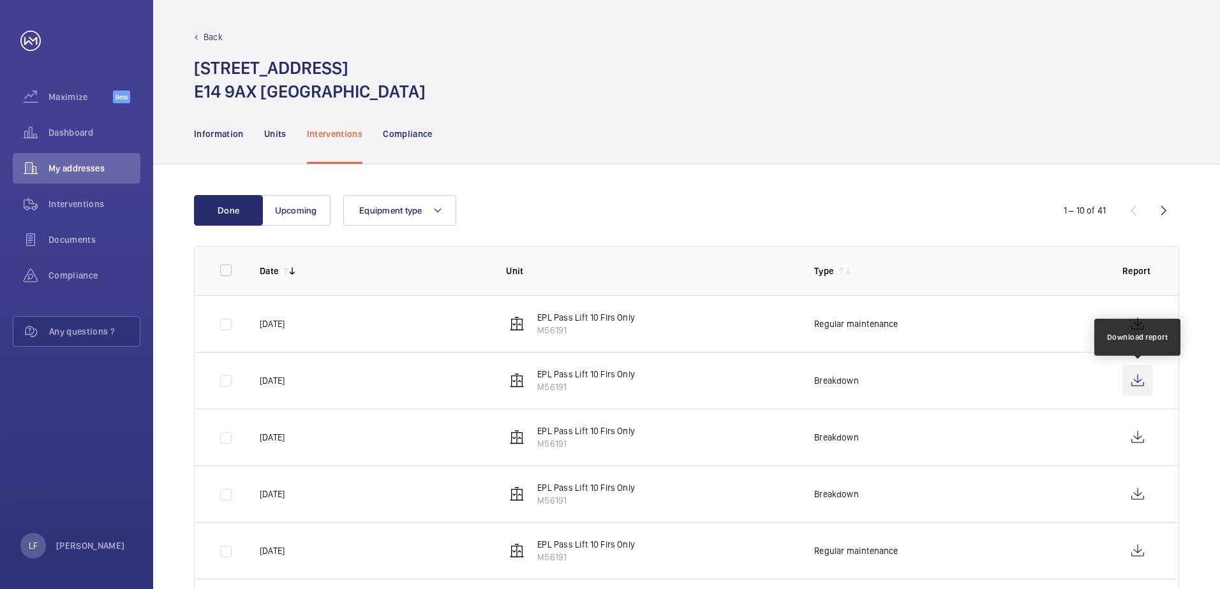
click at [1128, 376] on wm-front-icon-button at bounding box center [1137, 381] width 31 height 31
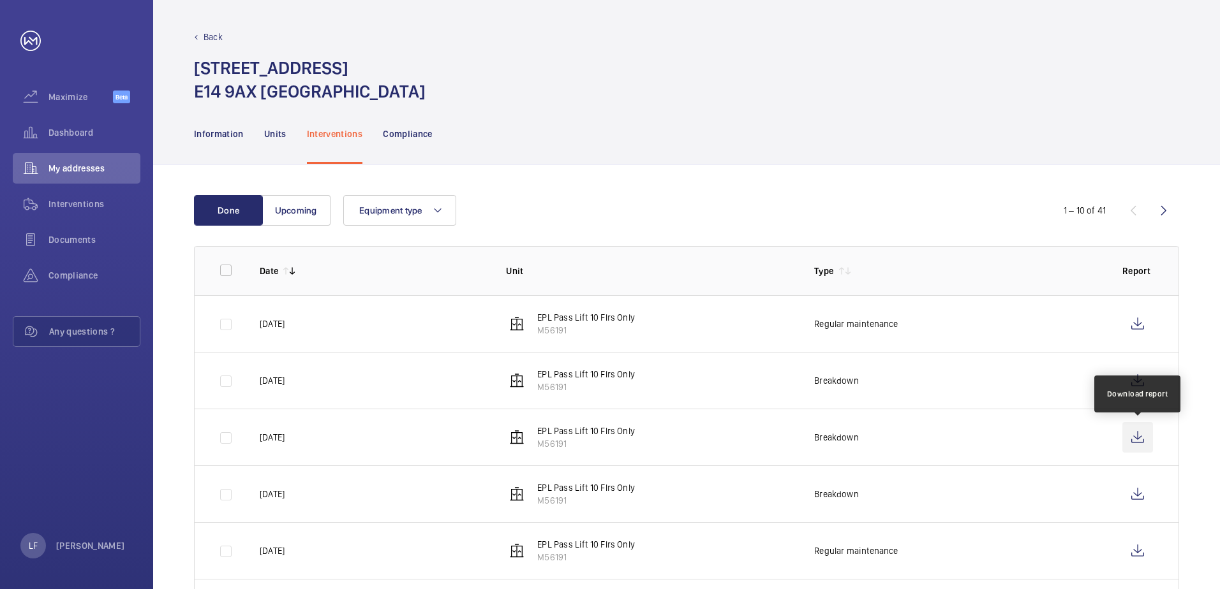
click at [1136, 432] on wm-front-icon-button at bounding box center [1137, 437] width 31 height 31
click at [61, 137] on span "Dashboard" at bounding box center [94, 132] width 92 height 13
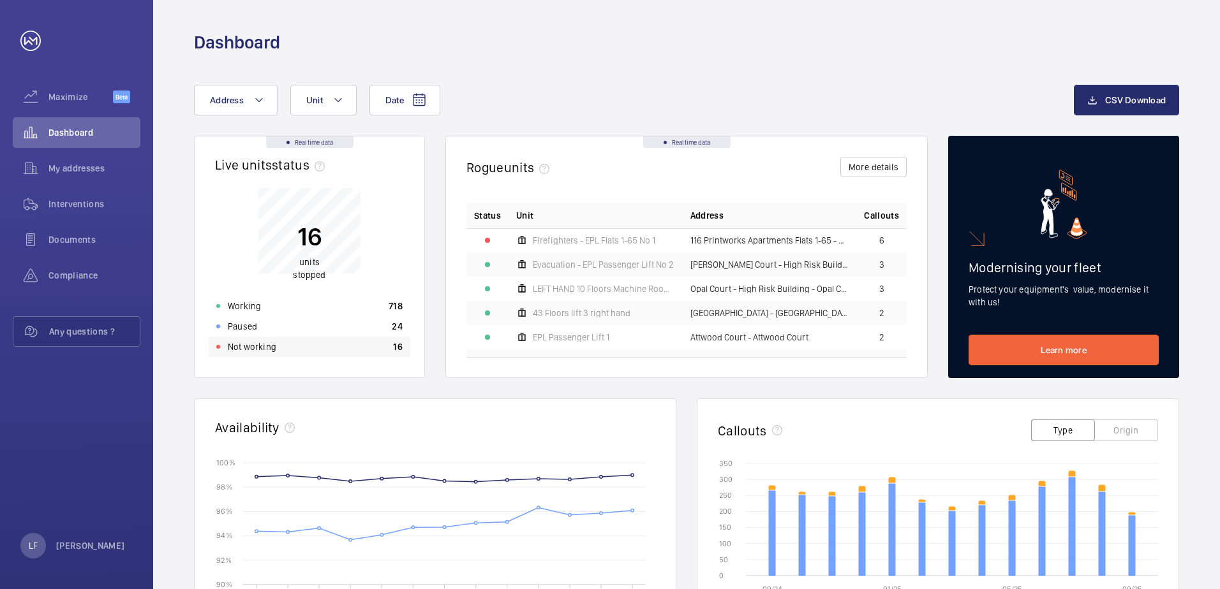
click at [298, 355] on div "Not working 16" at bounding box center [310, 347] width 202 height 20
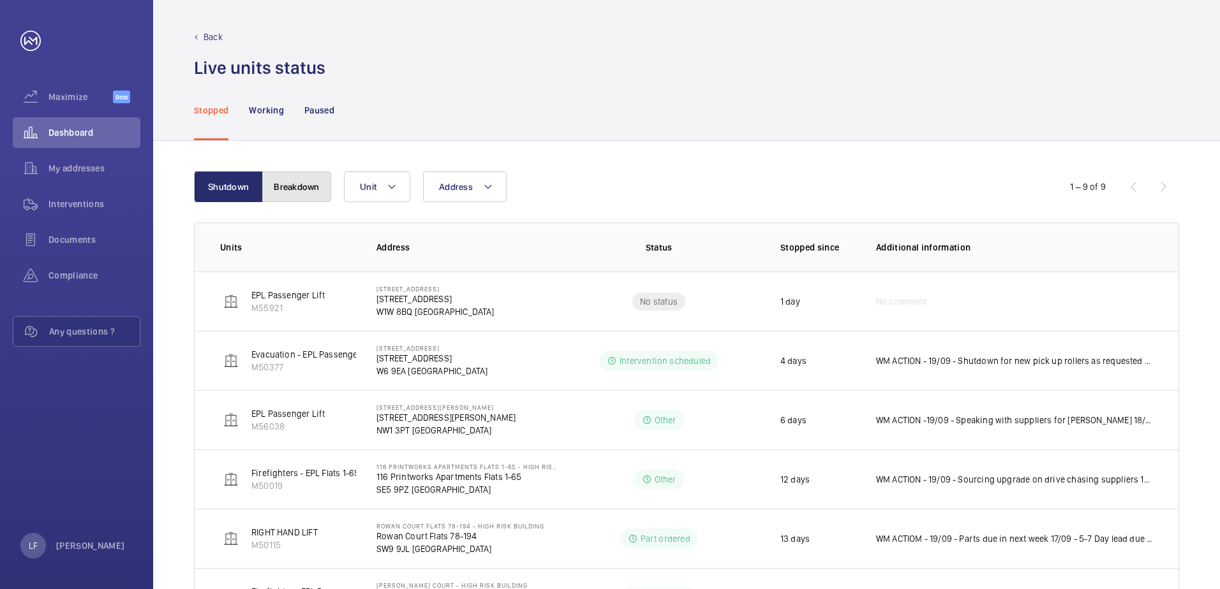
click at [304, 194] on button "Breakdown" at bounding box center [296, 187] width 69 height 31
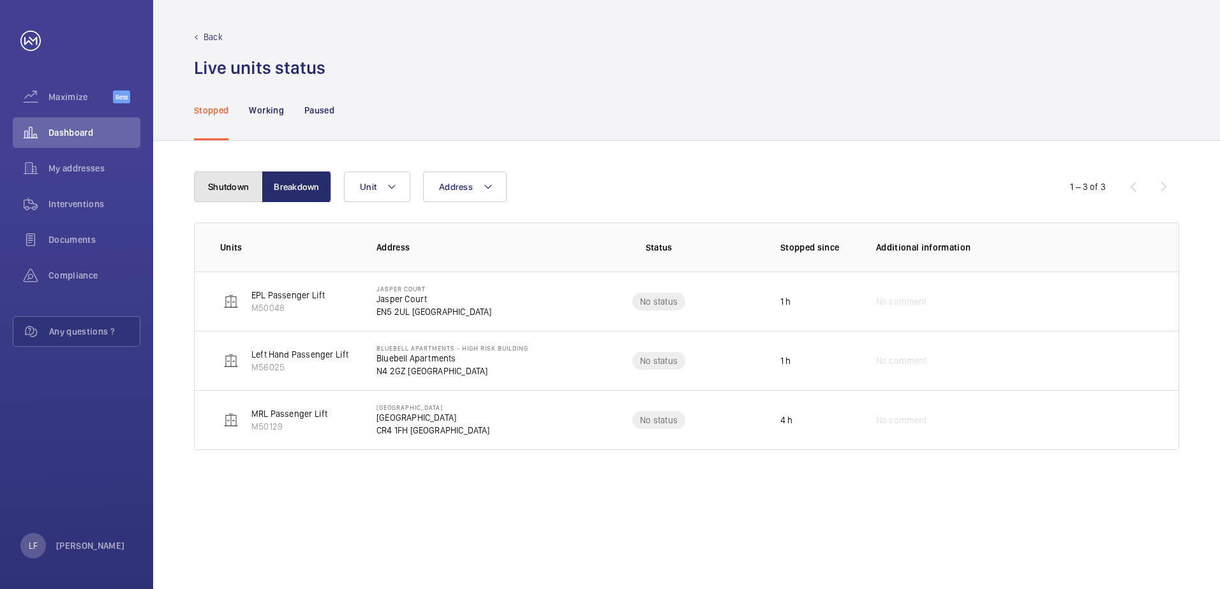
click at [242, 192] on button "Shutdown" at bounding box center [228, 187] width 69 height 31
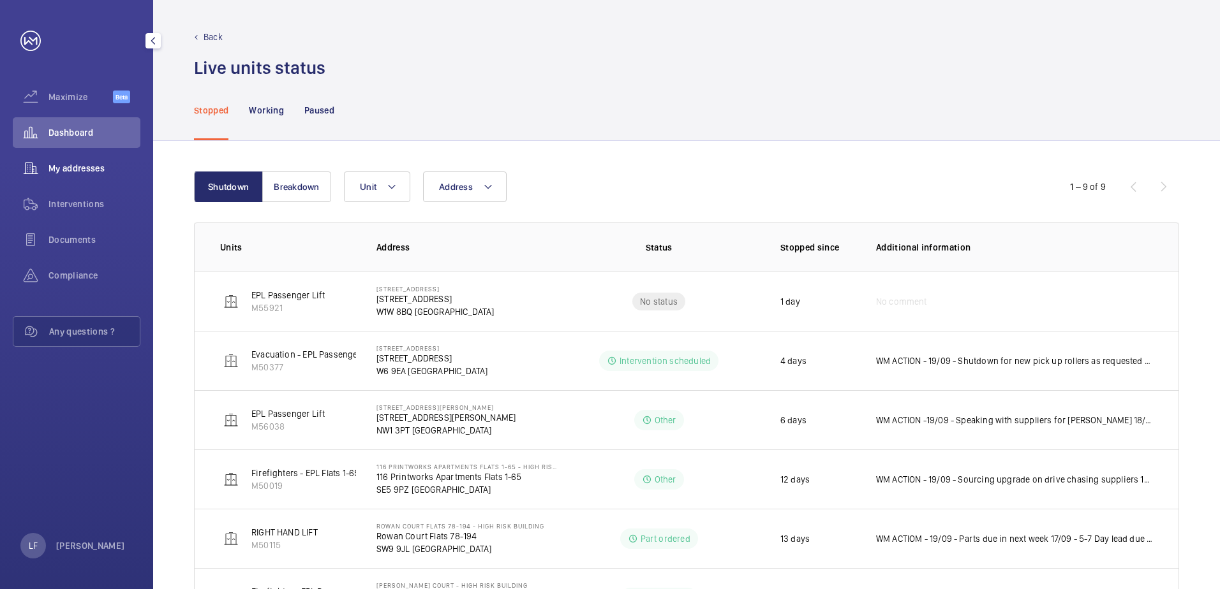
click at [75, 168] on span "My addresses" at bounding box center [94, 168] width 92 height 13
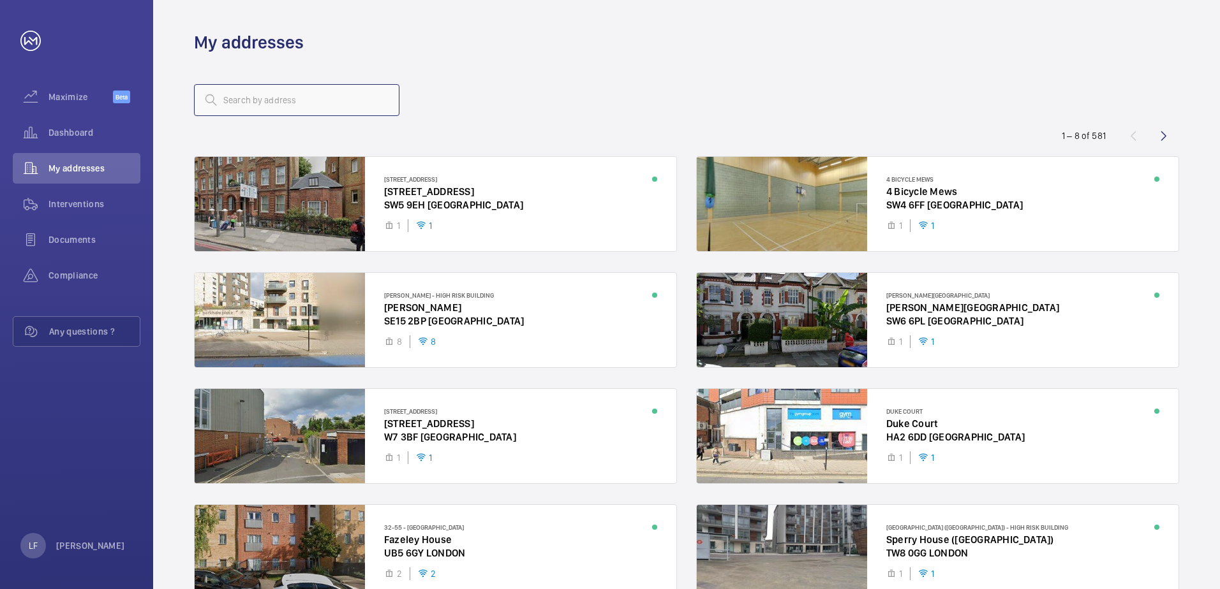
click at [246, 100] on input "text" at bounding box center [296, 100] width 205 height 32
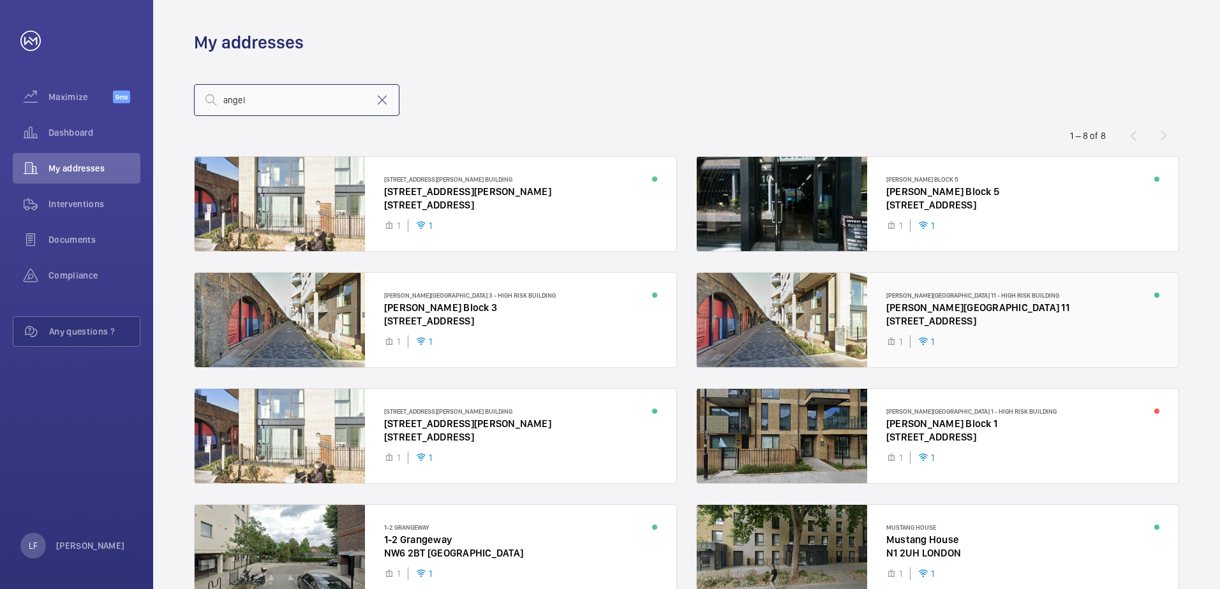
type input "angel"
click at [951, 308] on div at bounding box center [938, 320] width 482 height 94
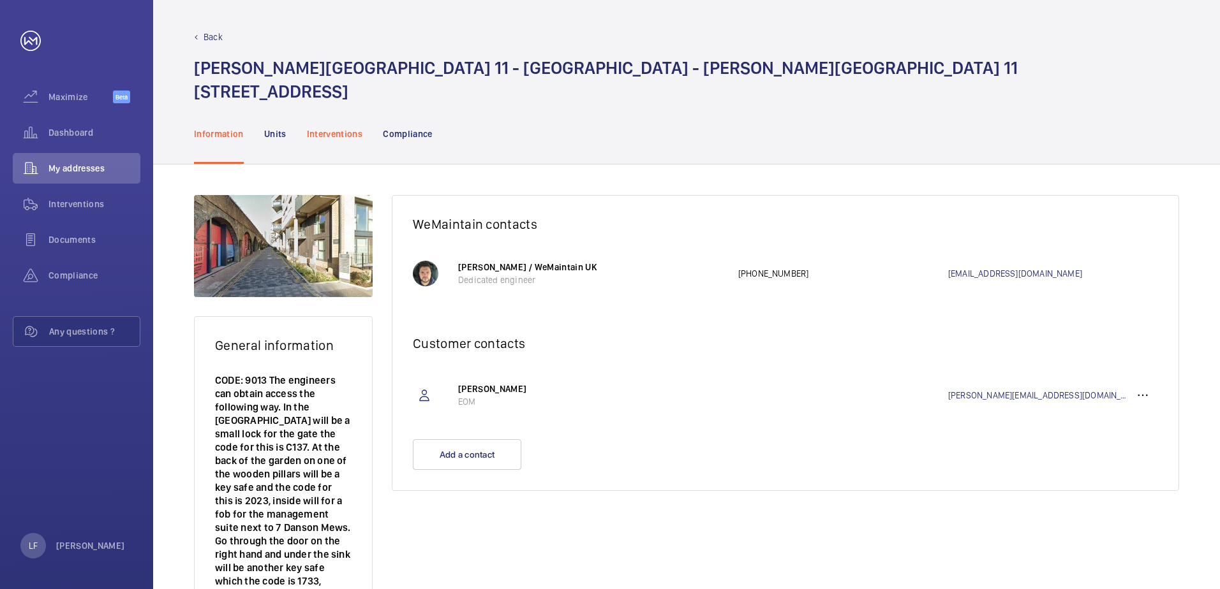
click at [346, 133] on p "Interventions" at bounding box center [335, 134] width 56 height 13
